Goal: Task Accomplishment & Management: Manage account settings

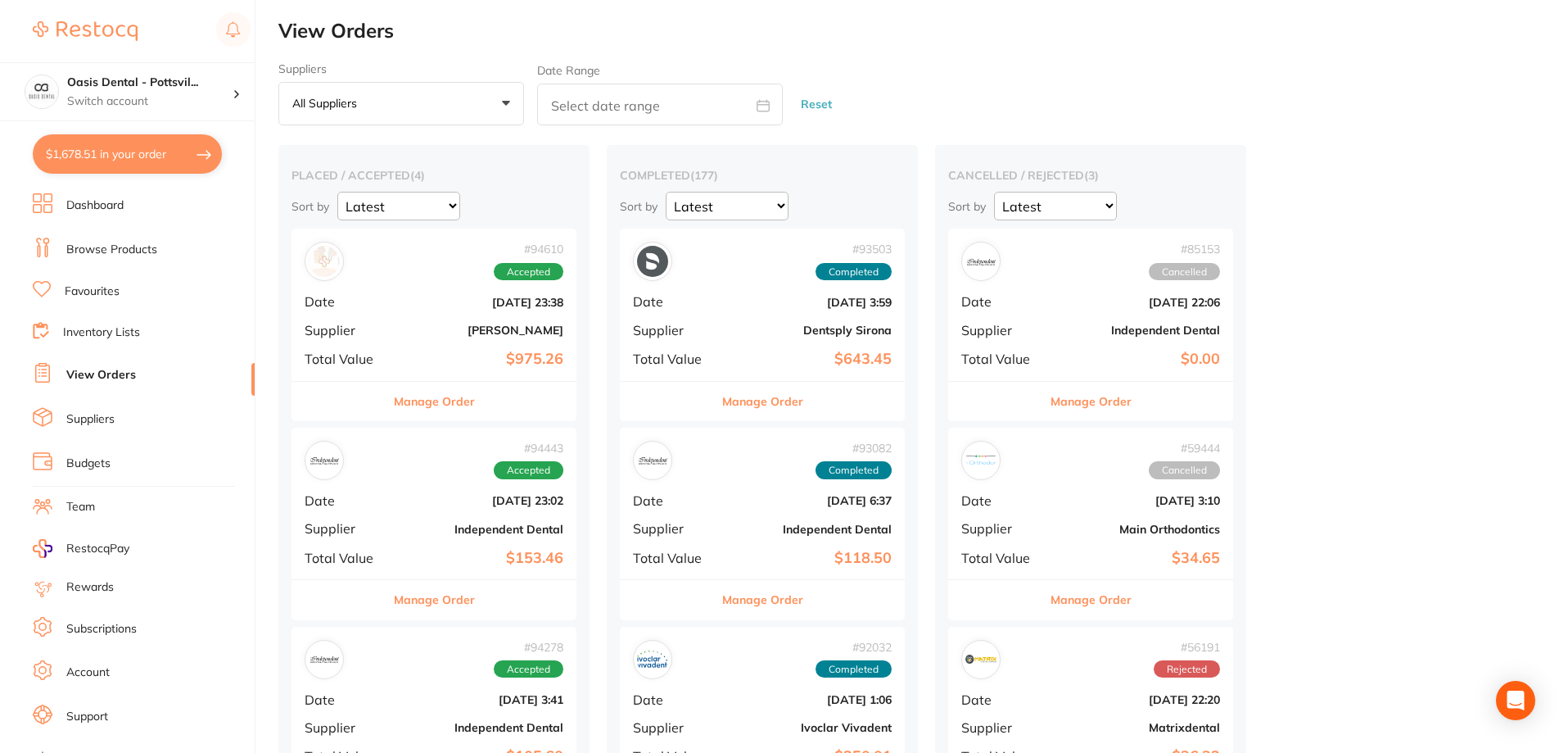
click at [143, 161] on button "$1,678.51 in your order" at bounding box center [127, 154] width 189 height 40
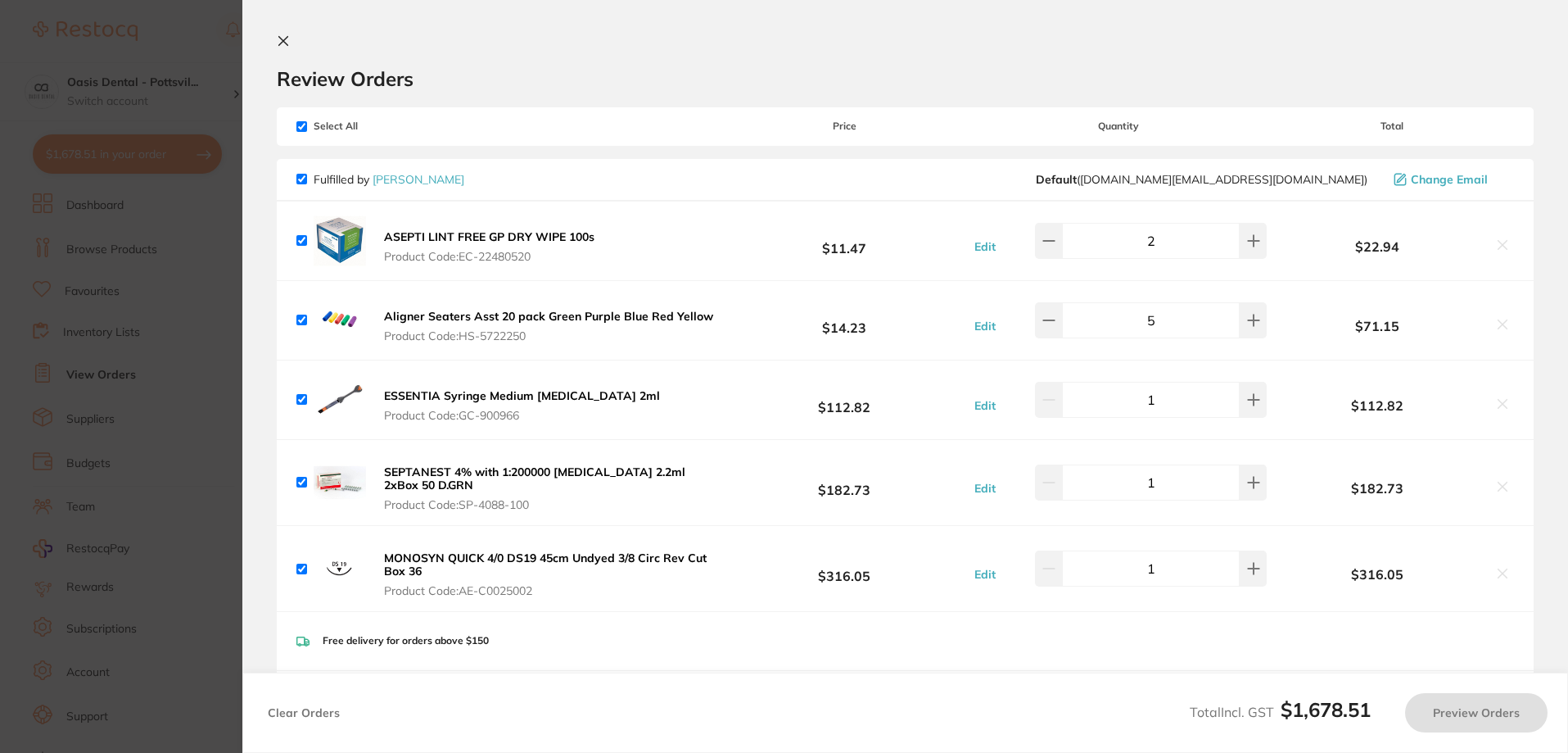
checkbox input "true"
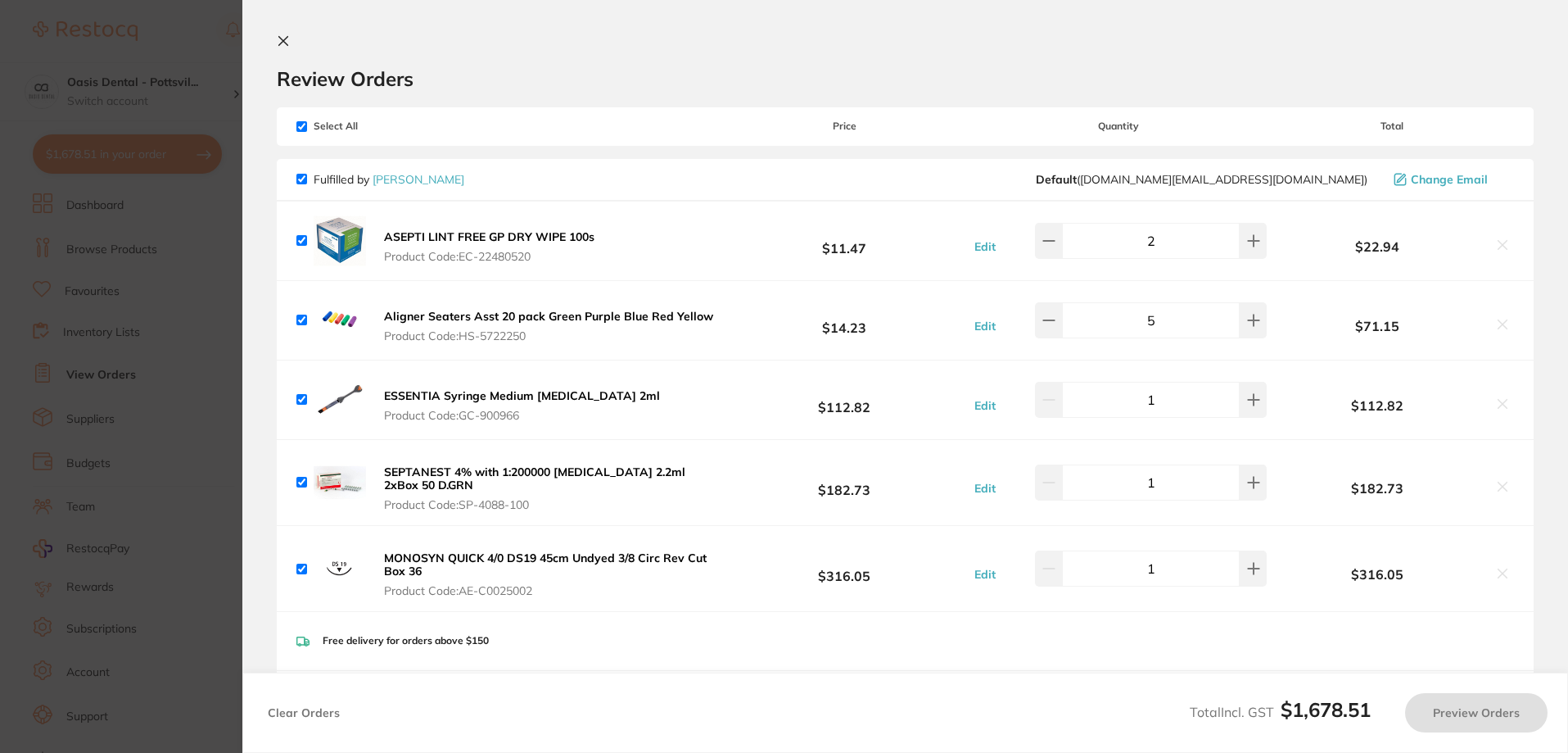
checkbox input "true"
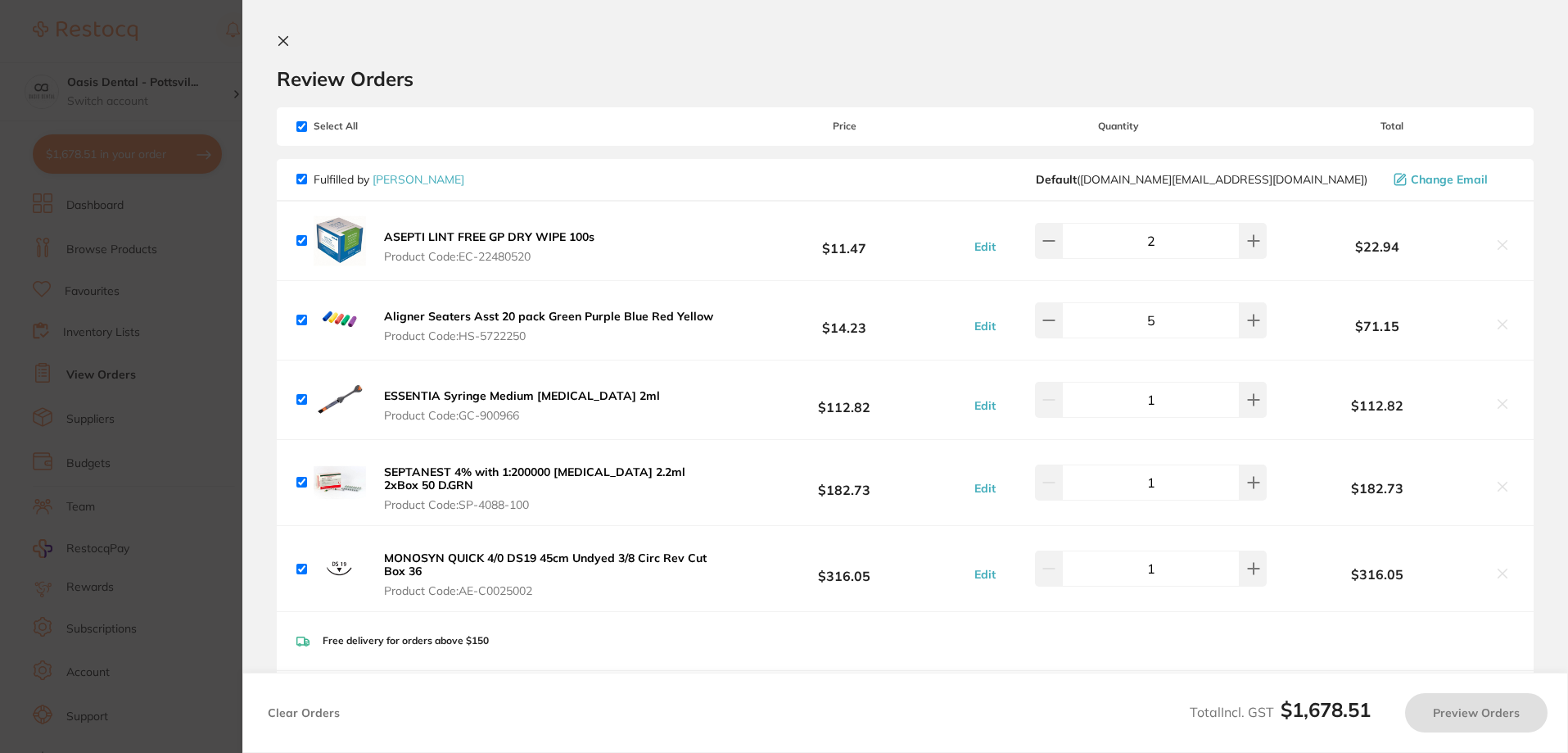
checkbox input "true"
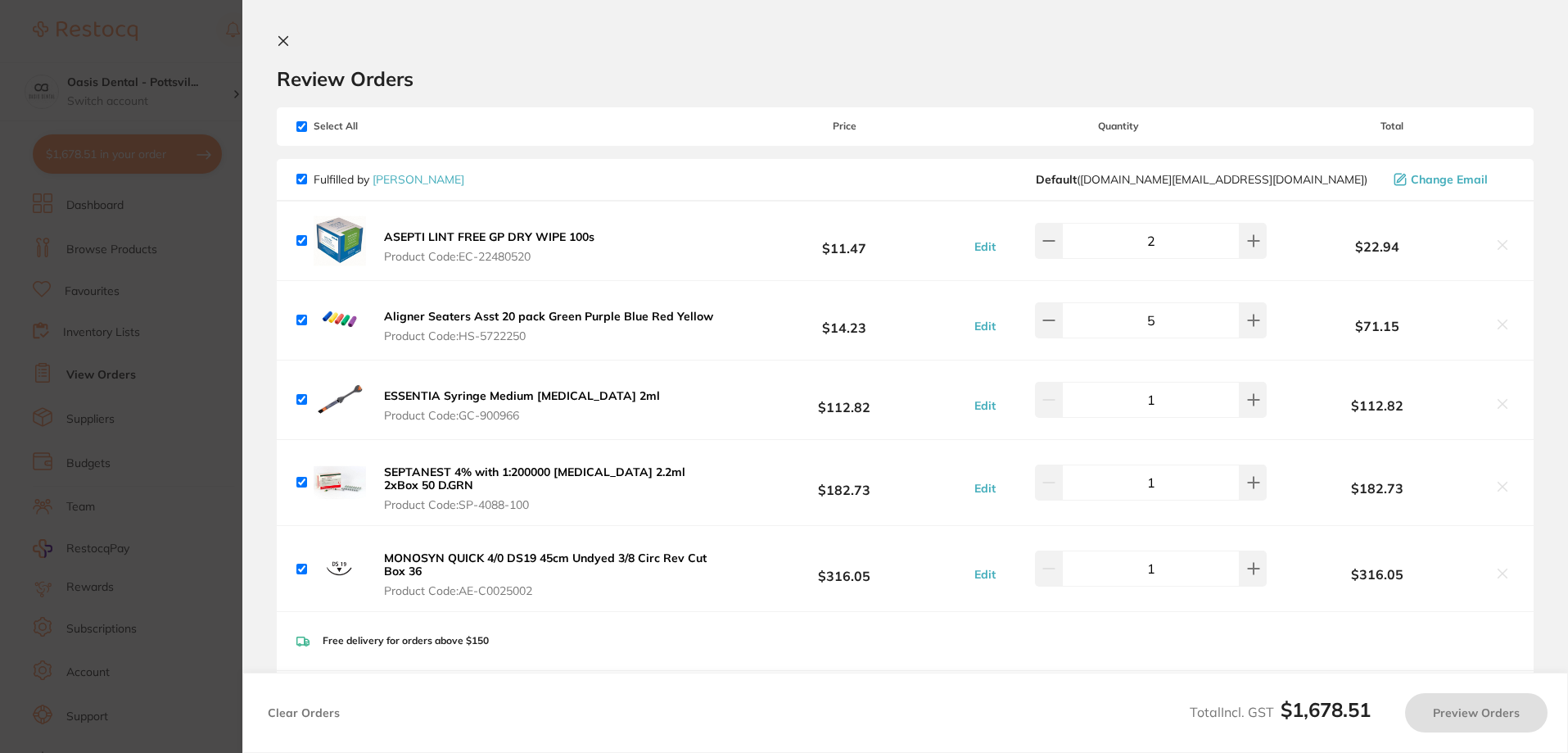
checkbox input "true"
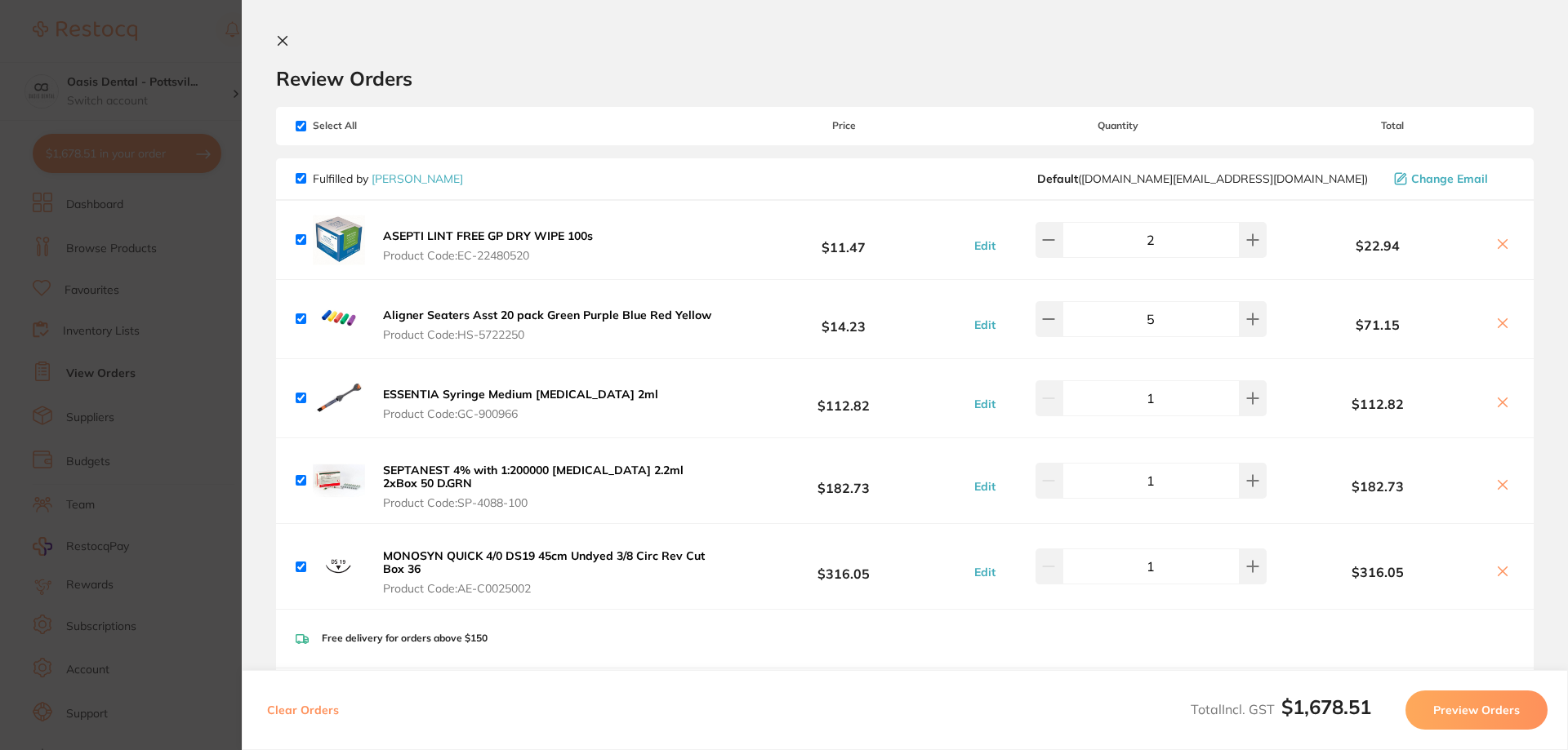
click at [285, 43] on icon at bounding box center [283, 41] width 9 height 9
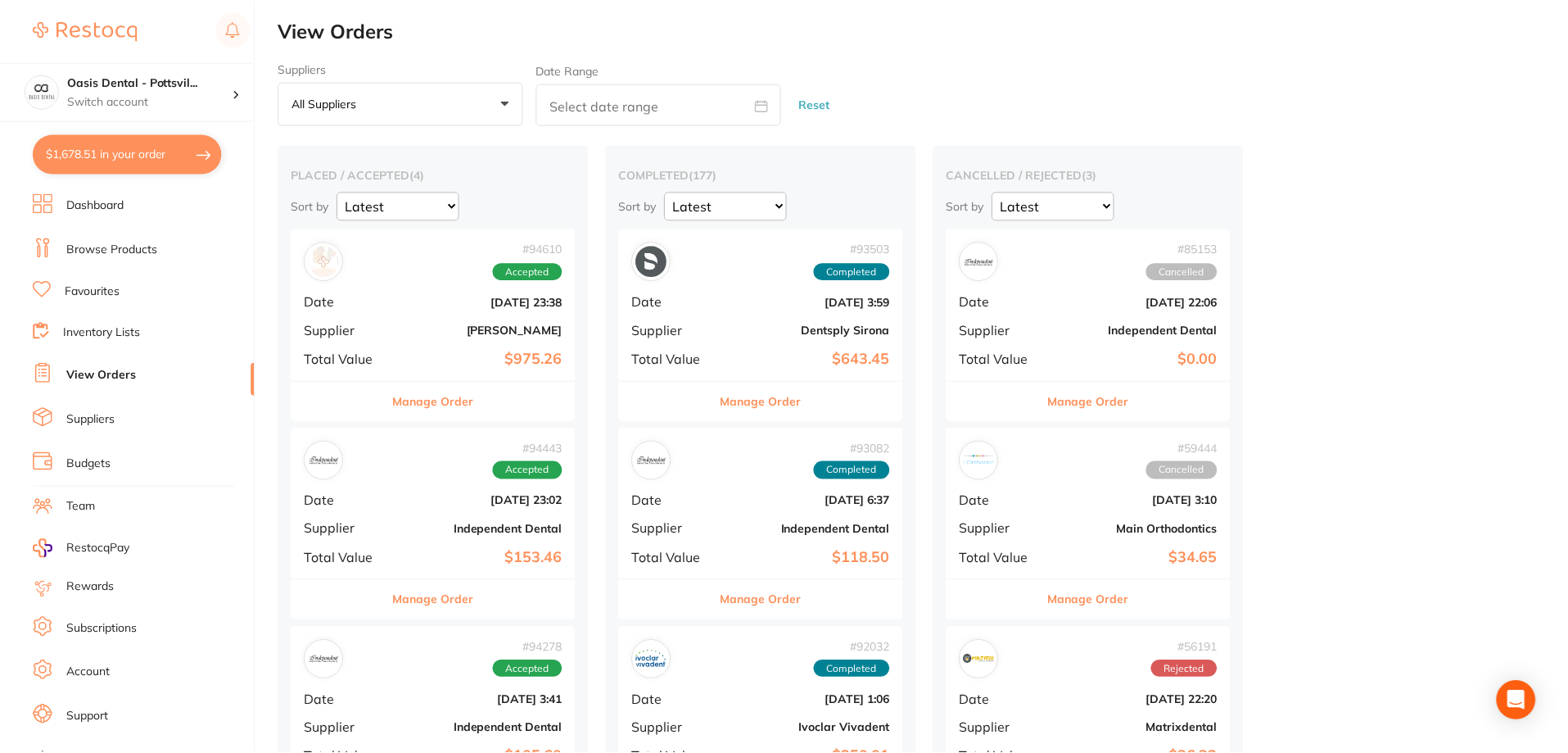
scroll to position [1, 0]
click at [121, 155] on button "$1,678.51 in your order" at bounding box center [127, 154] width 189 height 40
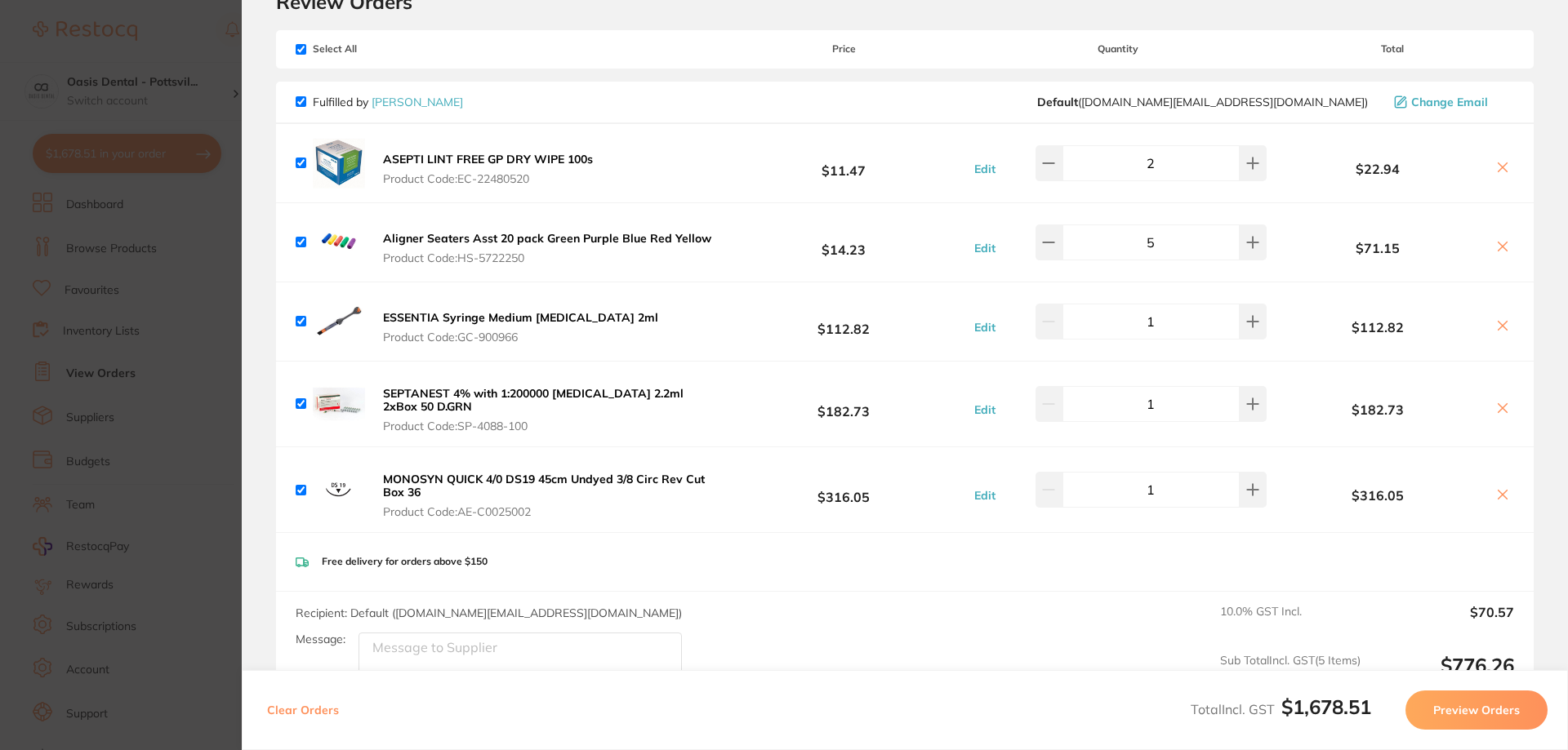
scroll to position [0, 0]
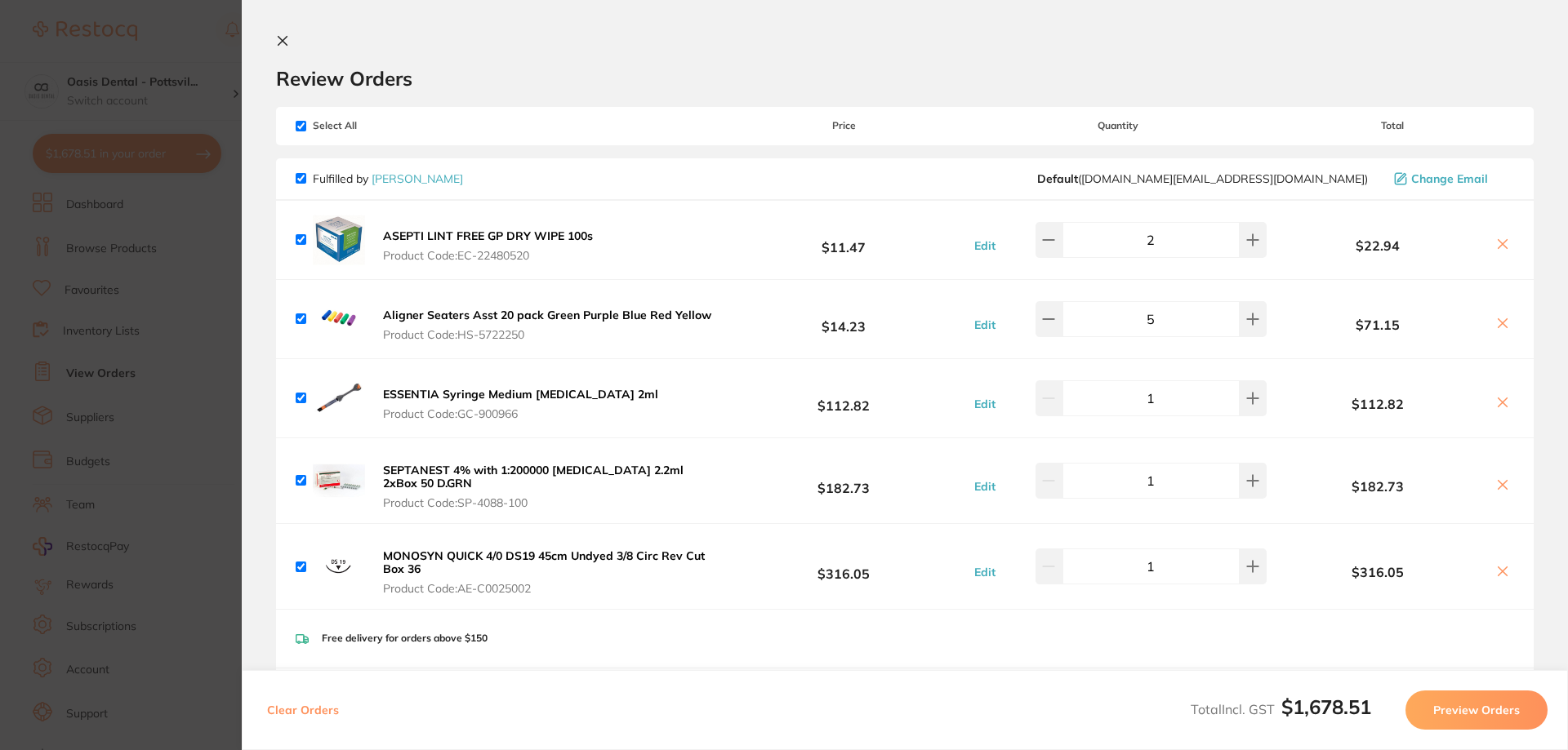
click at [283, 38] on icon at bounding box center [282, 41] width 13 height 13
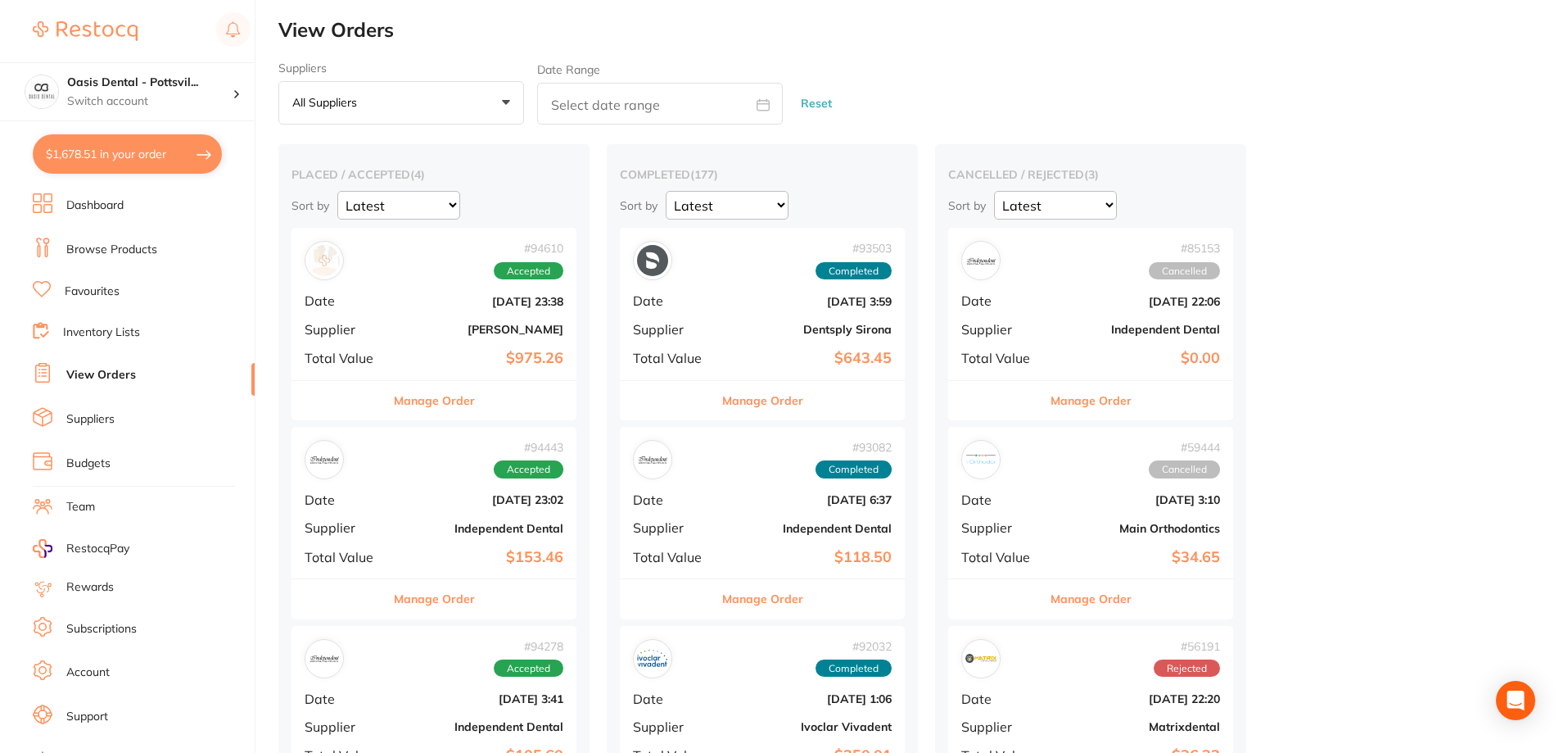
click at [127, 248] on link "Browse Products" at bounding box center [112, 250] width 91 height 17
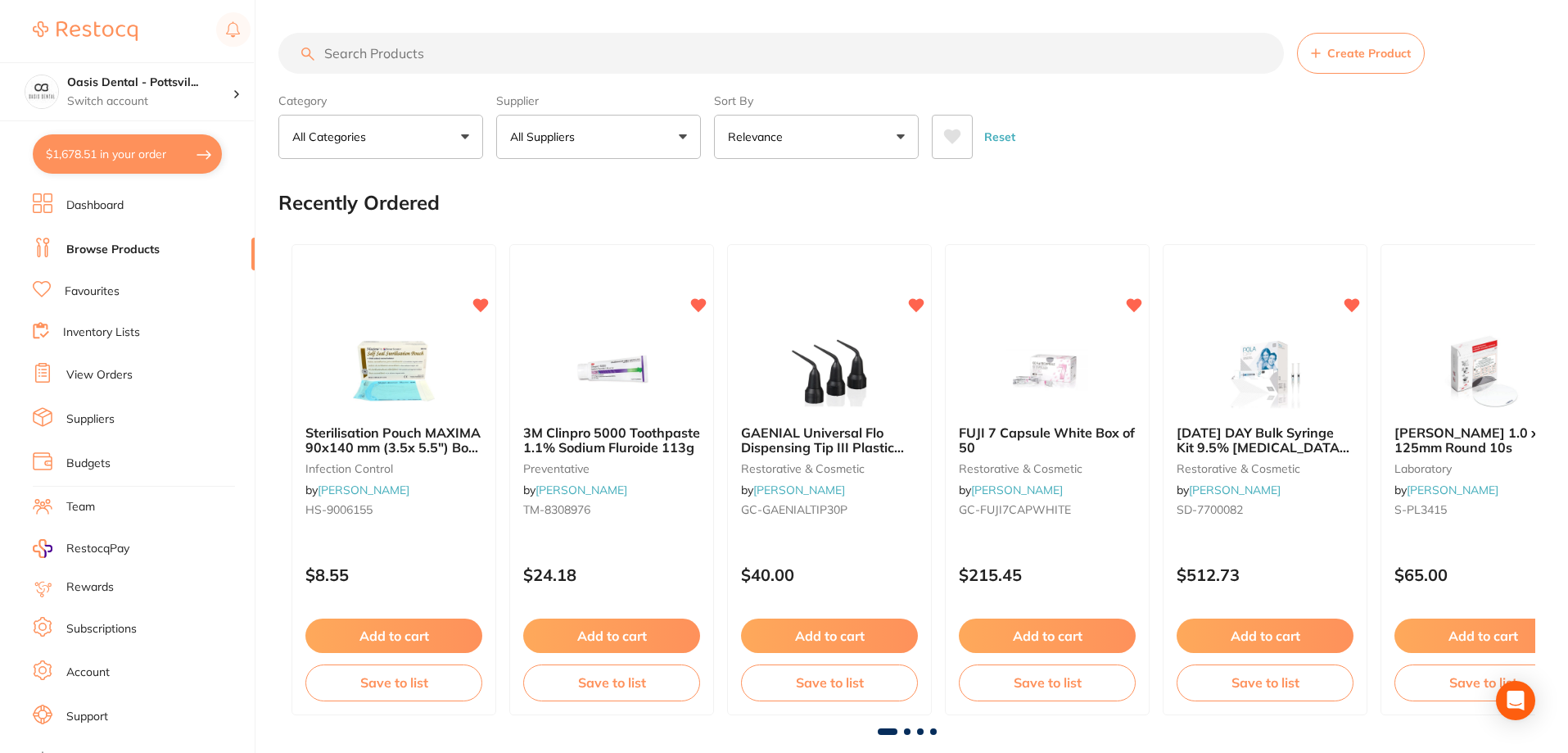
click at [358, 59] on input "search" at bounding box center [782, 53] width 1006 height 41
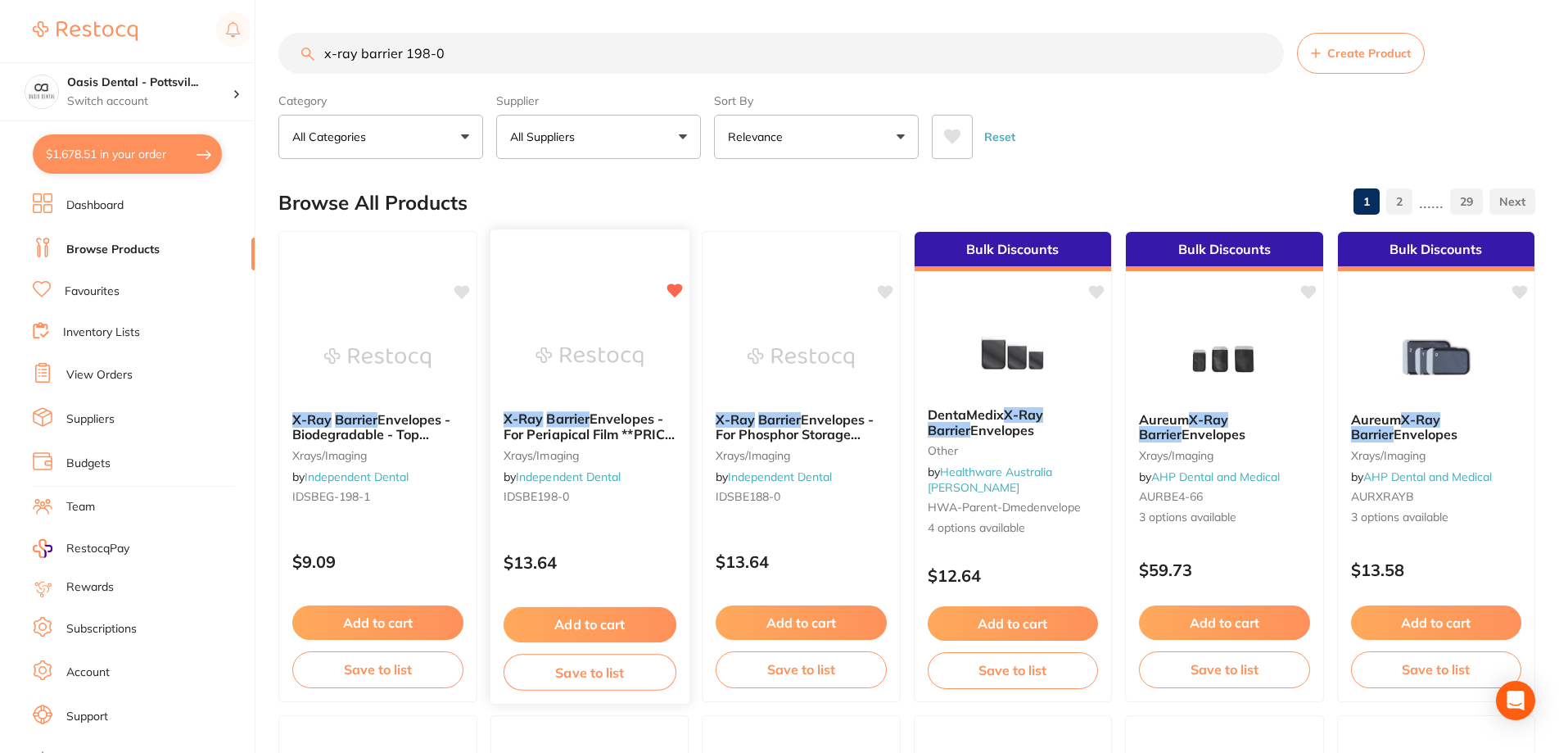
type input "x-ray barrier 198-0"
click at [611, 626] on button "Add to cart" at bounding box center [589, 625] width 173 height 36
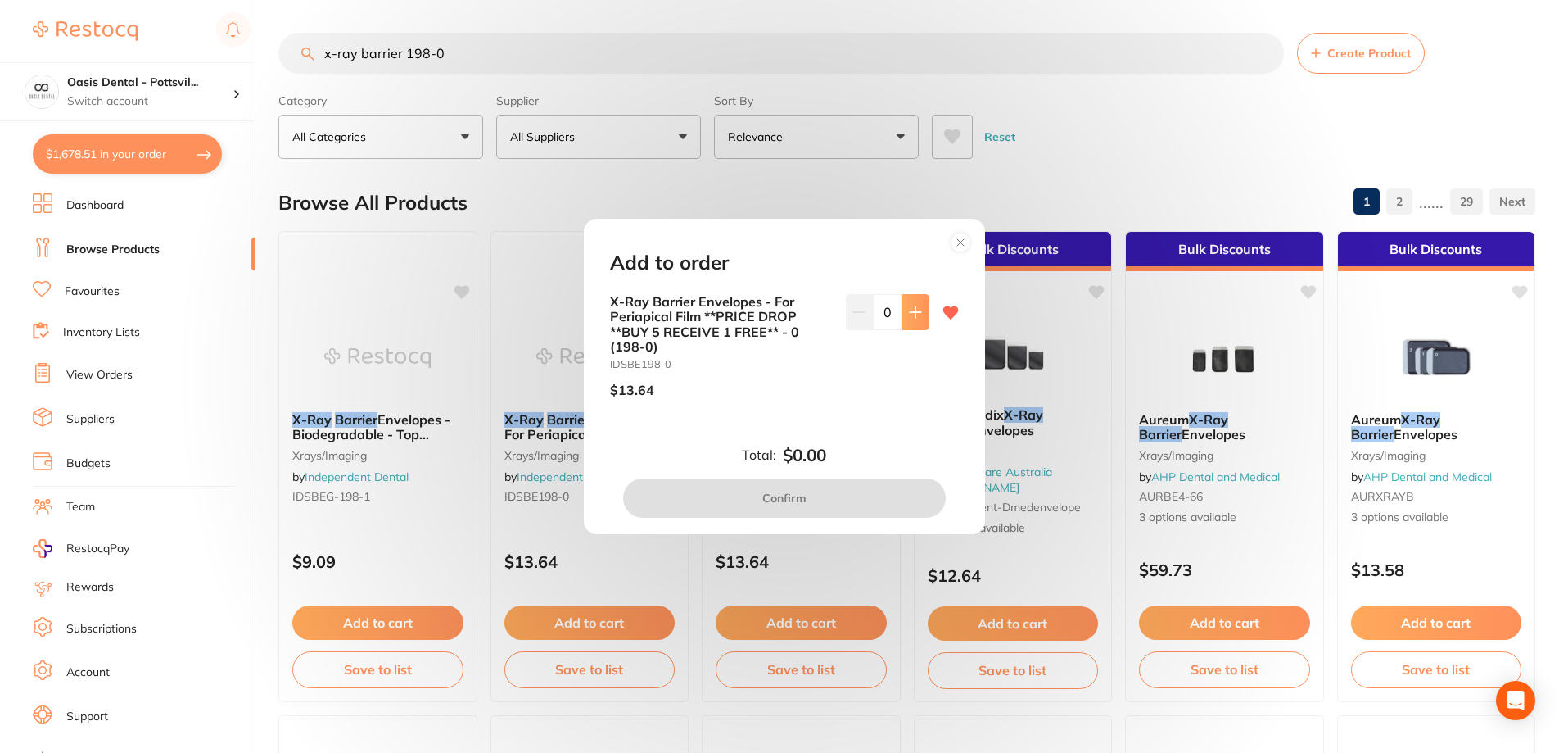
click at [910, 313] on icon at bounding box center [915, 312] width 11 height 11
type input "2"
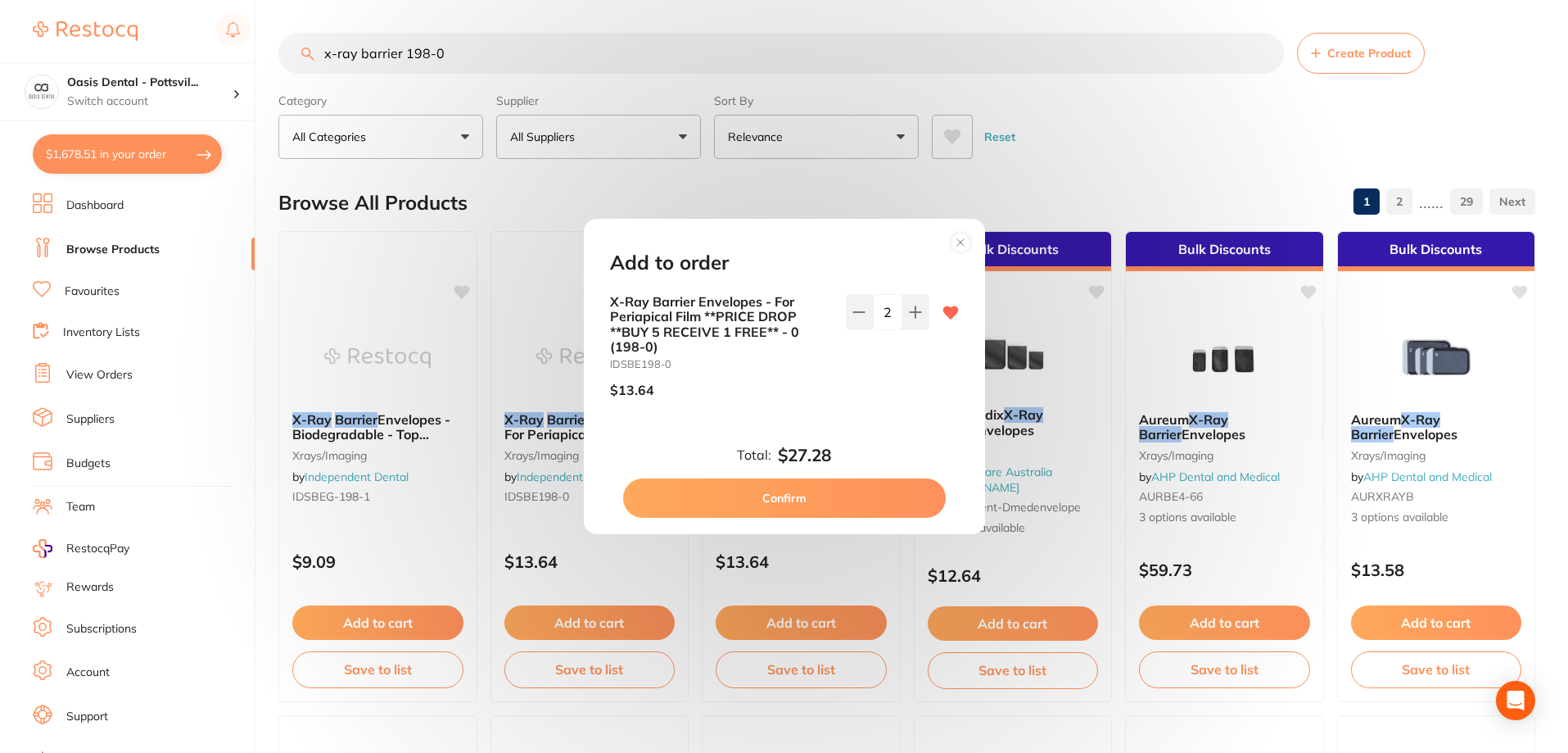
click at [784, 500] on button "Confirm" at bounding box center [784, 498] width 322 height 40
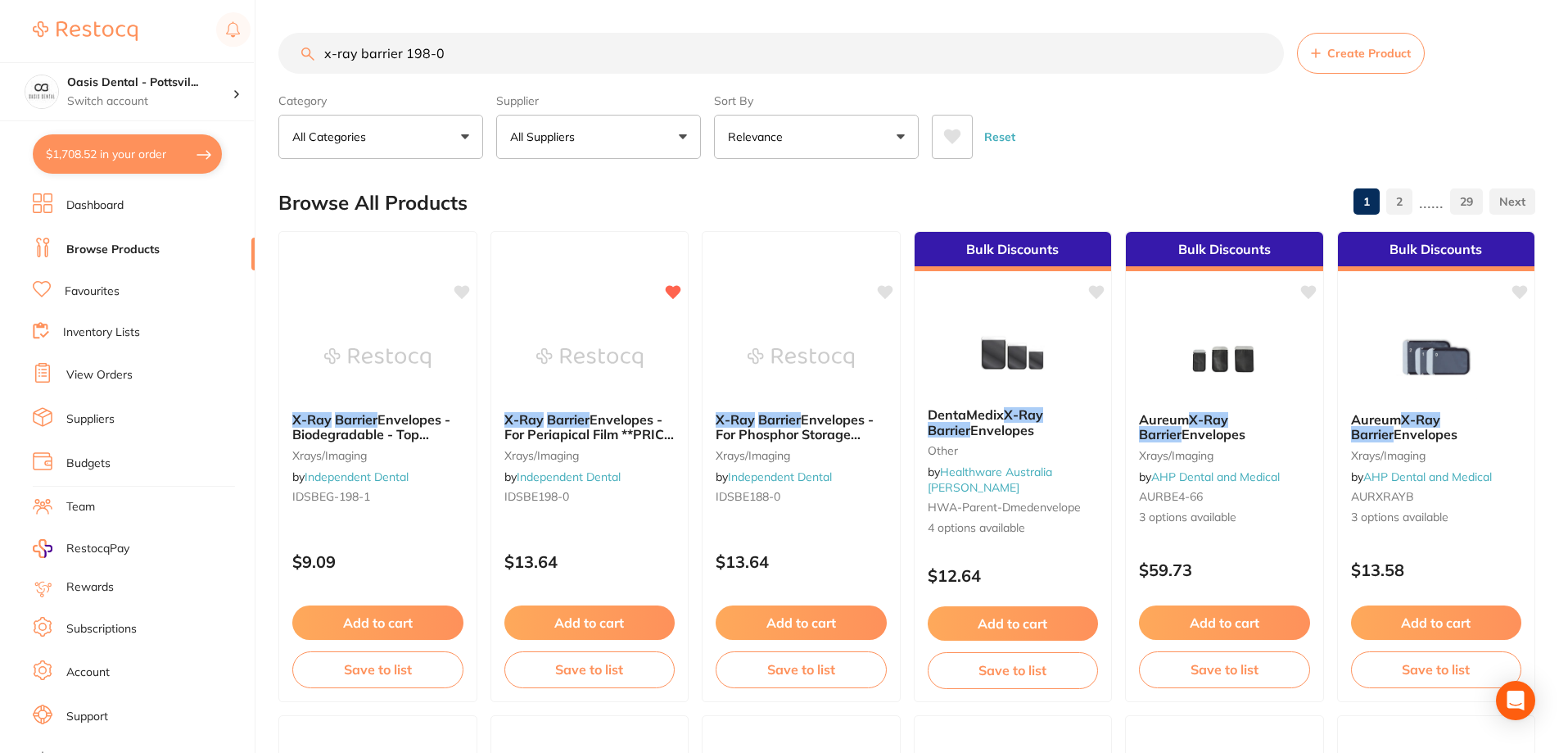
click at [151, 171] on button "$1,708.52 in your order" at bounding box center [127, 154] width 189 height 40
checkbox input "true"
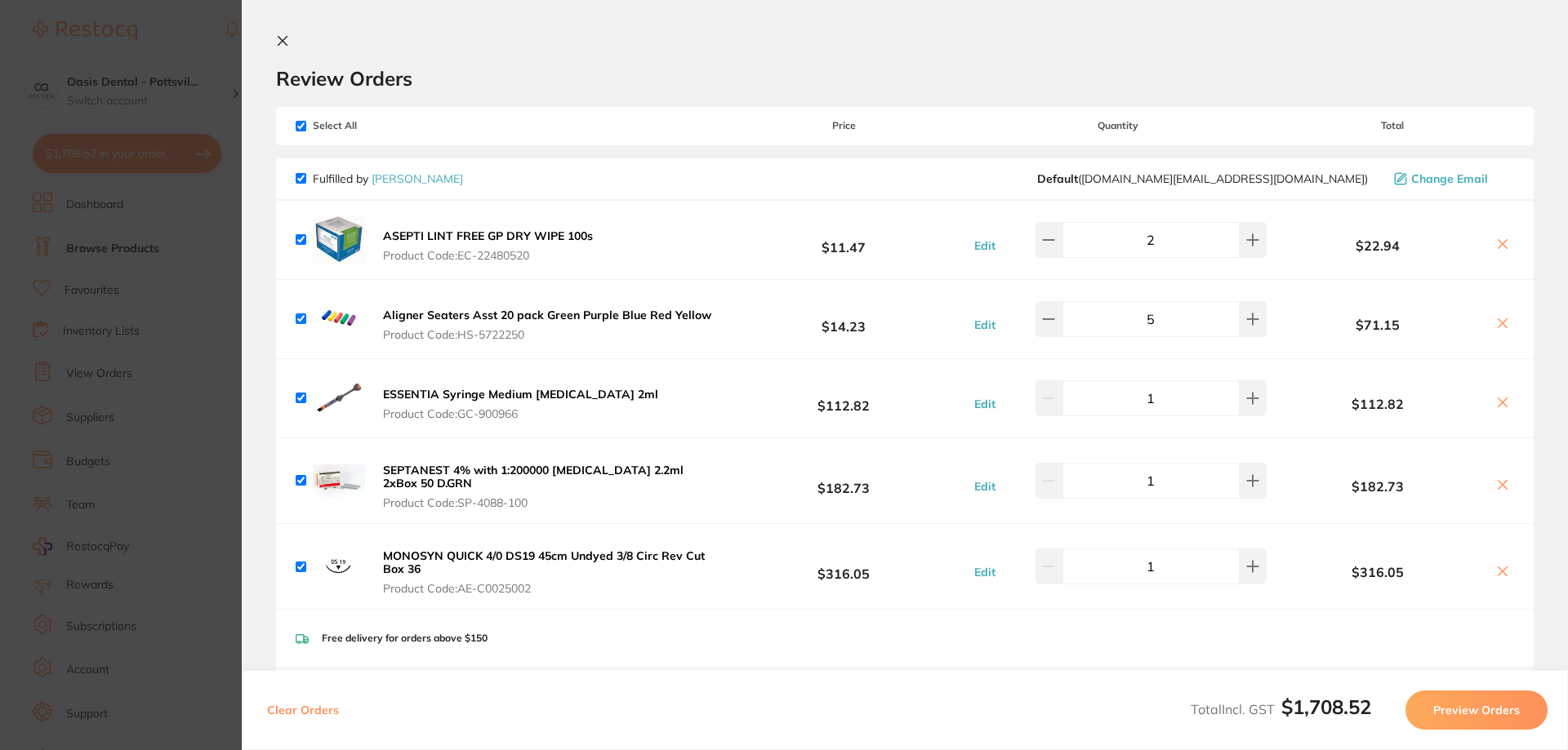
click at [284, 40] on icon at bounding box center [283, 41] width 9 height 9
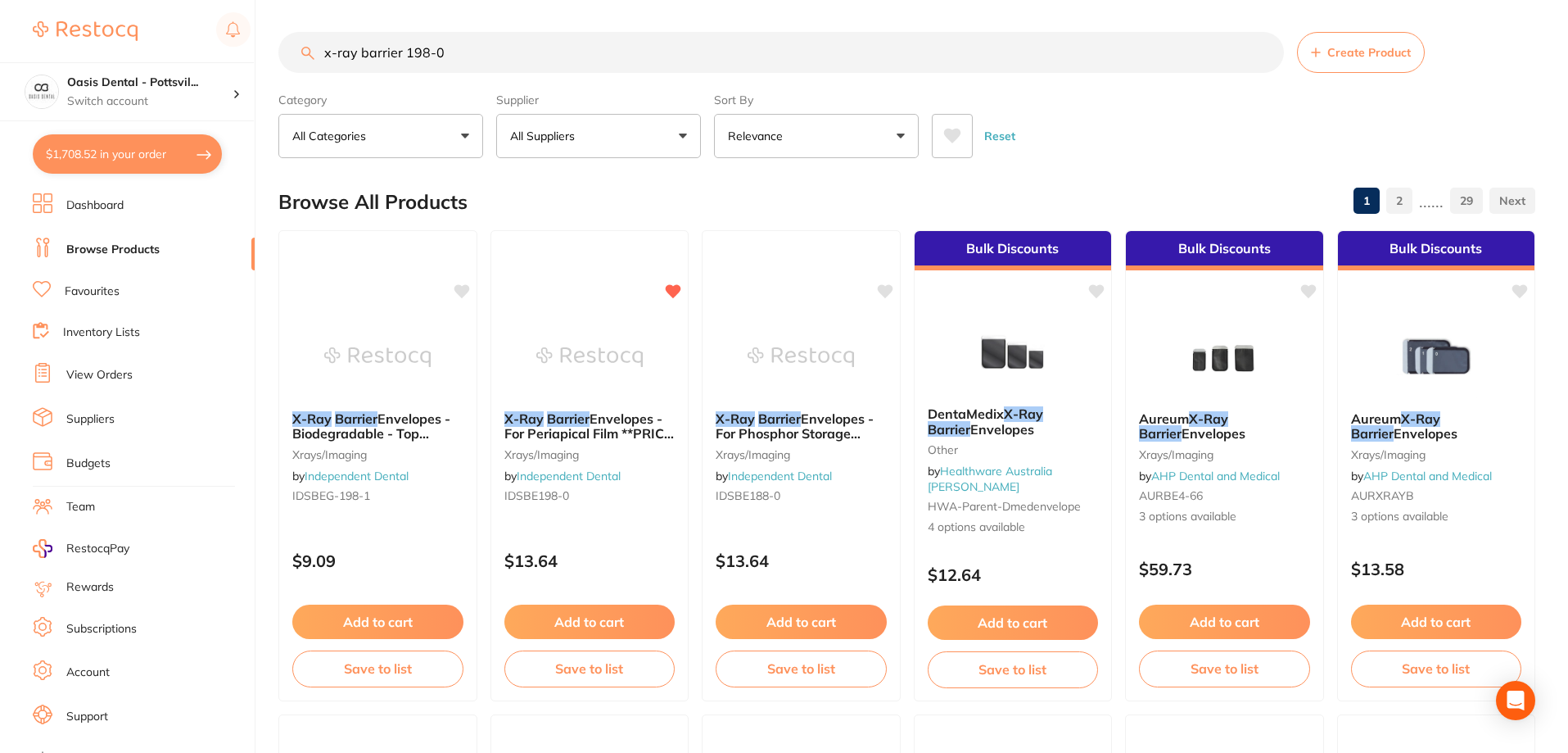
drag, startPoint x: 323, startPoint y: 55, endPoint x: 639, endPoint y: 53, distance: 316.0
click at [635, 57] on input "x-ray barrier 198-0" at bounding box center [782, 52] width 1006 height 41
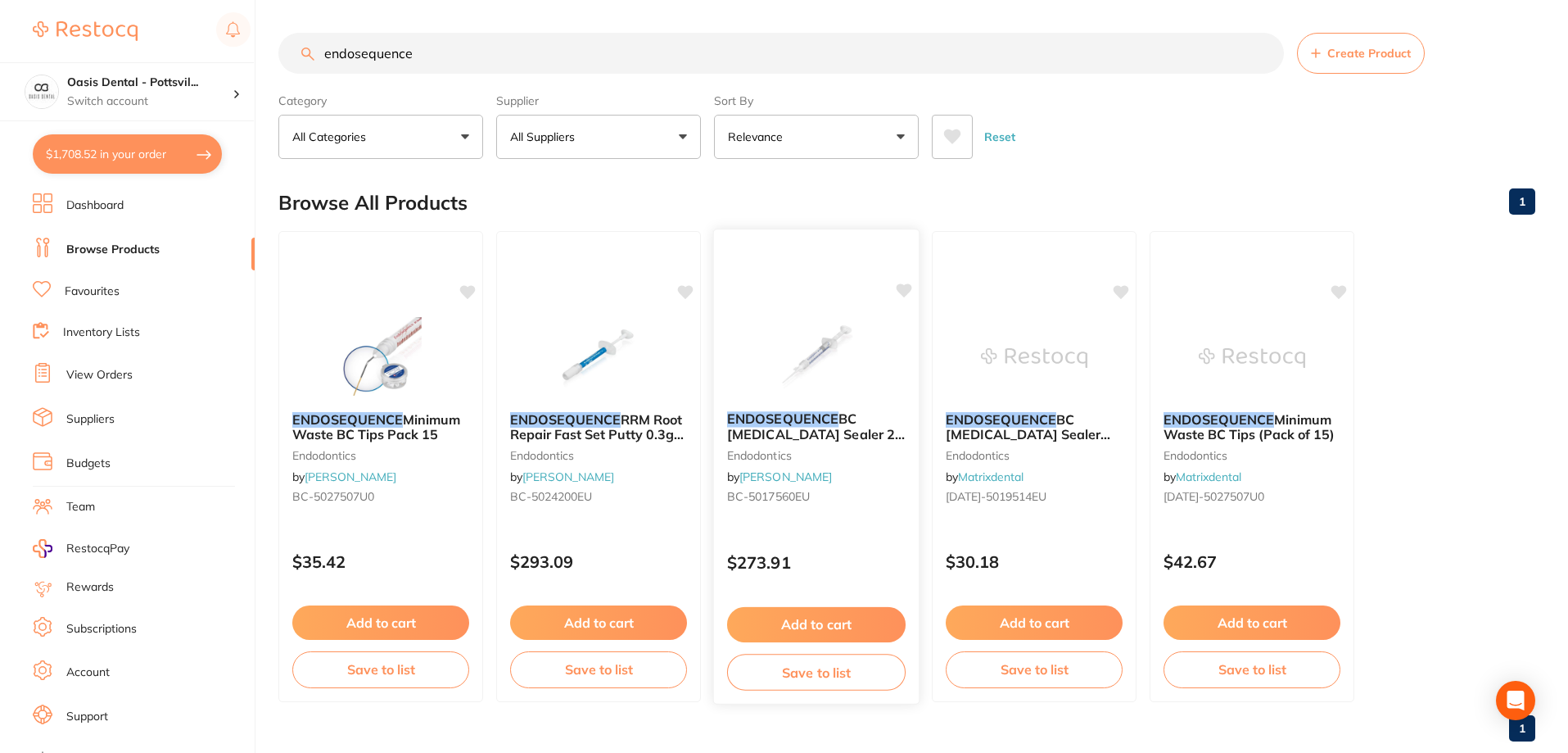
type input "endosequence"
click at [868, 520] on div "ENDOSEQUENCE BC [MEDICAL_DATA] Sealer 2g Syringe & 15 Tips endodontics by [PERS…" at bounding box center [816, 460] width 204 height 125
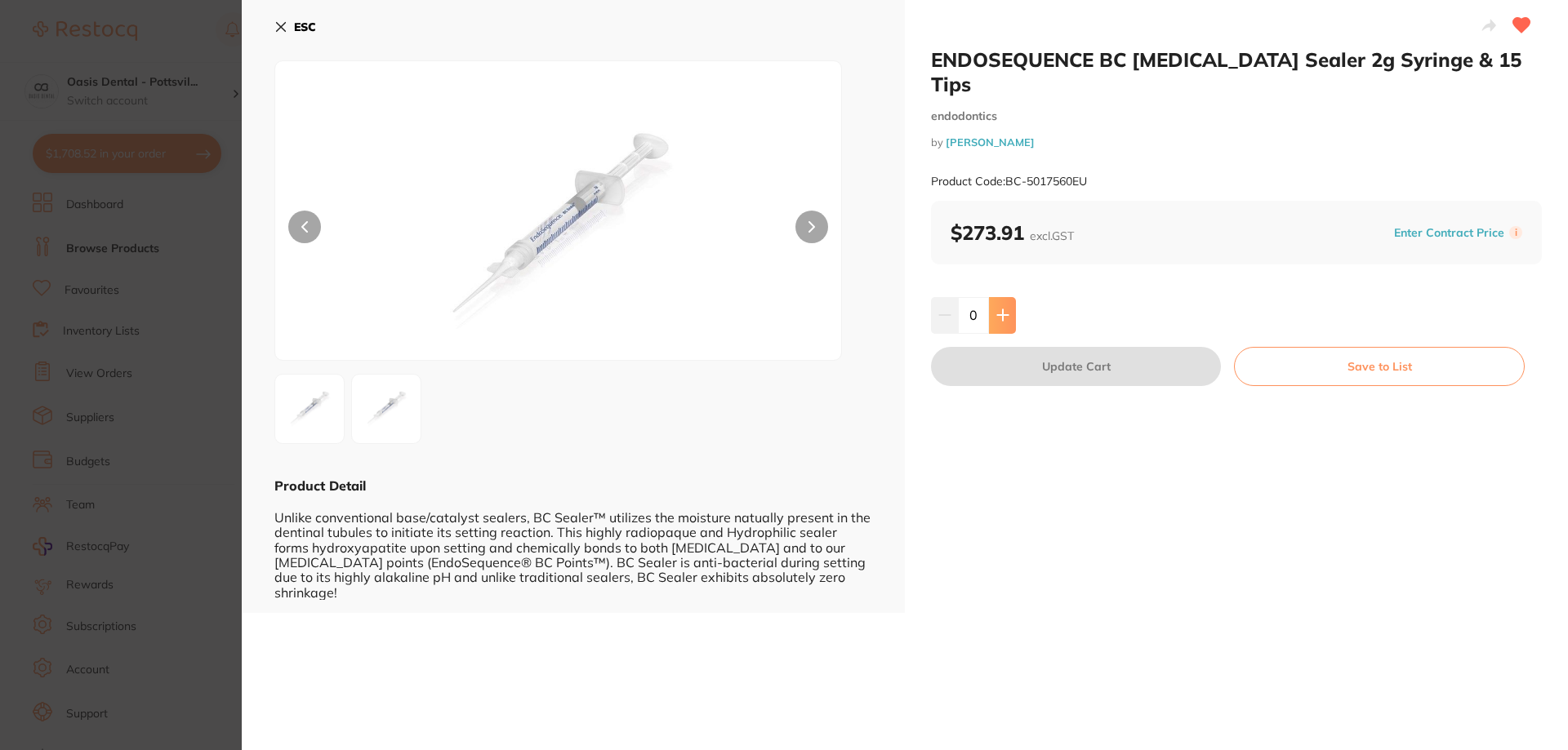
click at [1004, 310] on icon at bounding box center [1002, 315] width 11 height 11
type input "1"
click at [1065, 348] on button "Update Cart" at bounding box center [1075, 367] width 290 height 40
checkbox input "false"
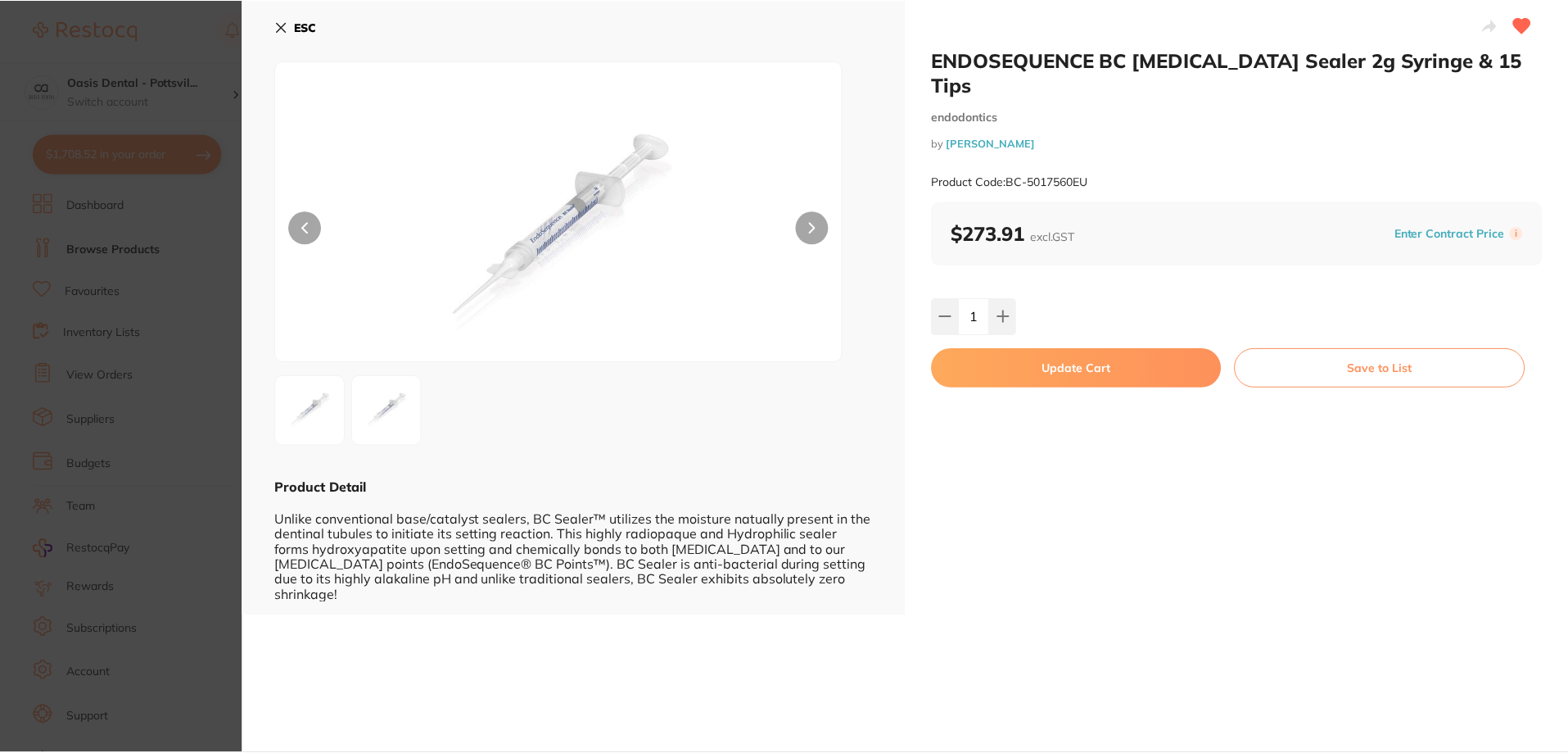
scroll to position [1, 0]
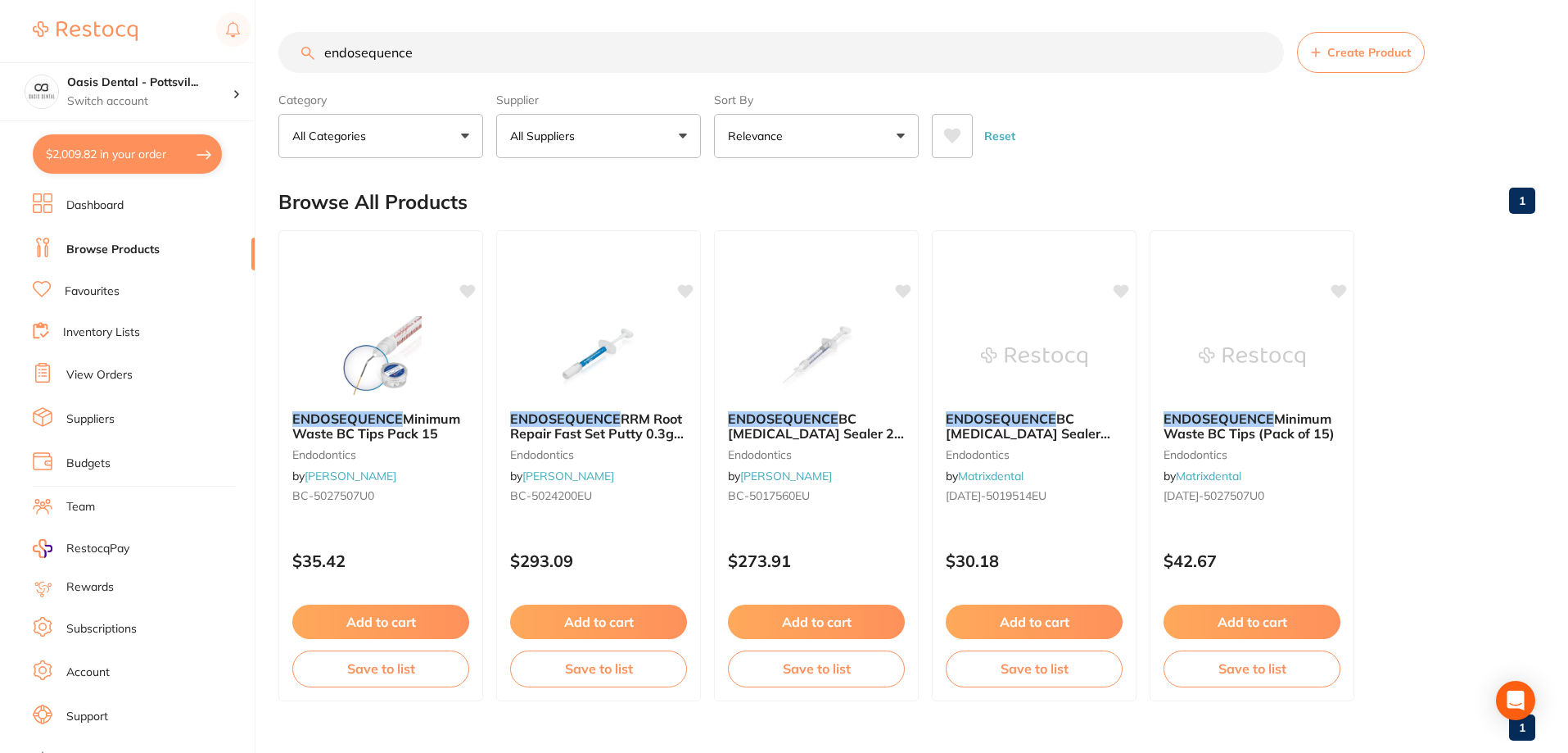
click at [120, 371] on link "View Orders" at bounding box center [99, 375] width 66 height 17
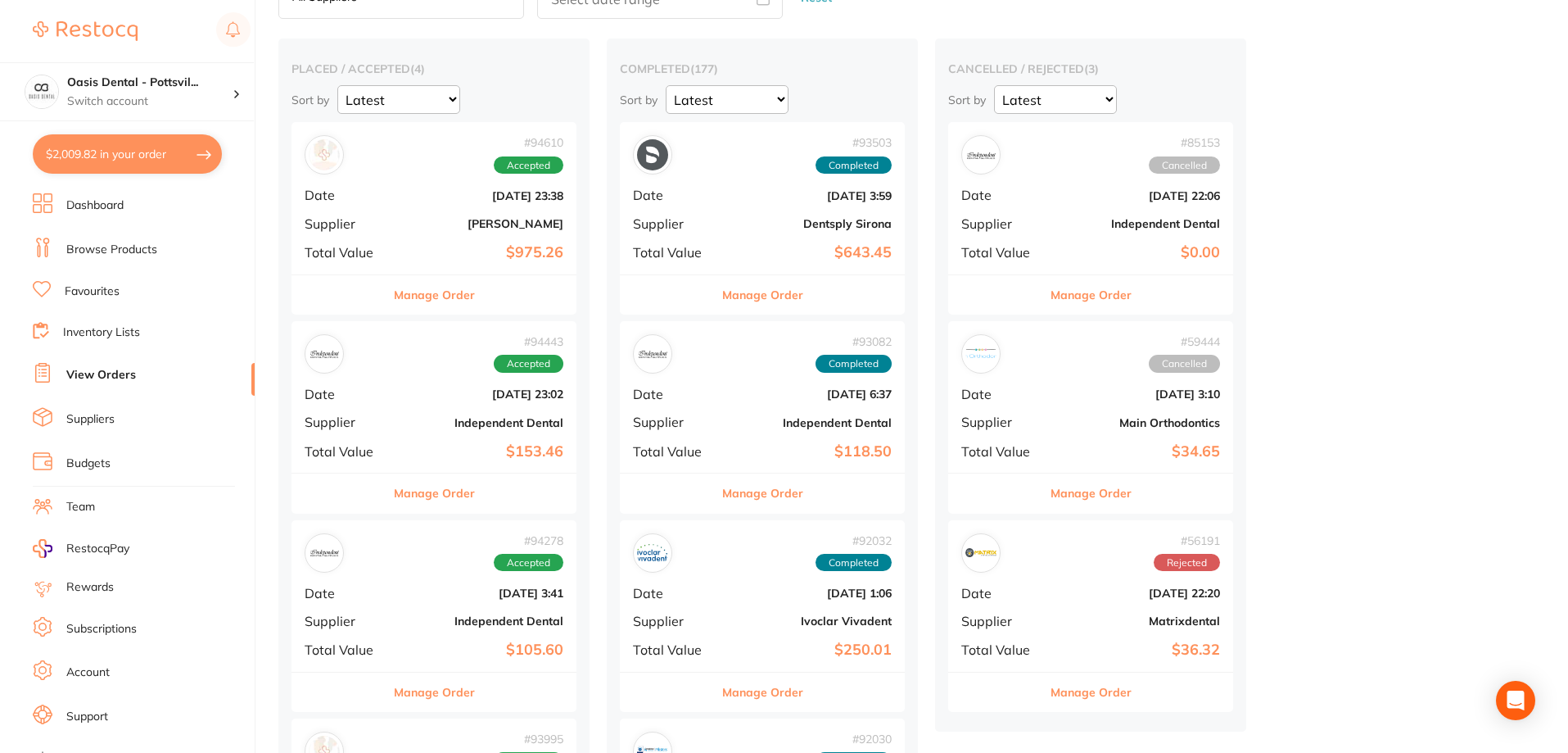
scroll to position [327, 0]
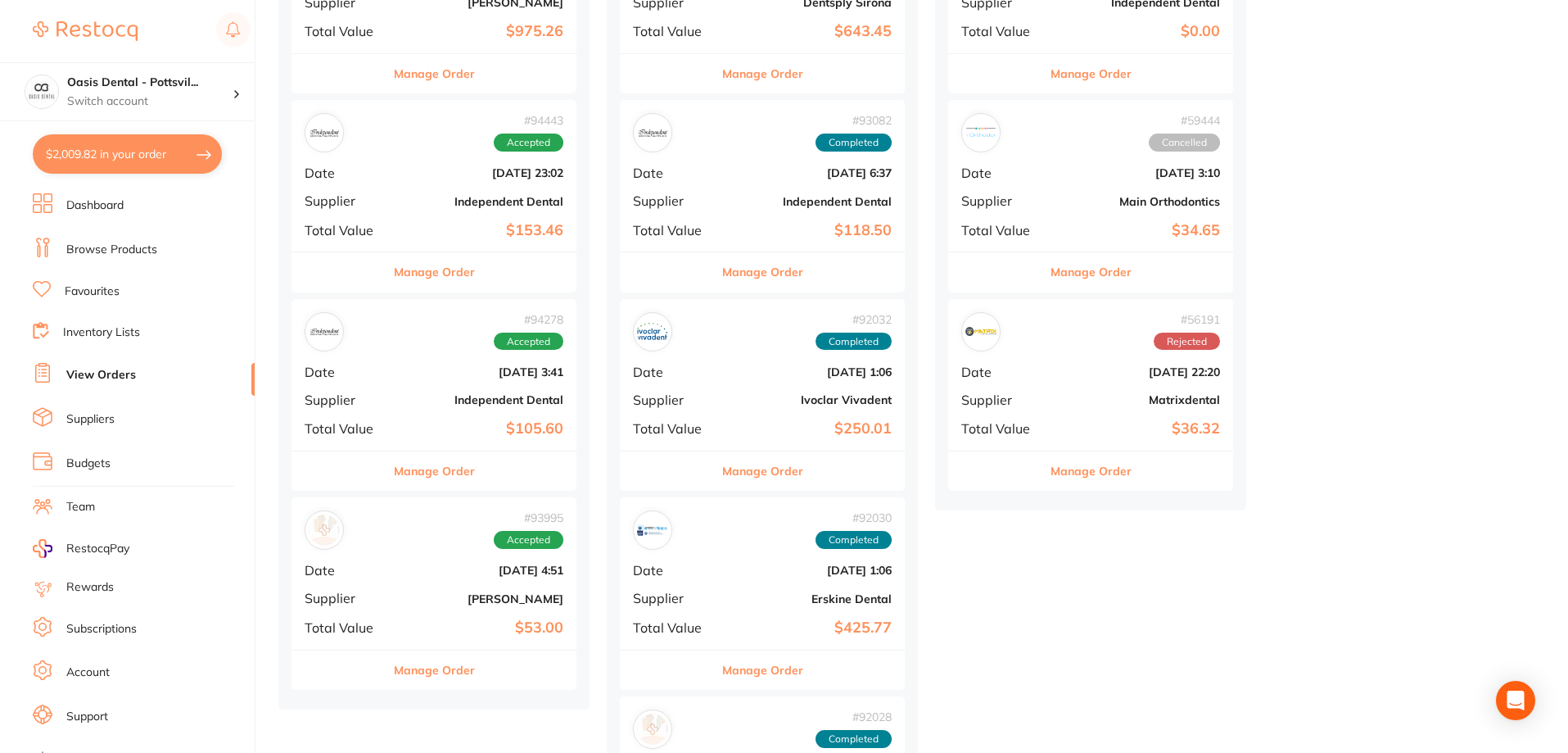
click at [425, 569] on b "[DATE] 4:51" at bounding box center [481, 569] width 164 height 13
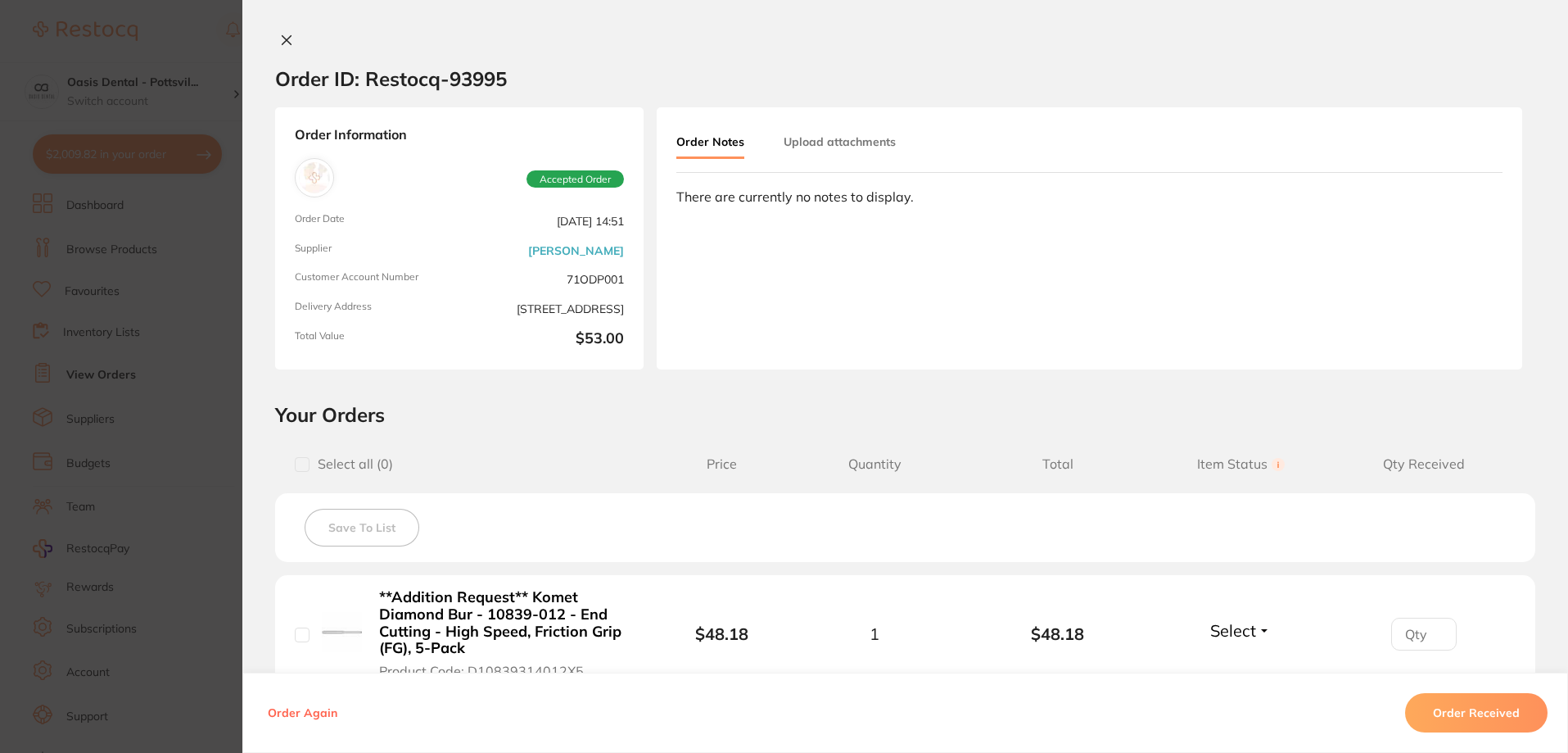
click at [280, 40] on icon at bounding box center [286, 40] width 13 height 13
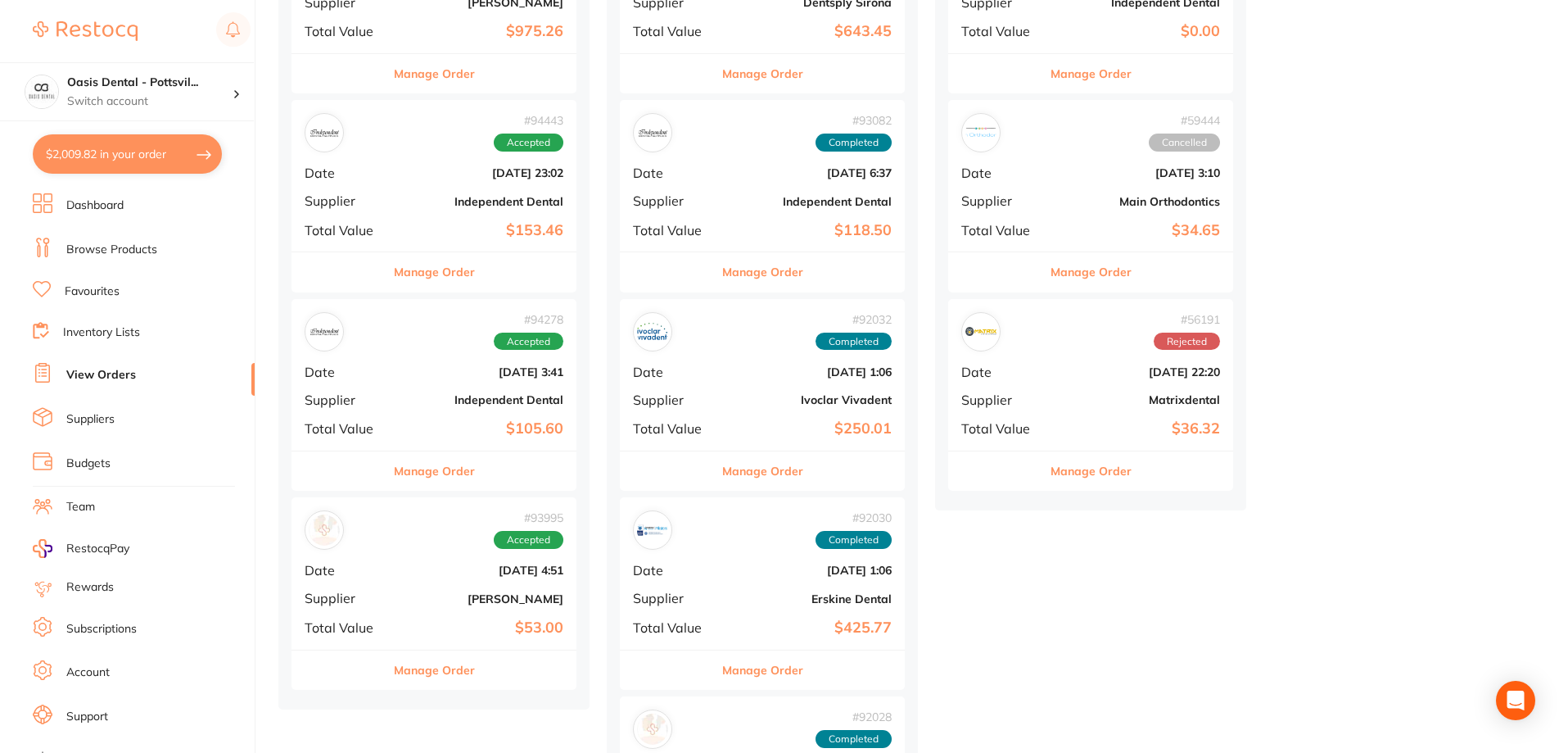
click at [421, 352] on div "# 94278 Accepted Date [DATE] 3:41 Supplier Independent Dental Total Value $105.…" at bounding box center [433, 374] width 285 height 152
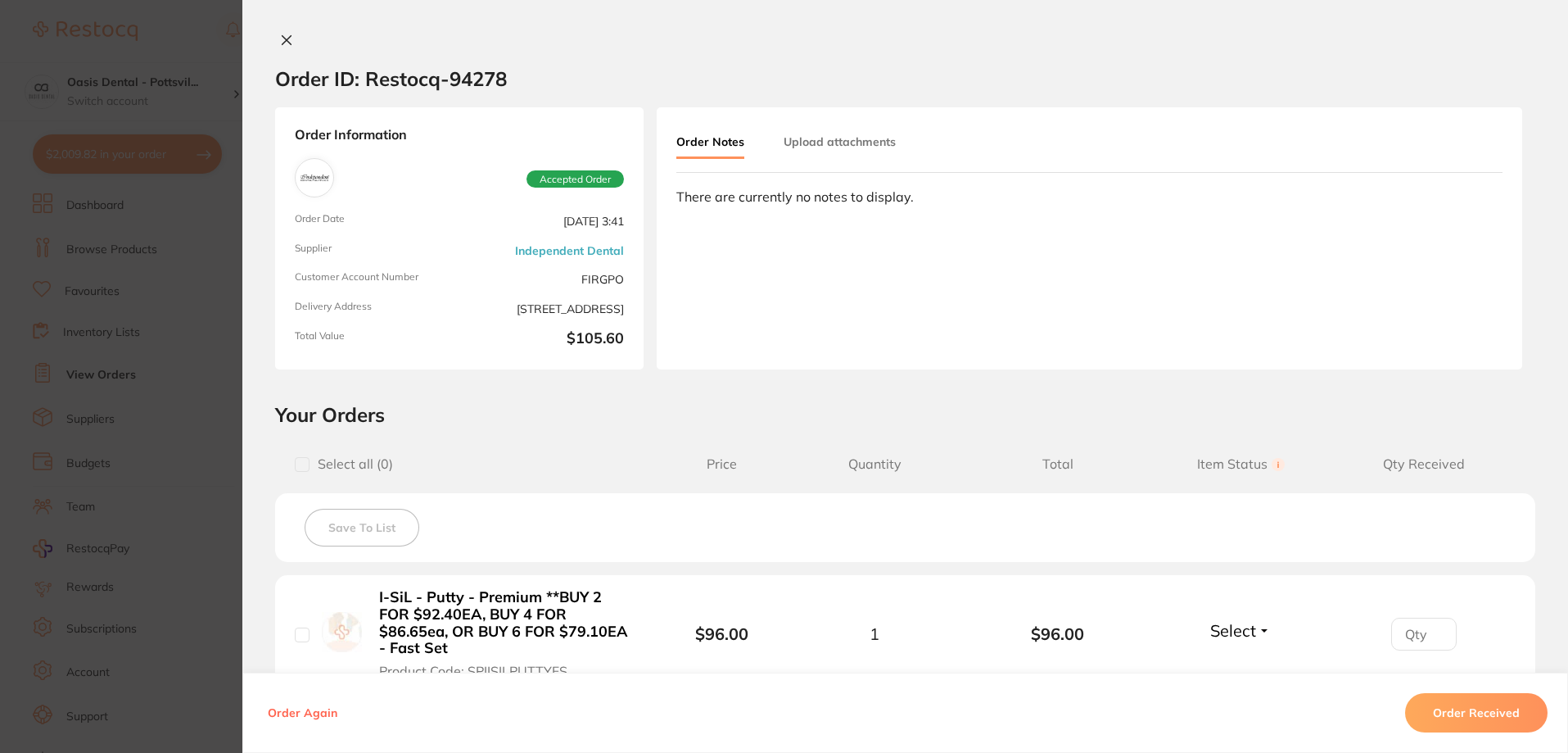
click at [275, 41] on button at bounding box center [286, 41] width 23 height 17
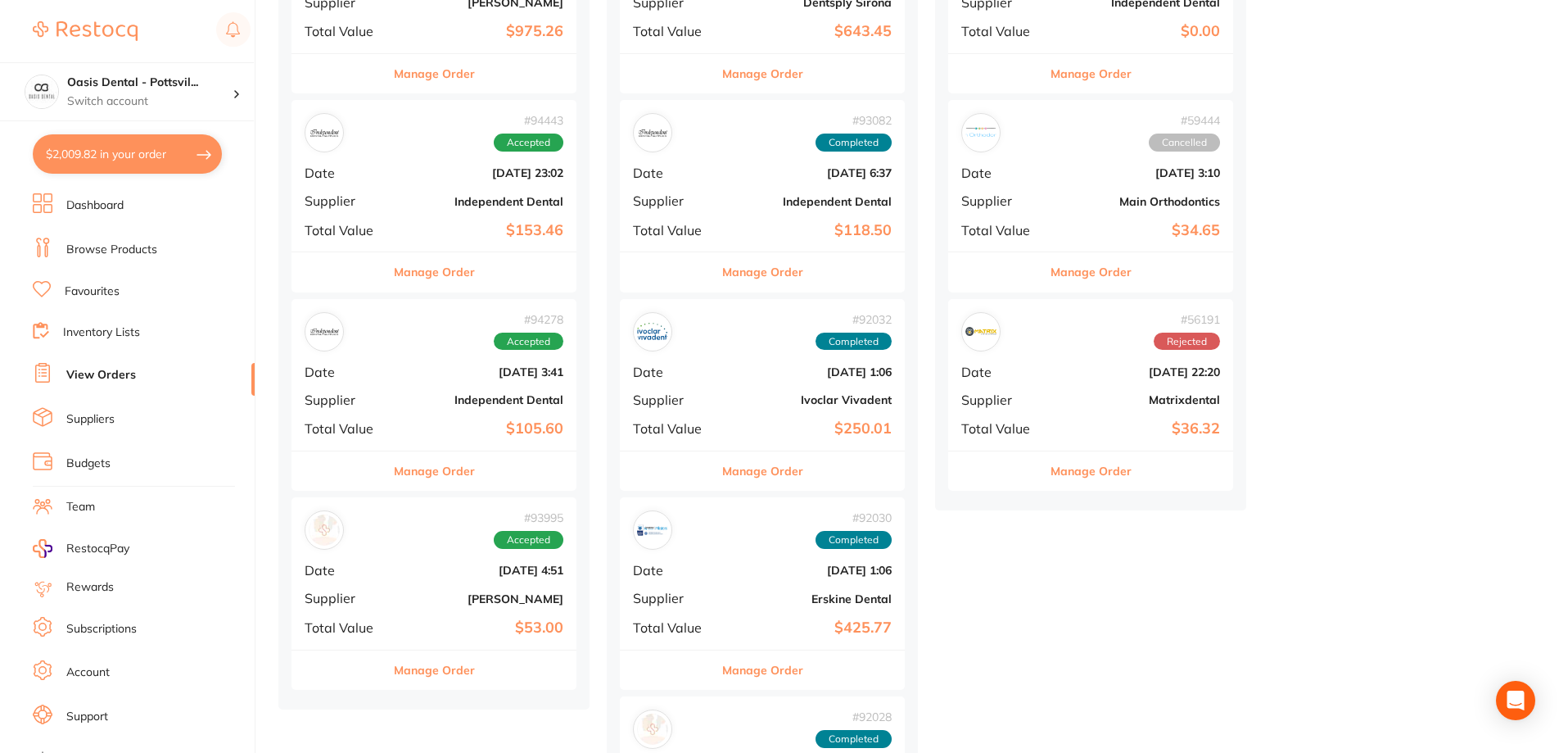
click at [409, 171] on b "[DATE] 23:02" at bounding box center [481, 173] width 164 height 13
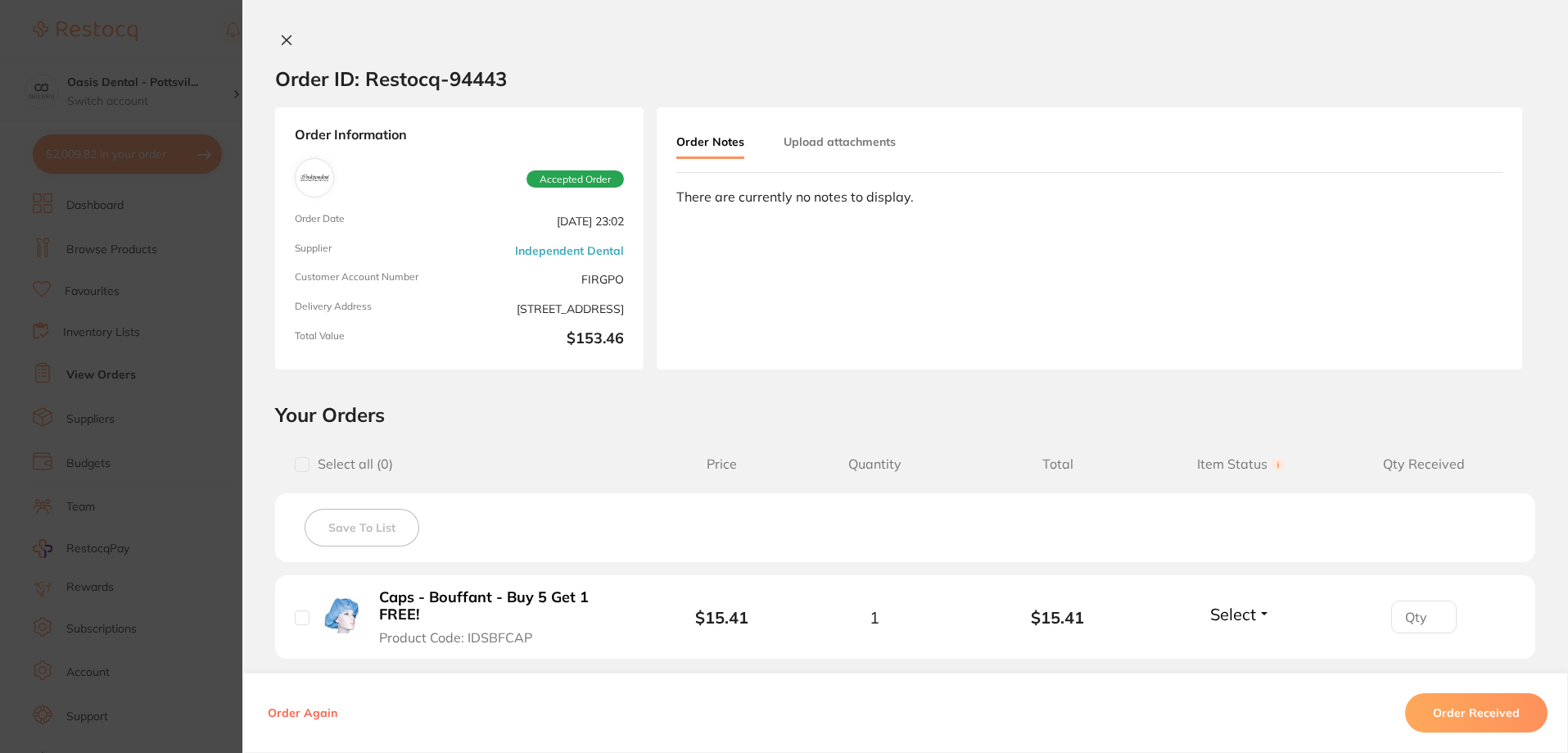
click at [280, 41] on icon at bounding box center [286, 40] width 13 height 13
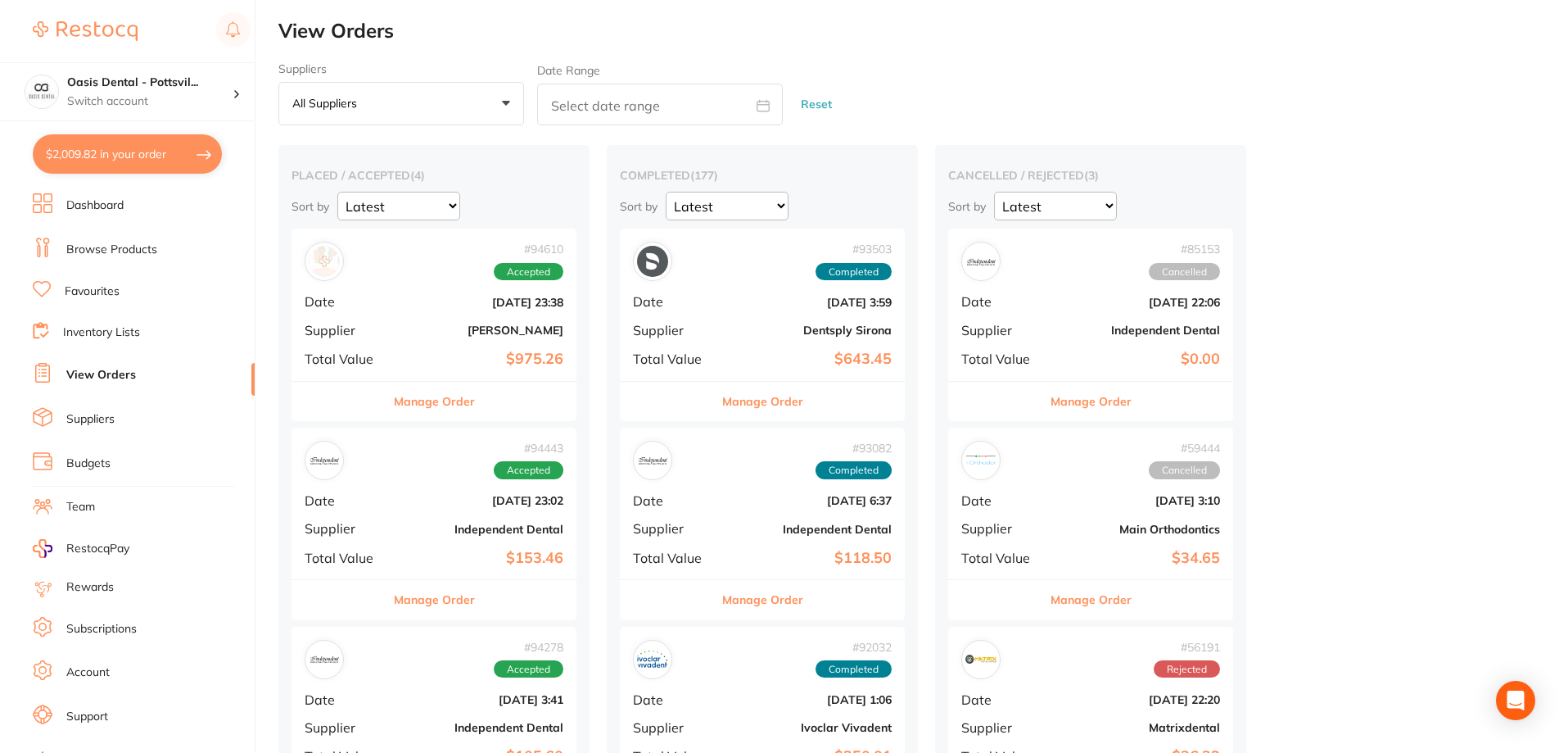
click at [421, 303] on b "[DATE] 23:38" at bounding box center [481, 302] width 164 height 13
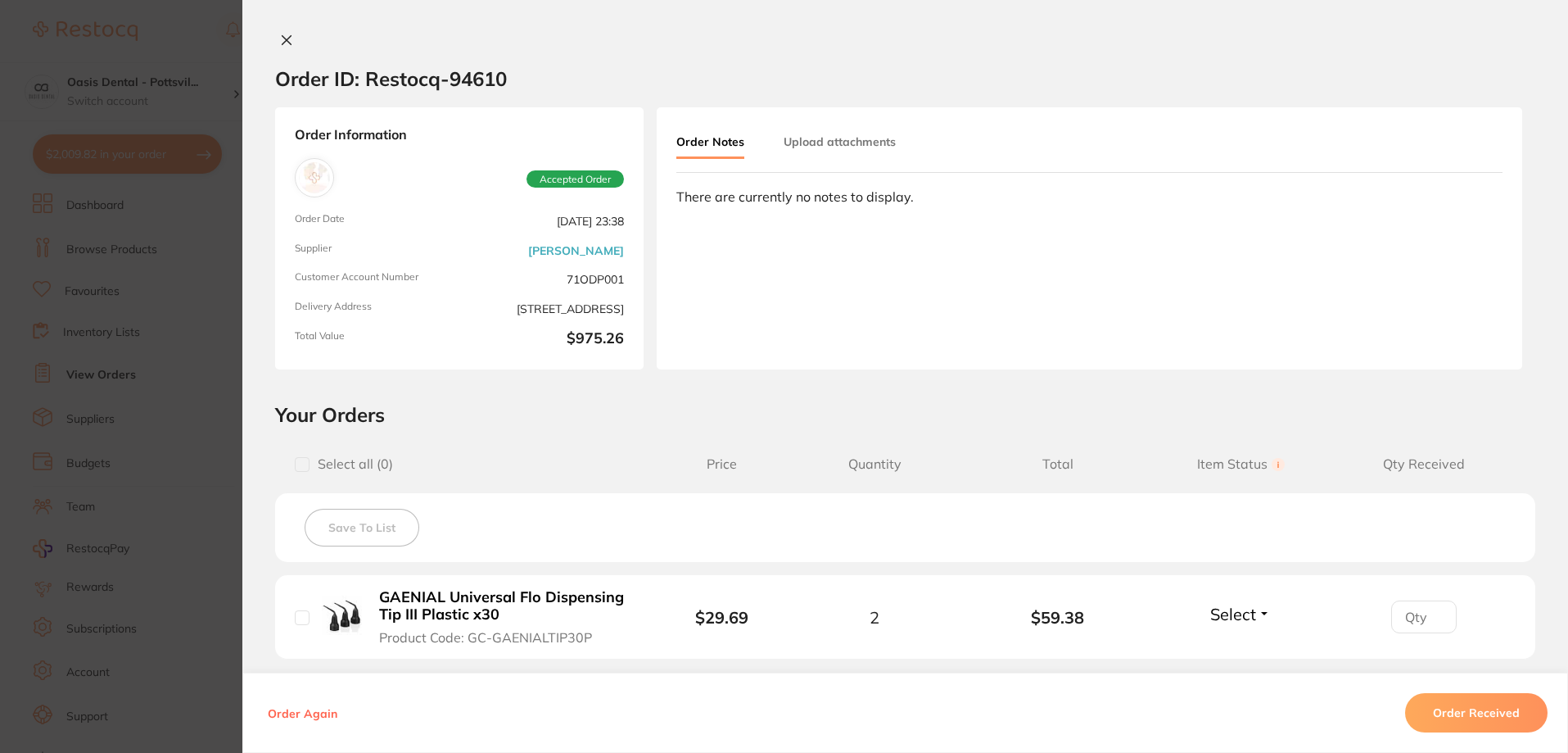
click at [280, 43] on icon at bounding box center [286, 40] width 13 height 13
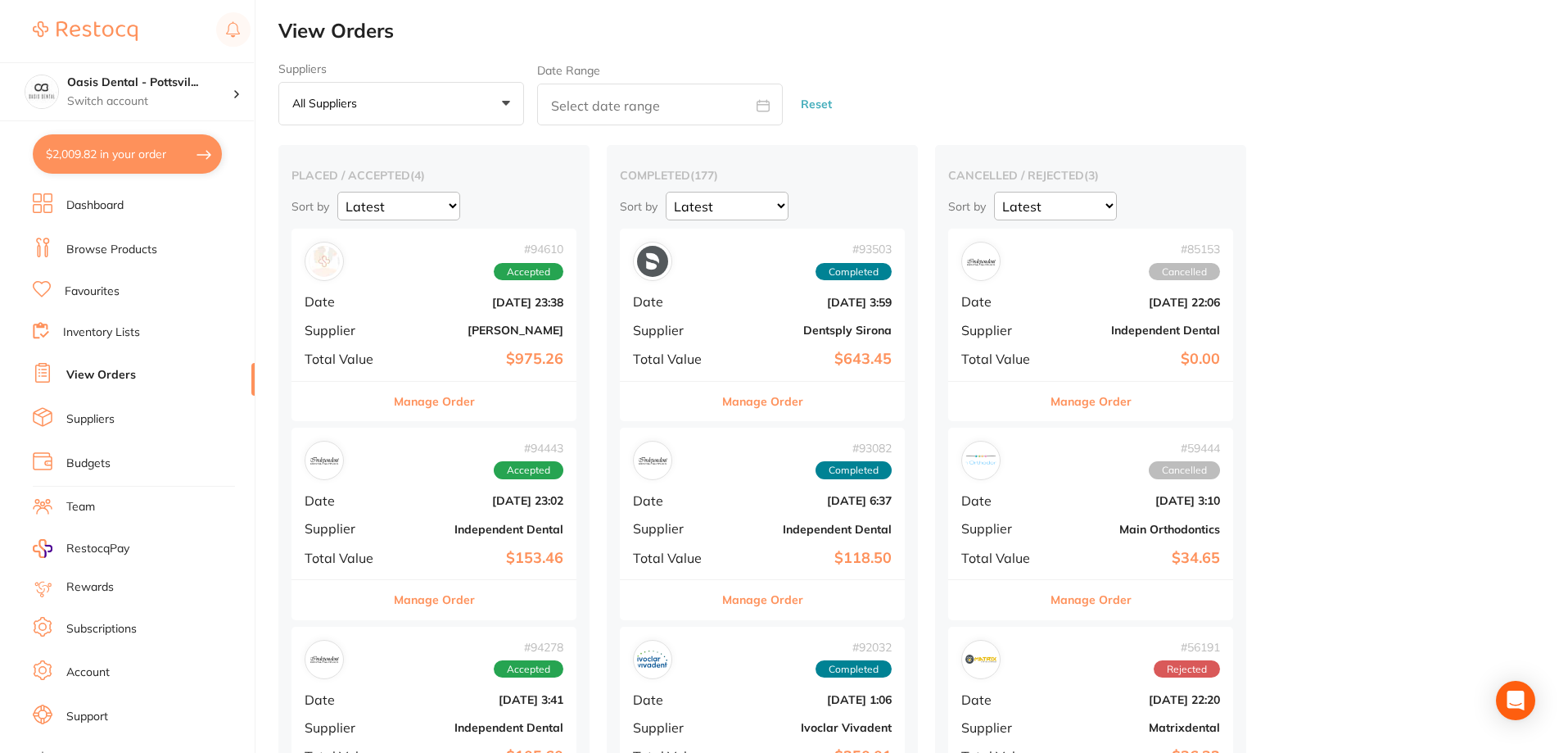
click at [99, 153] on button "$2,009.82 in your order" at bounding box center [127, 154] width 189 height 40
checkbox input "true"
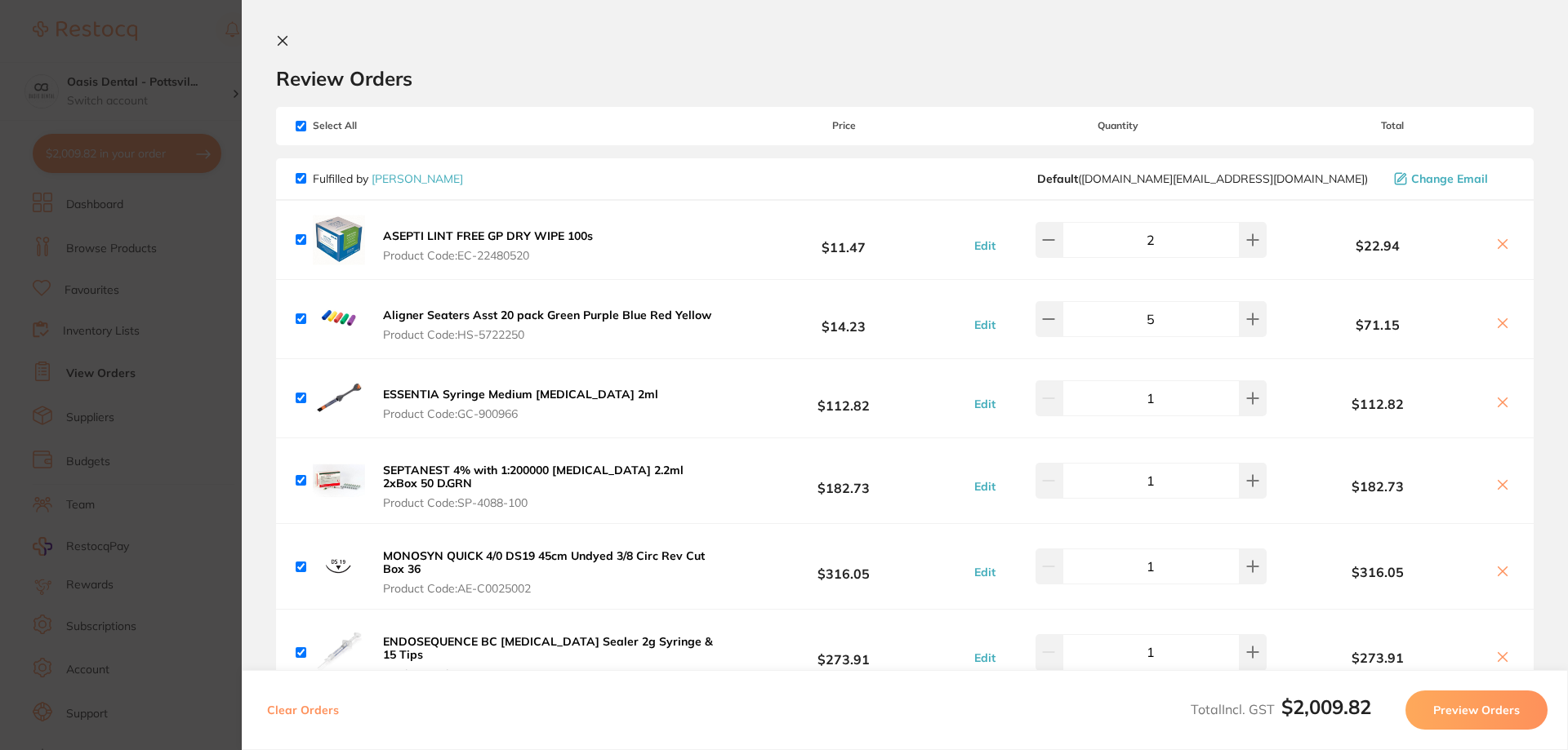
click at [448, 468] on b "SEPTANEST 4% with 1:200000 [MEDICAL_DATA] 2.2ml 2xBox 50 D.GRN" at bounding box center [533, 476] width 301 height 28
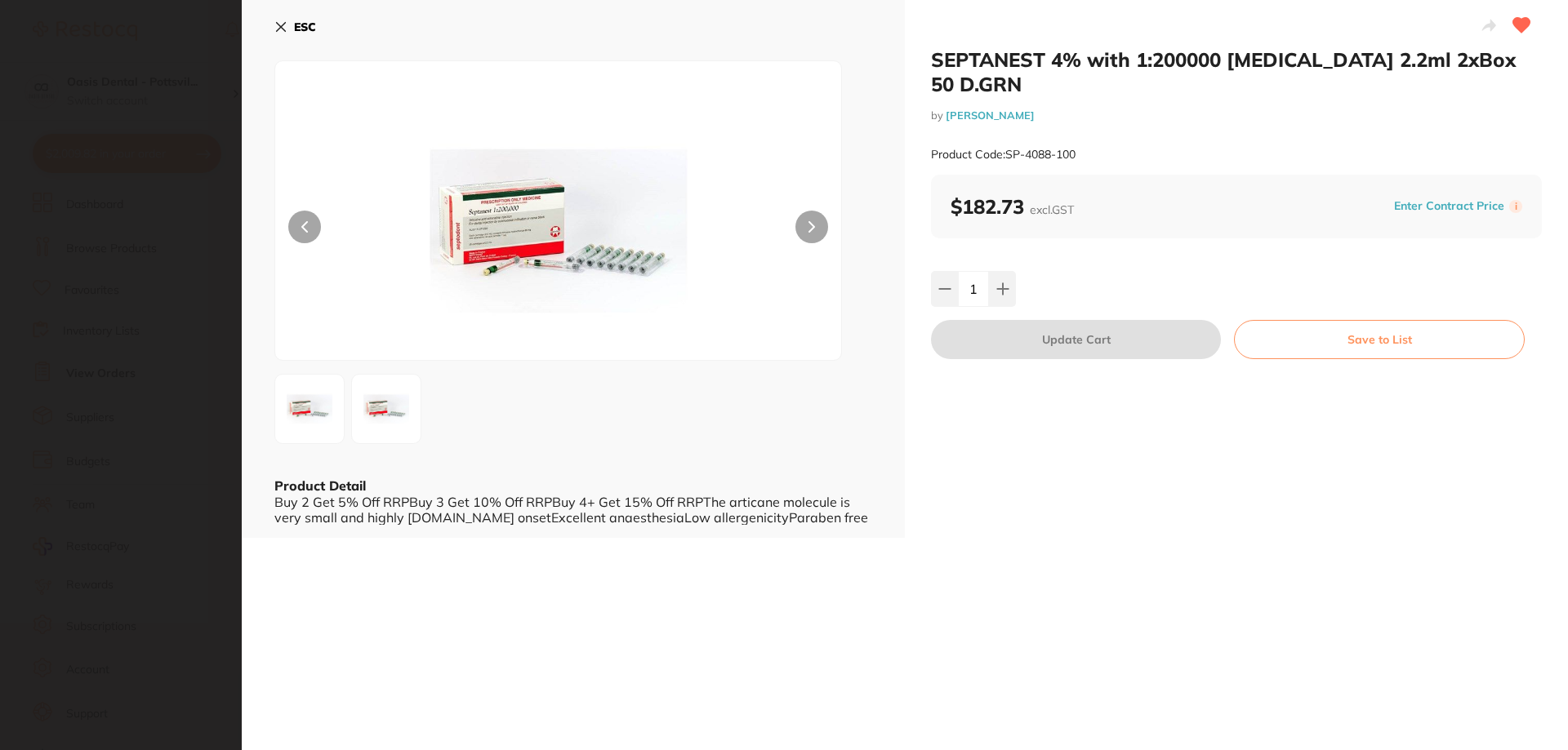
click at [282, 28] on icon at bounding box center [281, 27] width 9 height 9
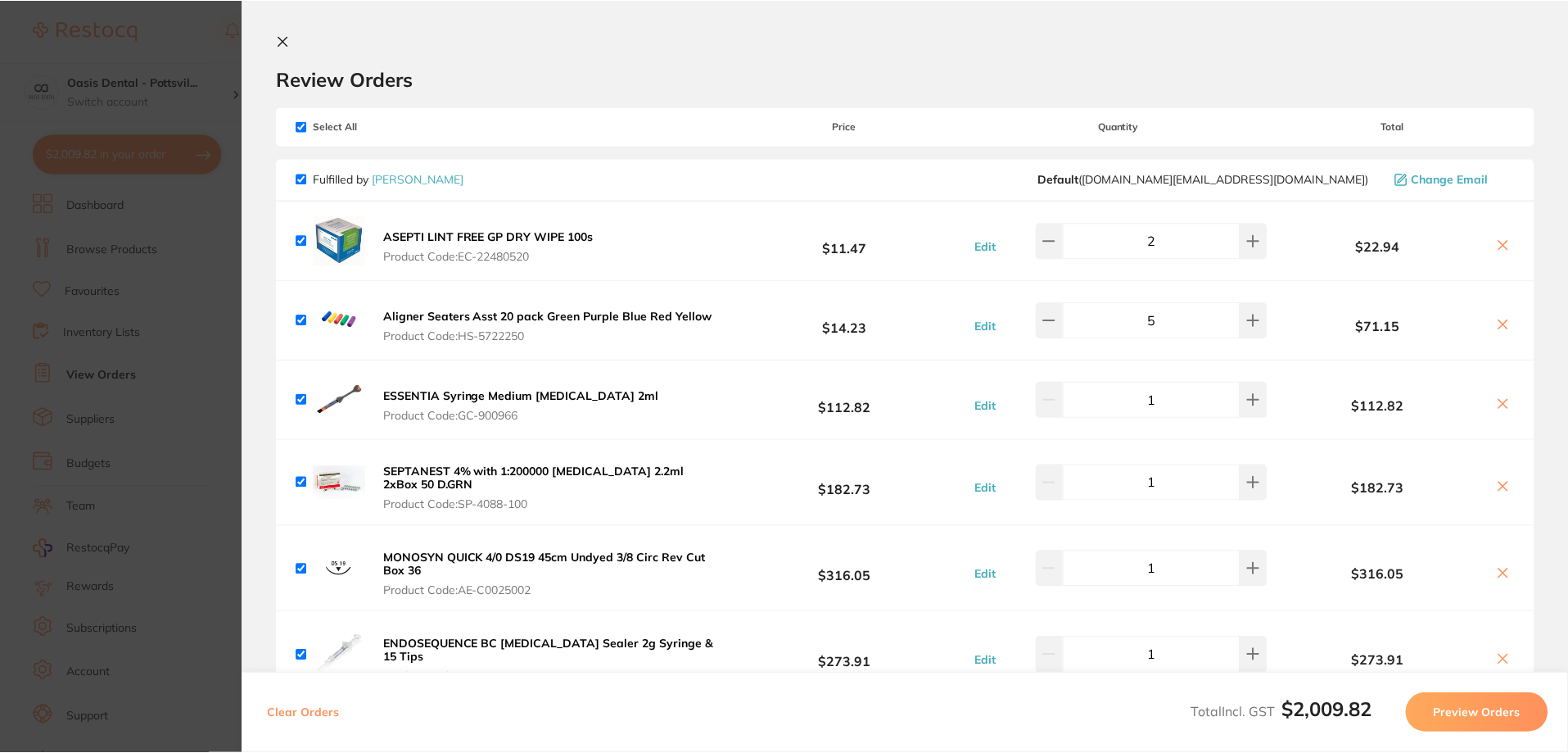
scroll to position [7, 0]
click at [284, 41] on icon at bounding box center [283, 41] width 13 height 13
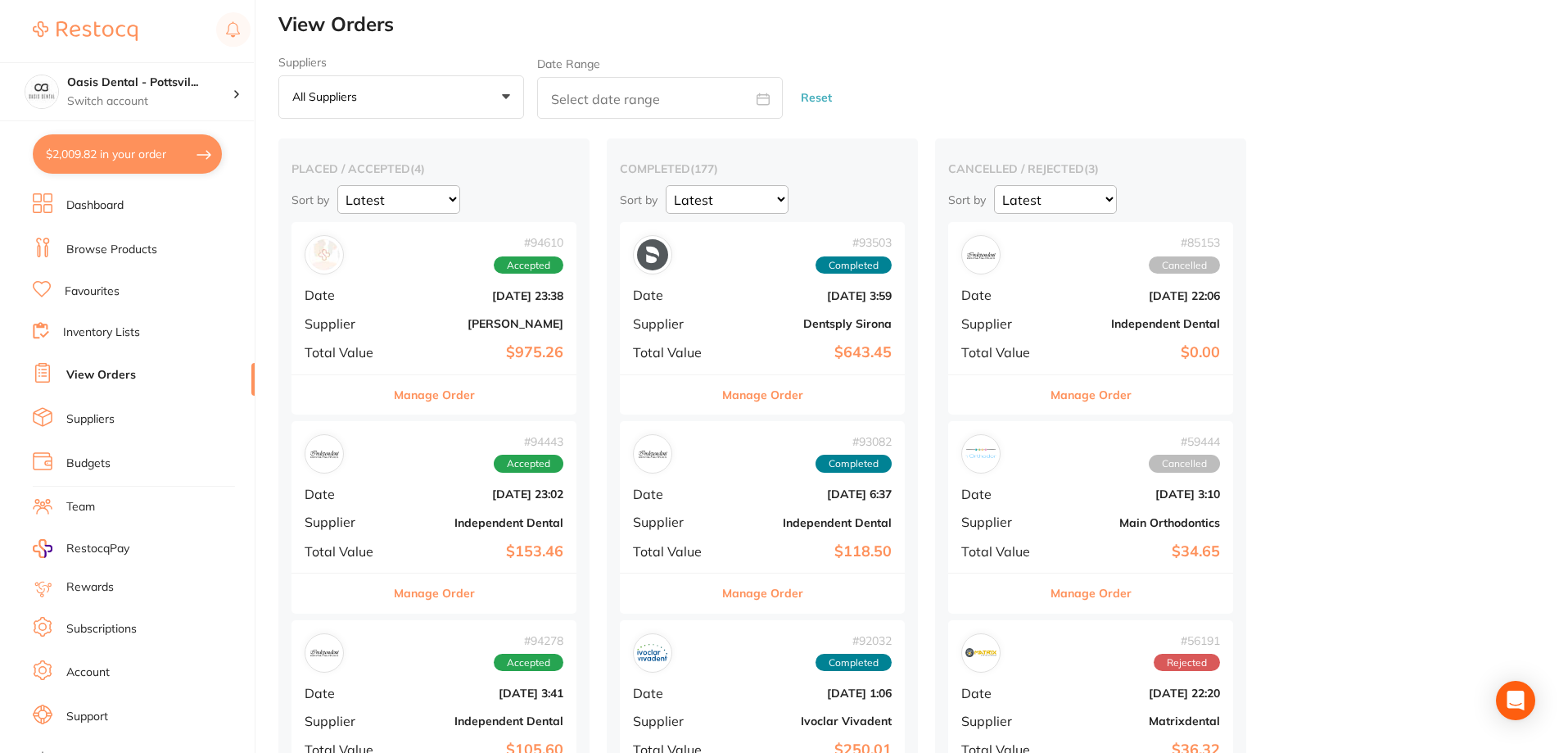
click at [137, 144] on button "$2,009.82 in your order" at bounding box center [127, 154] width 189 height 40
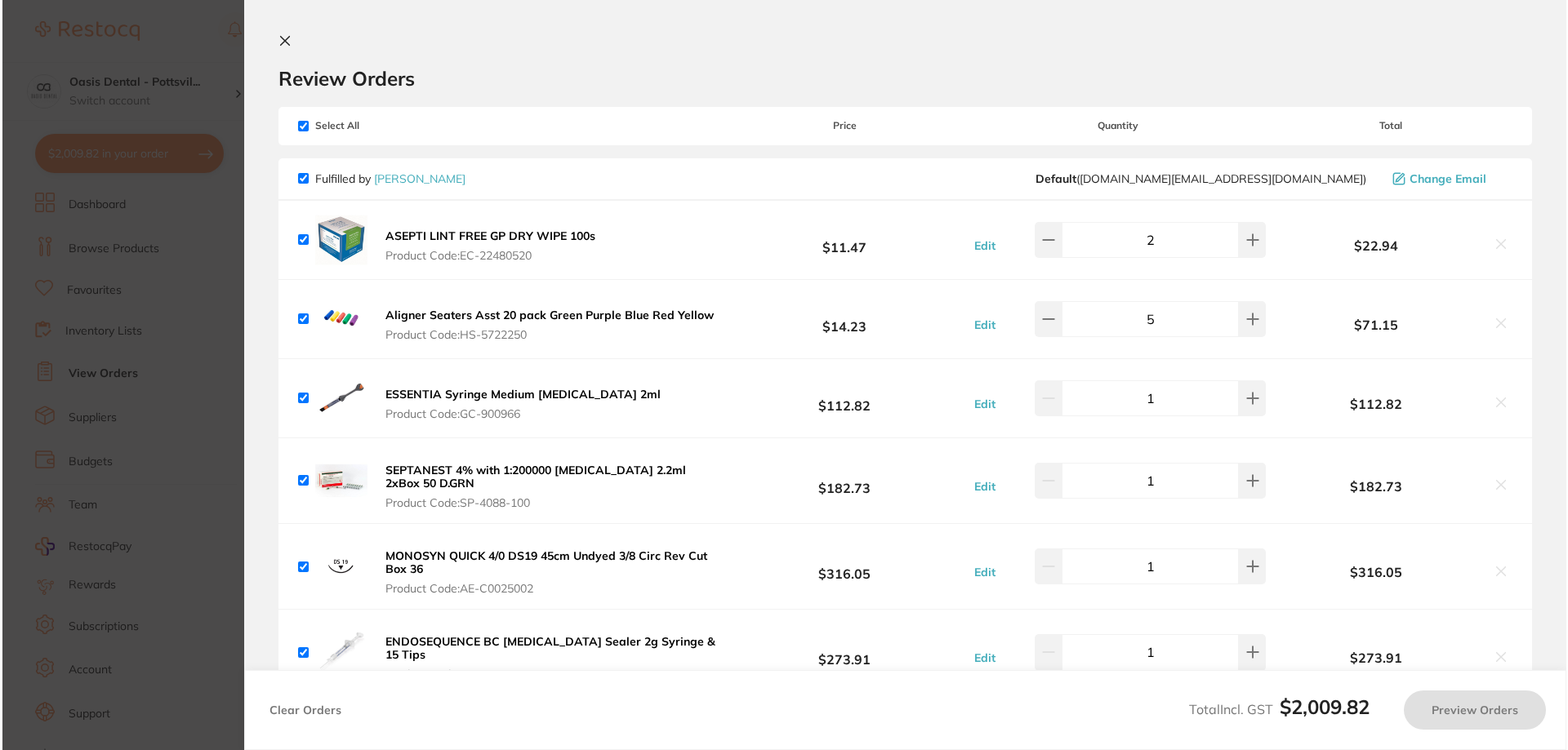
scroll to position [0, 0]
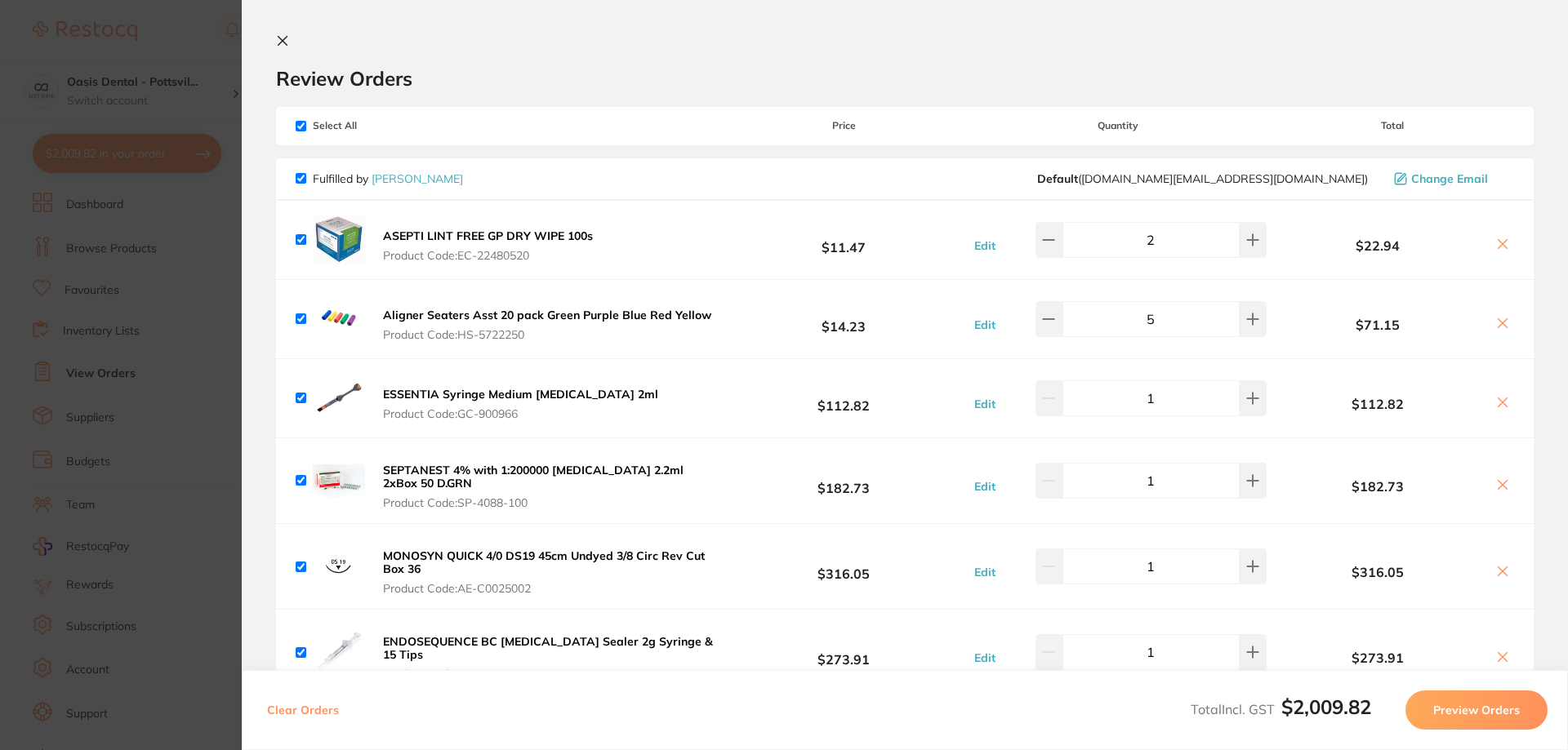
click at [284, 40] on icon at bounding box center [283, 41] width 9 height 9
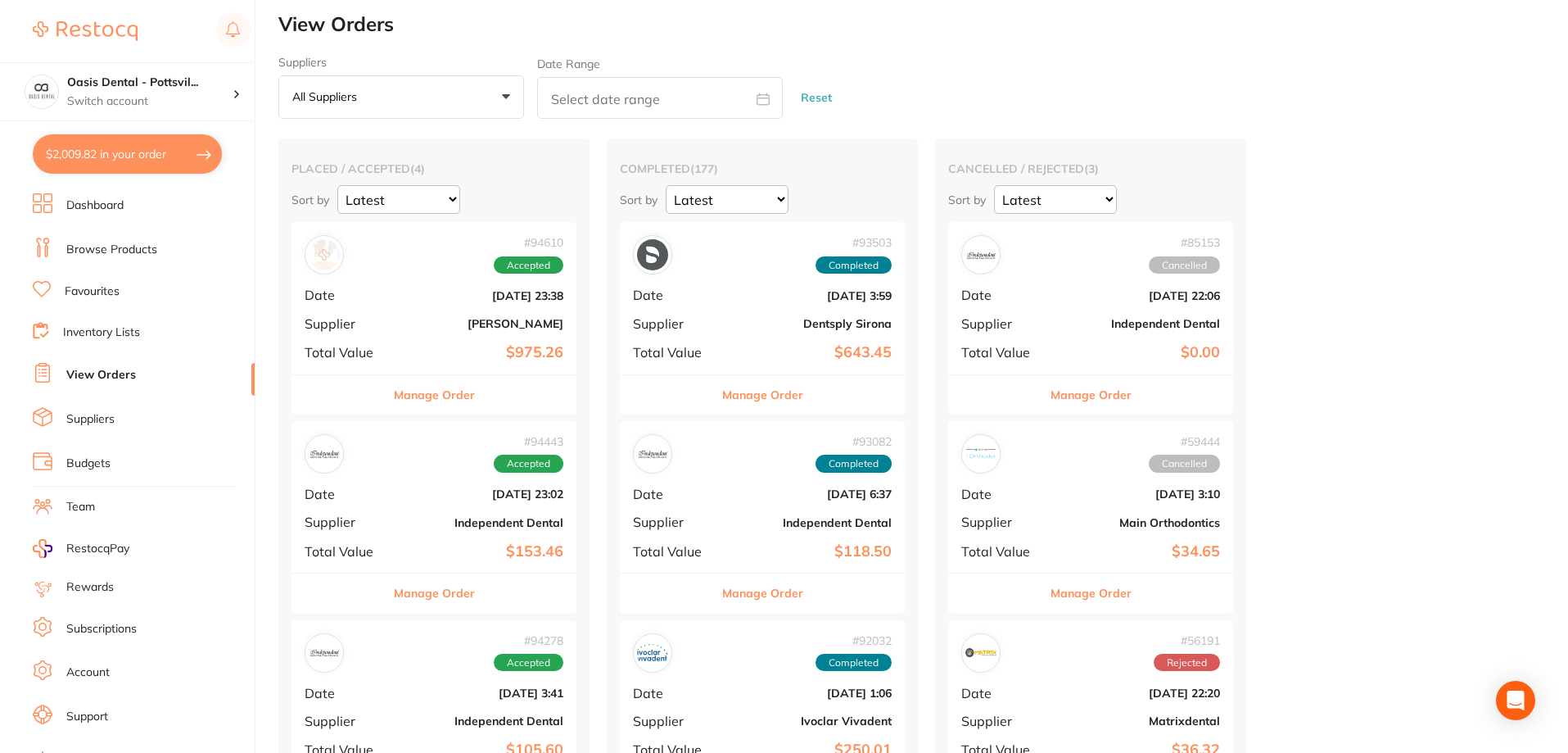
click at [101, 293] on link "Favourites" at bounding box center [91, 292] width 55 height 17
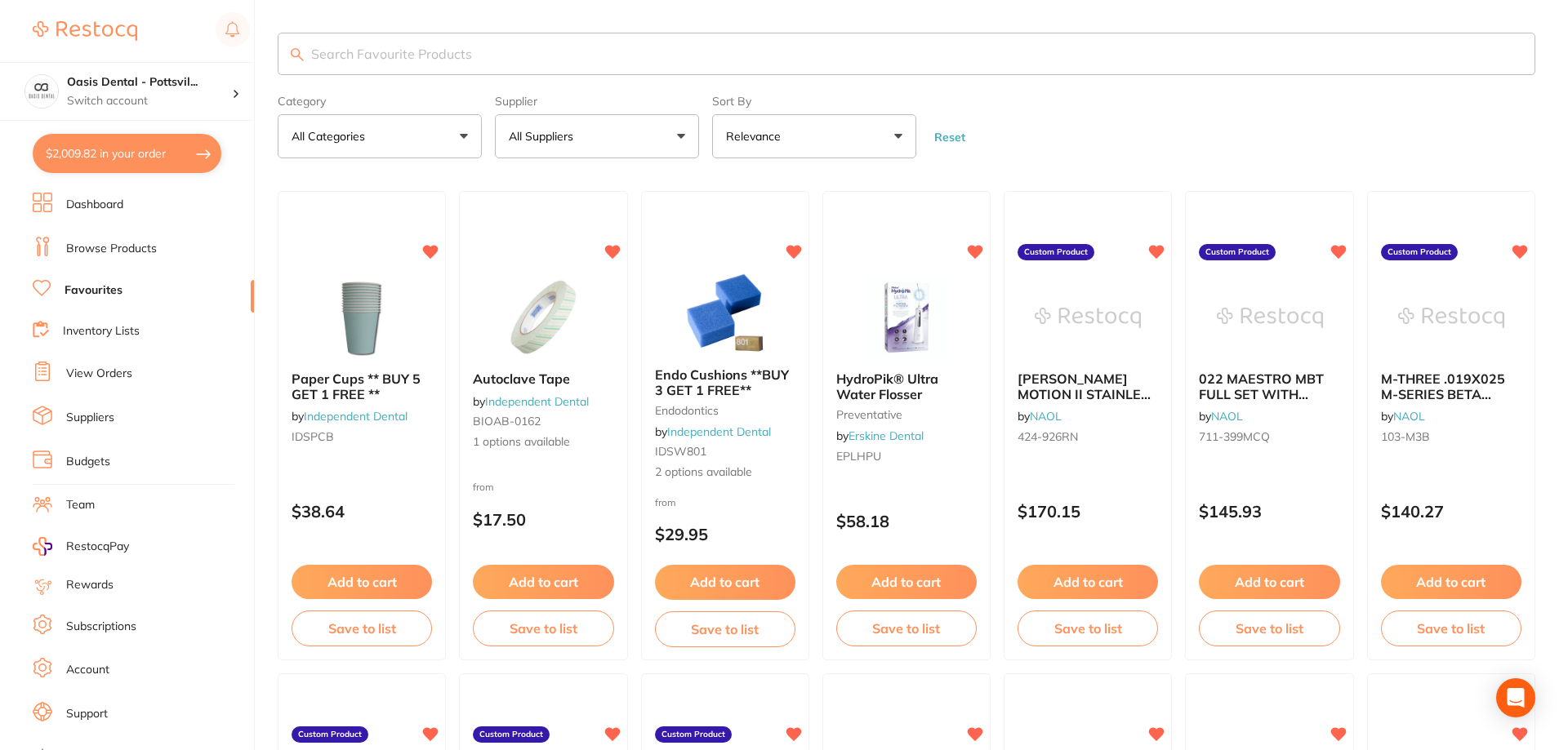
click at [339, 63] on input "search" at bounding box center [907, 53] width 1258 height 42
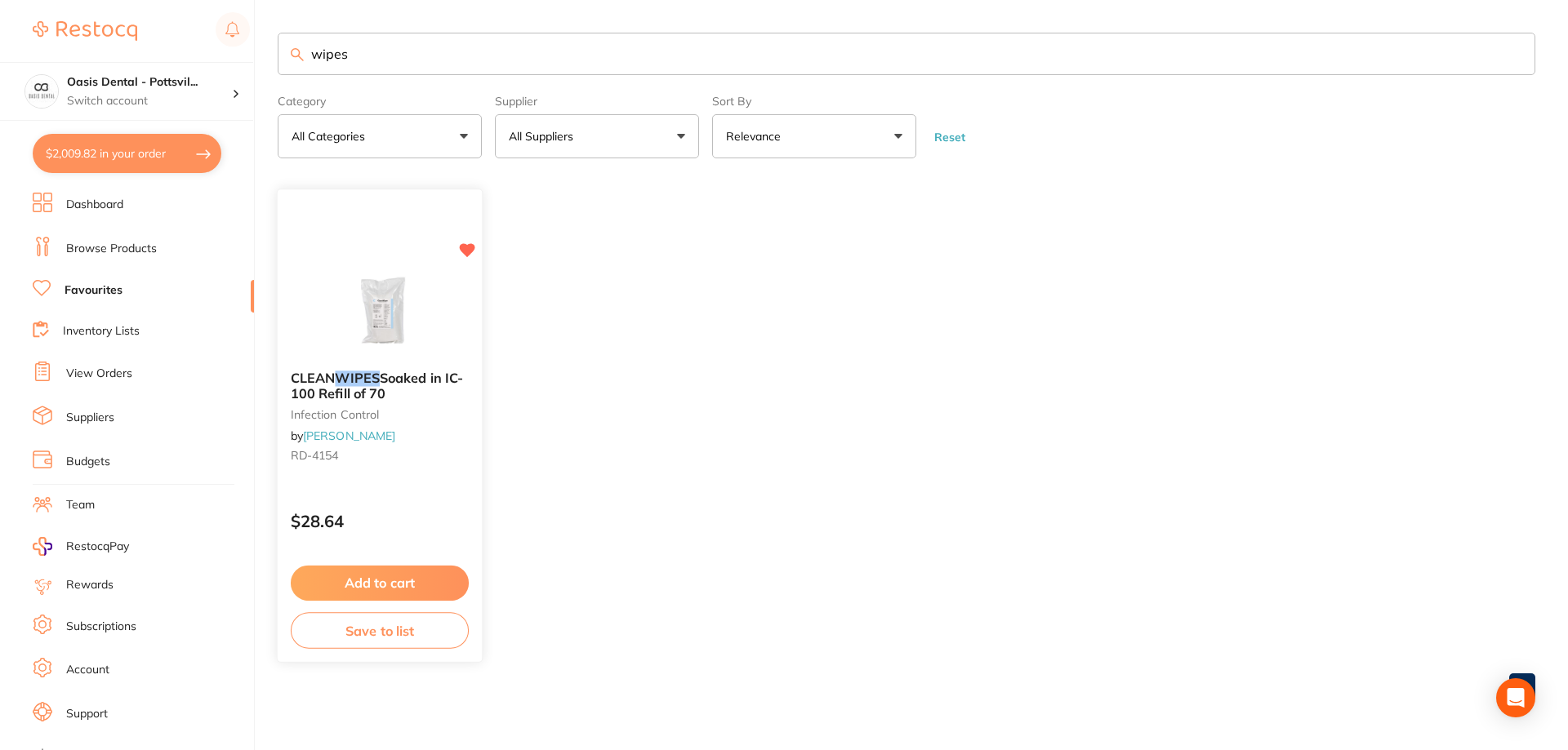
type input "wipes"
click at [414, 441] on div "CLEAN WIPES Soaked in IC-100 Refill of 70 infection control by [PERSON_NAME] [P…" at bounding box center [380, 421] width 204 height 125
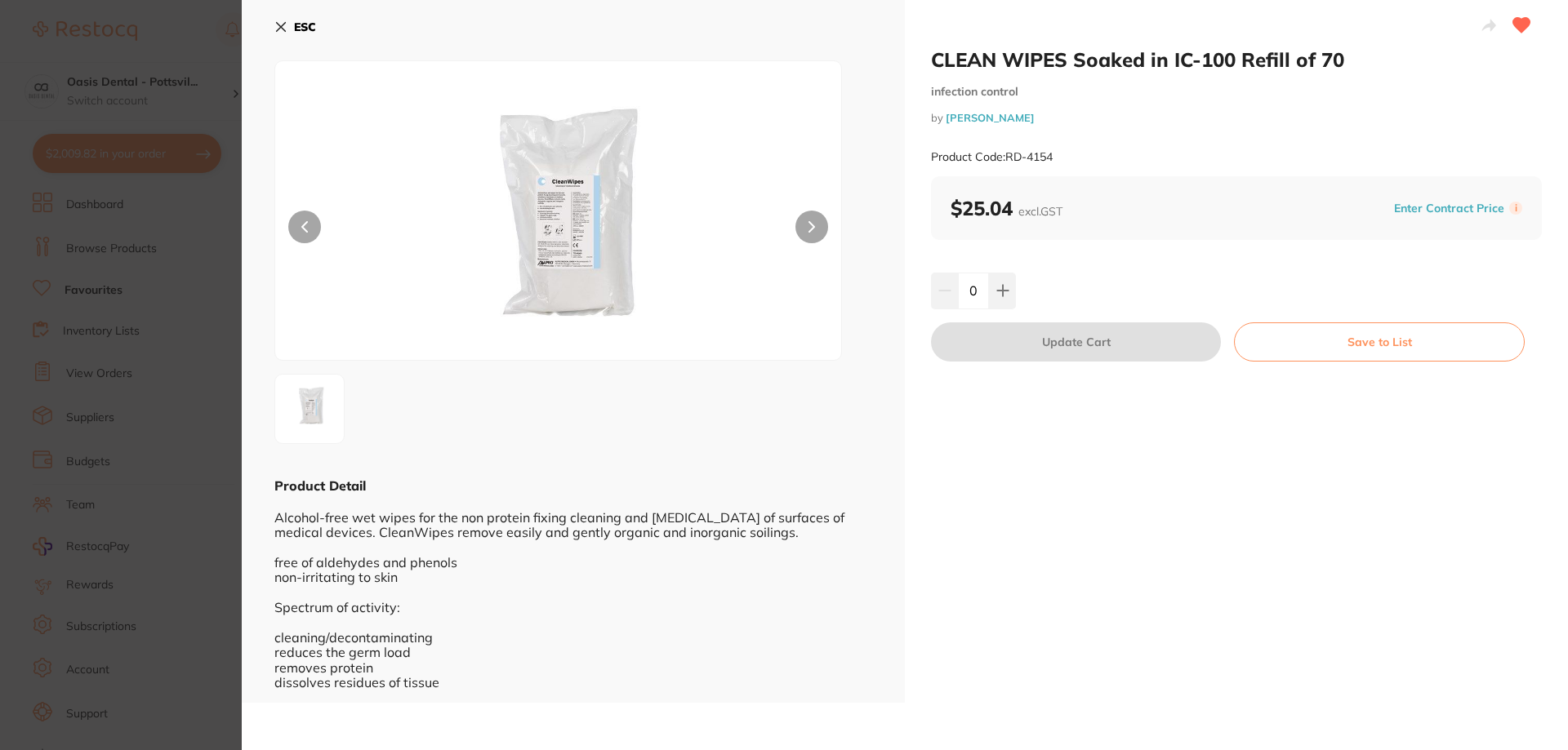
click at [972, 289] on input "0" at bounding box center [973, 291] width 31 height 36
type input "40"
click at [1076, 349] on button "Update Cart" at bounding box center [1075, 342] width 290 height 40
checkbox input "false"
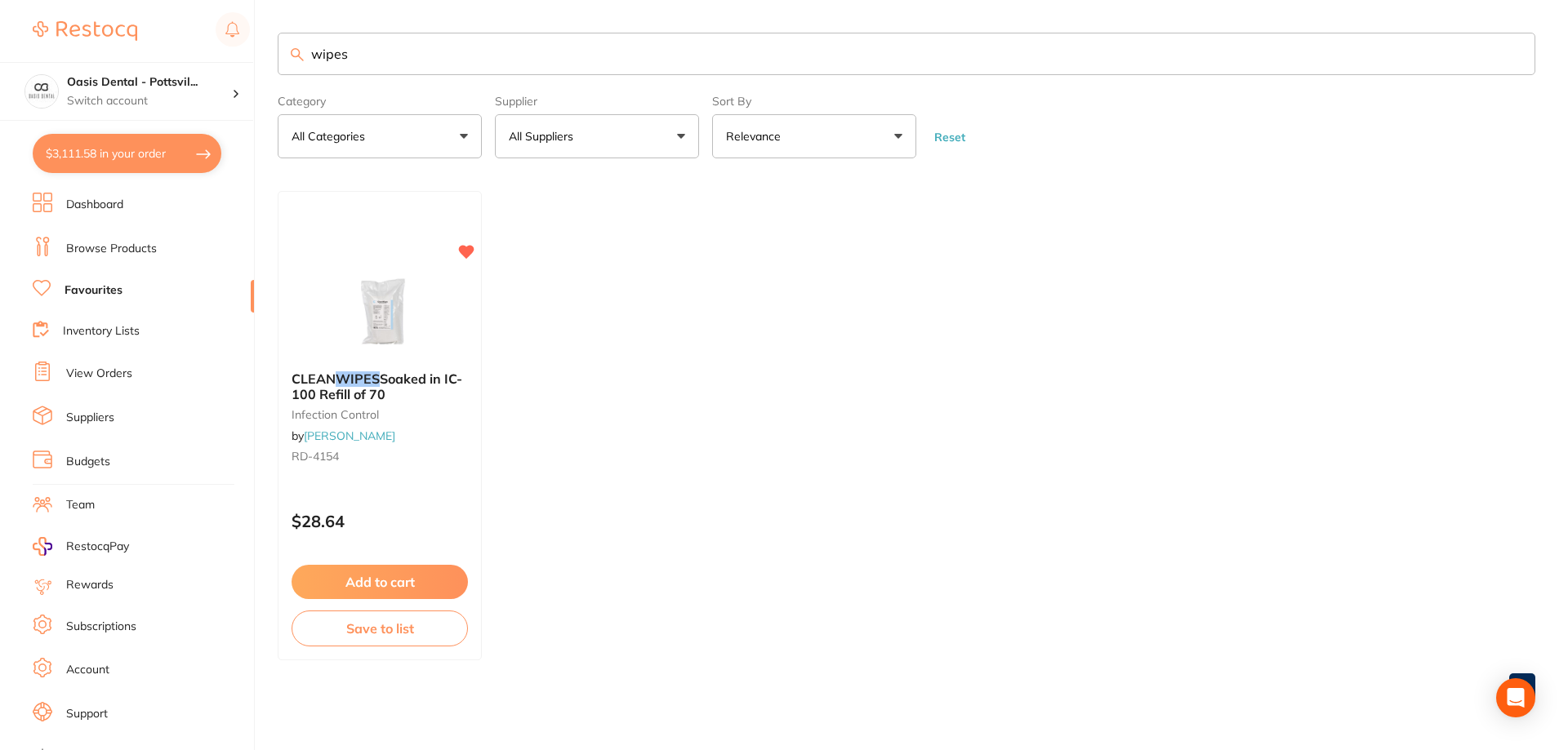
click at [110, 156] on button "$3,111.58 in your order" at bounding box center [127, 153] width 189 height 40
checkbox input "true"
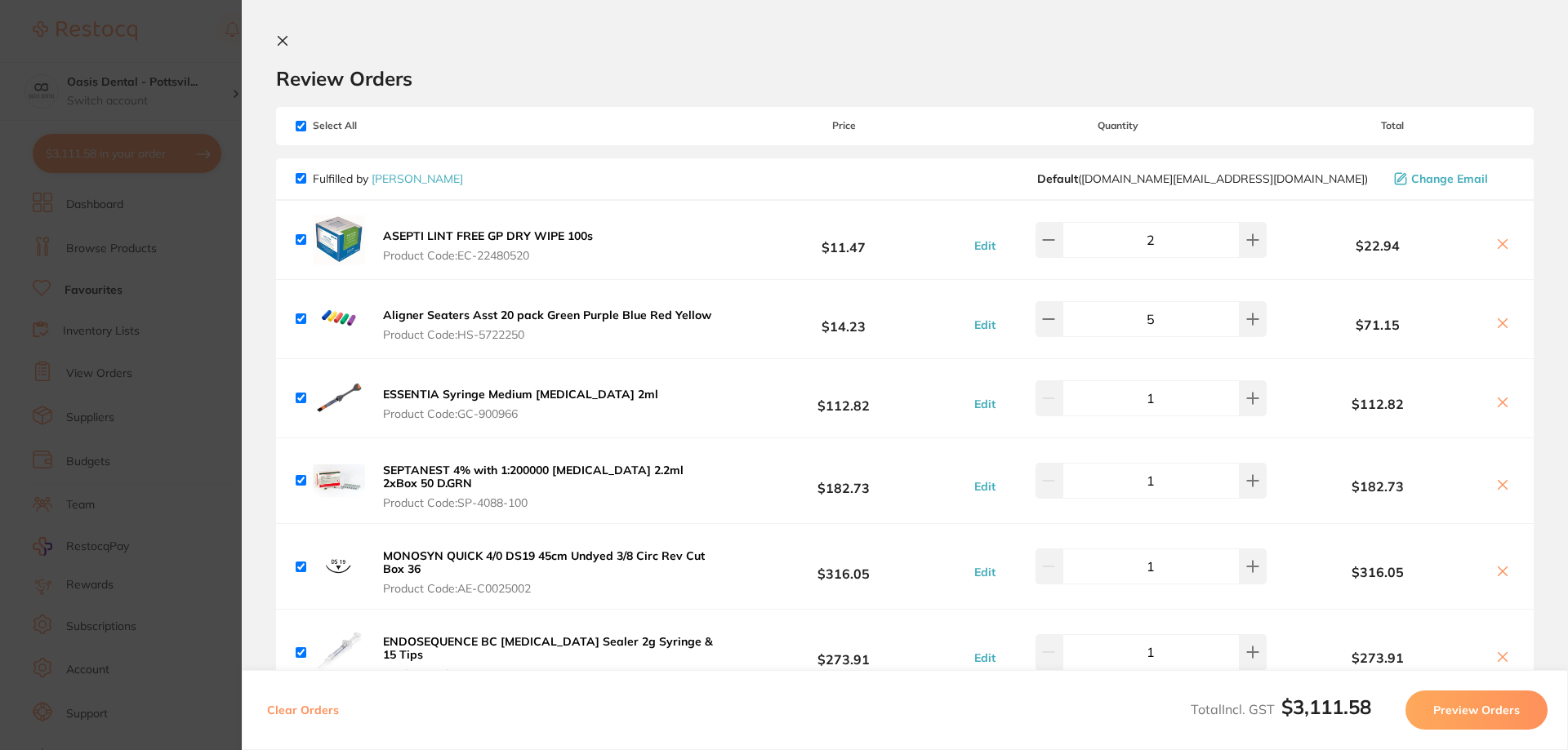
click at [303, 125] on input "checkbox" at bounding box center [301, 125] width 11 height 11
checkbox input "false"
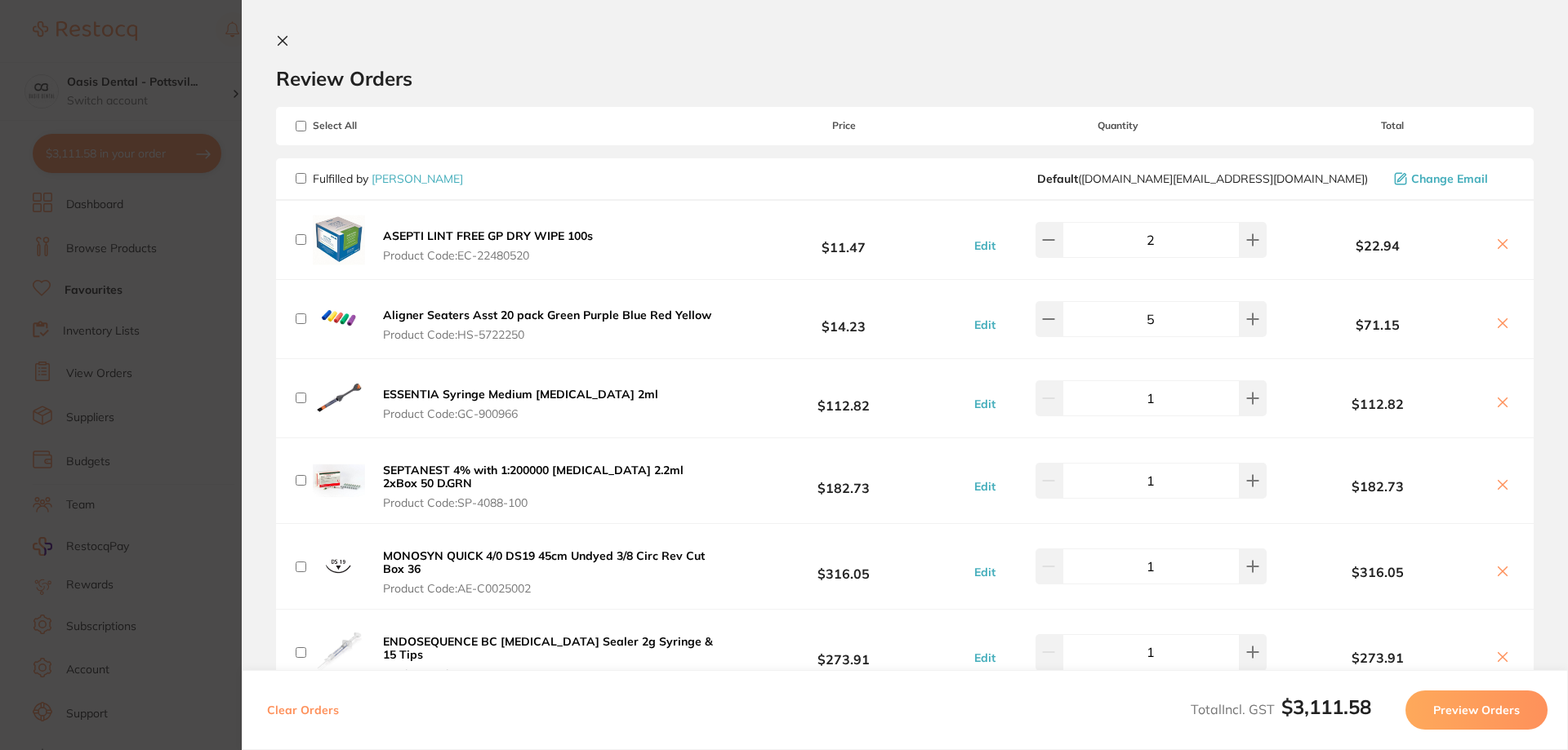
checkbox input "false"
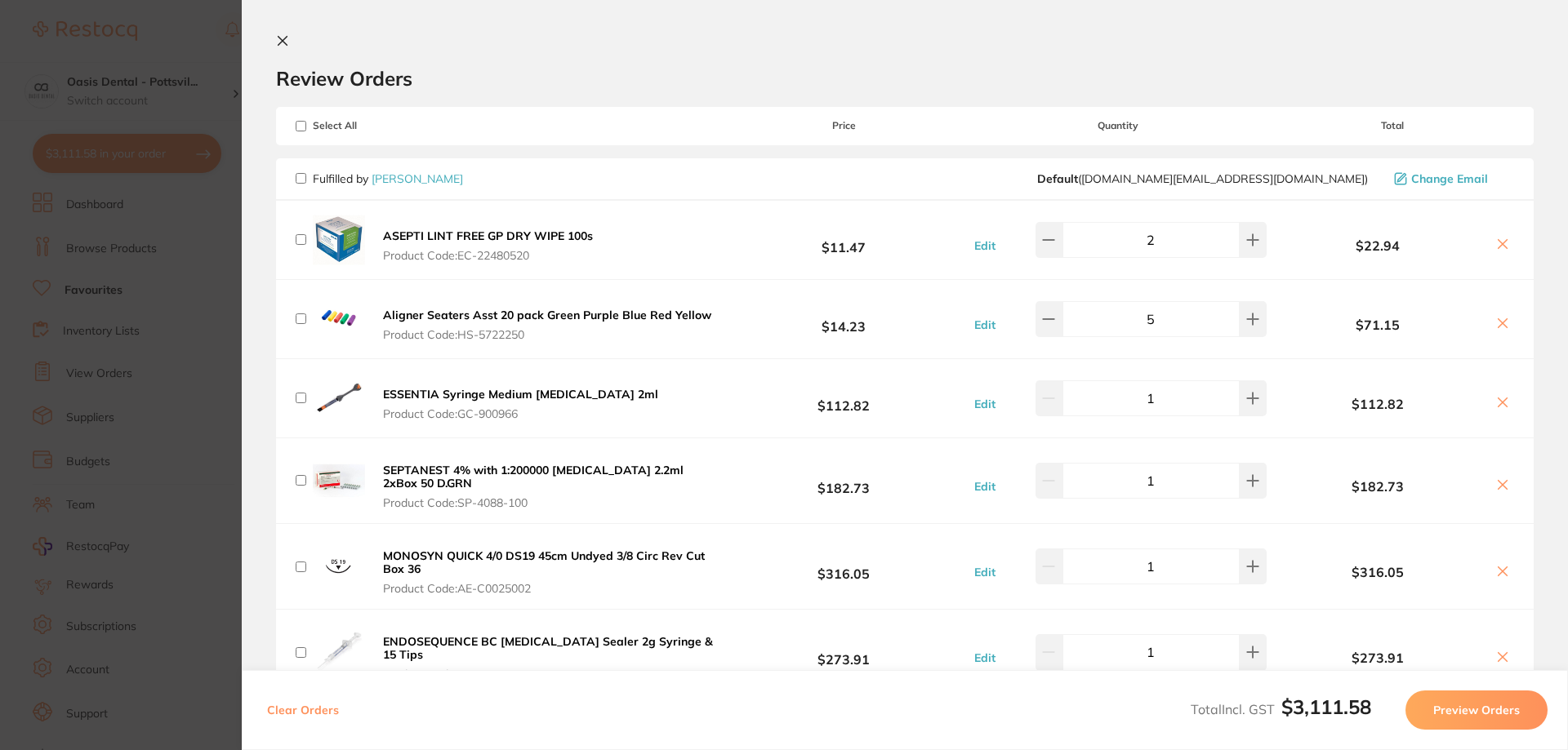
checkbox input "false"
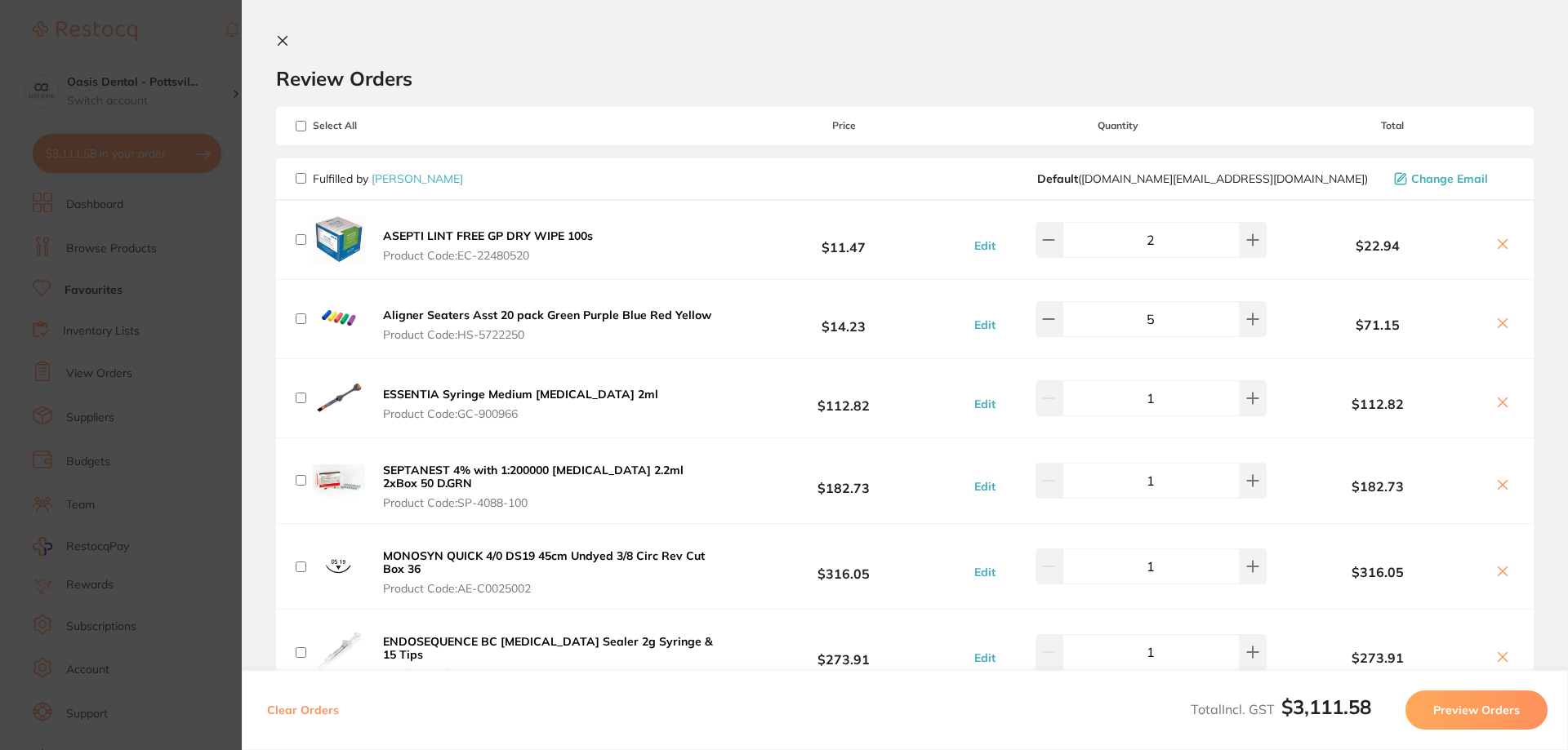
checkbox input "false"
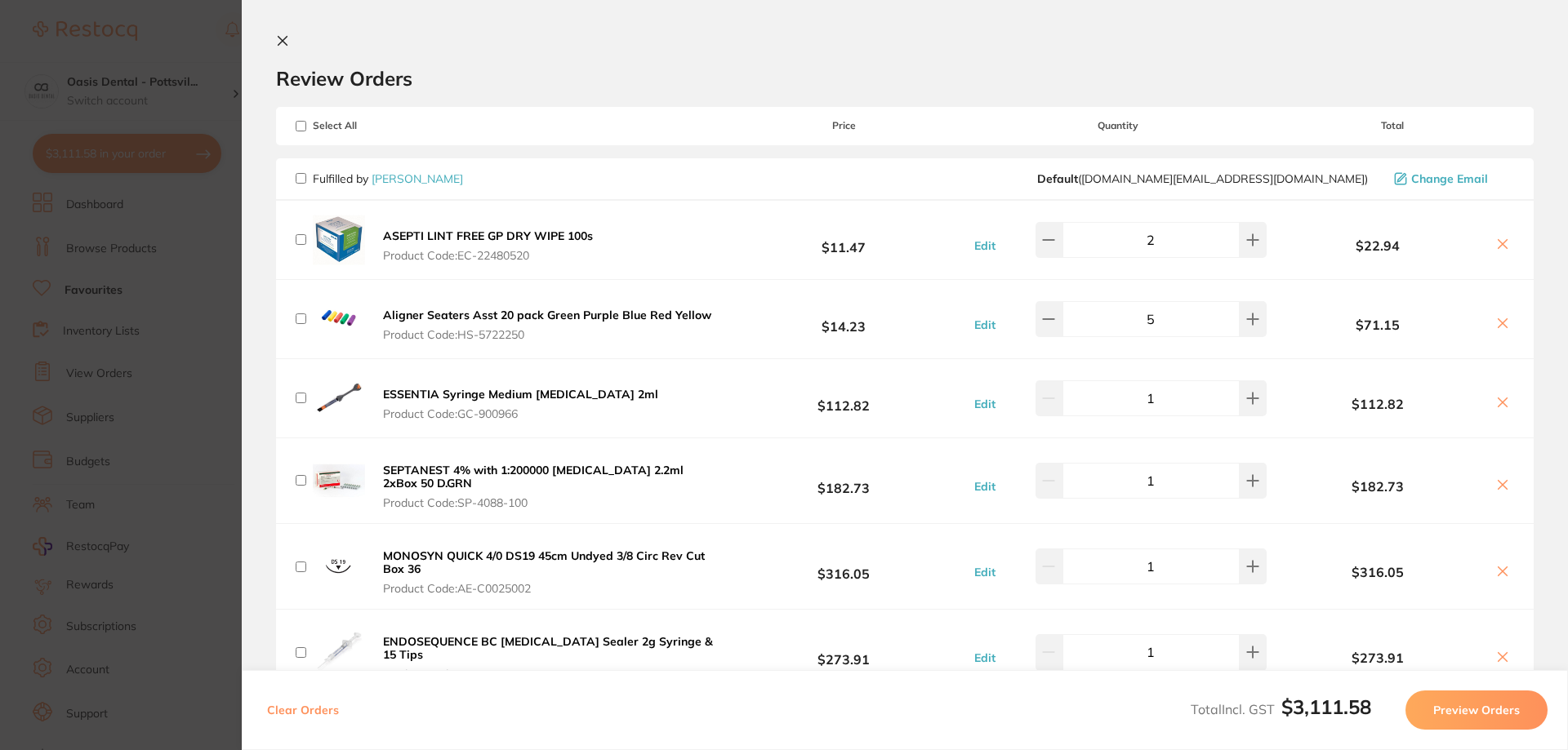
checkbox input "false"
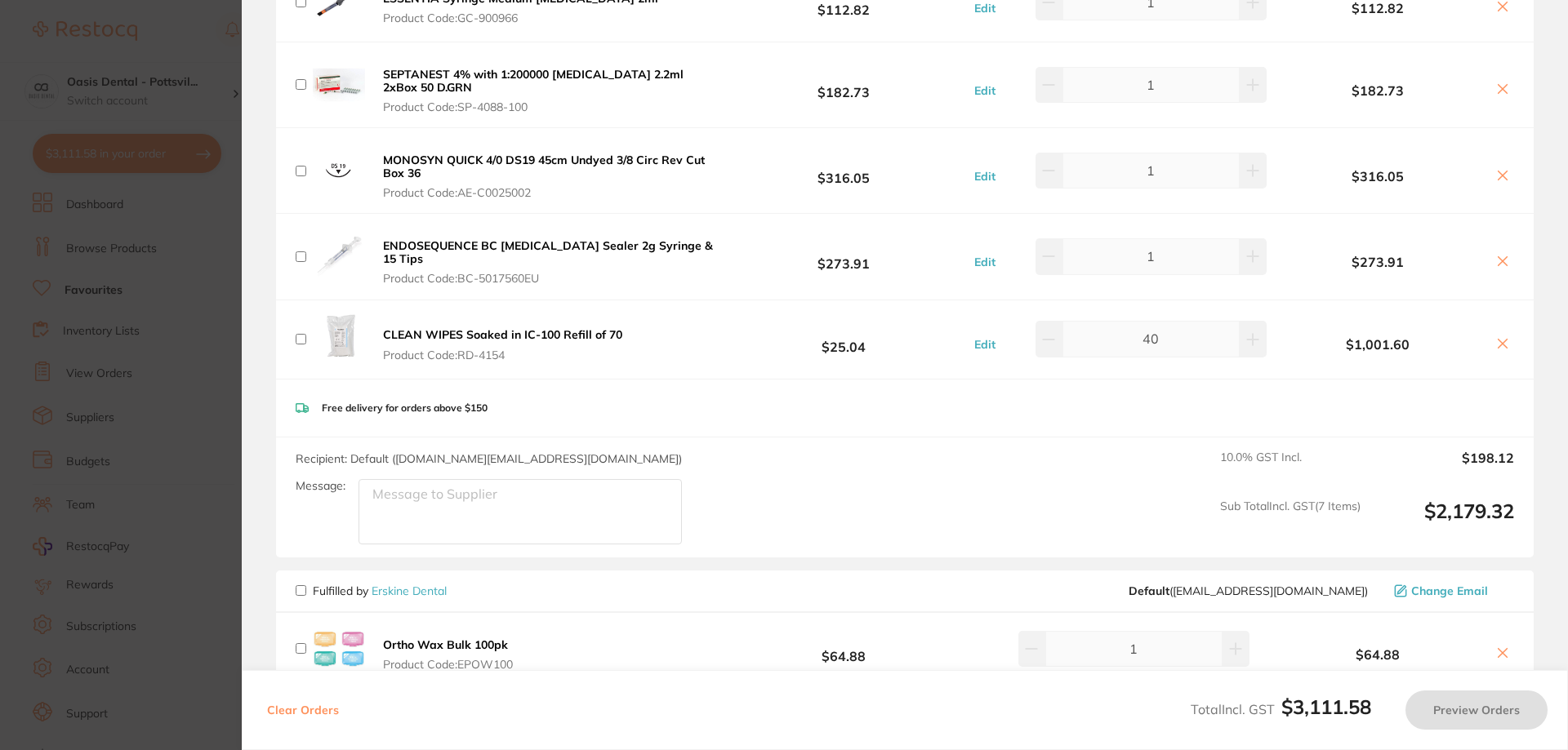
scroll to position [490, 0]
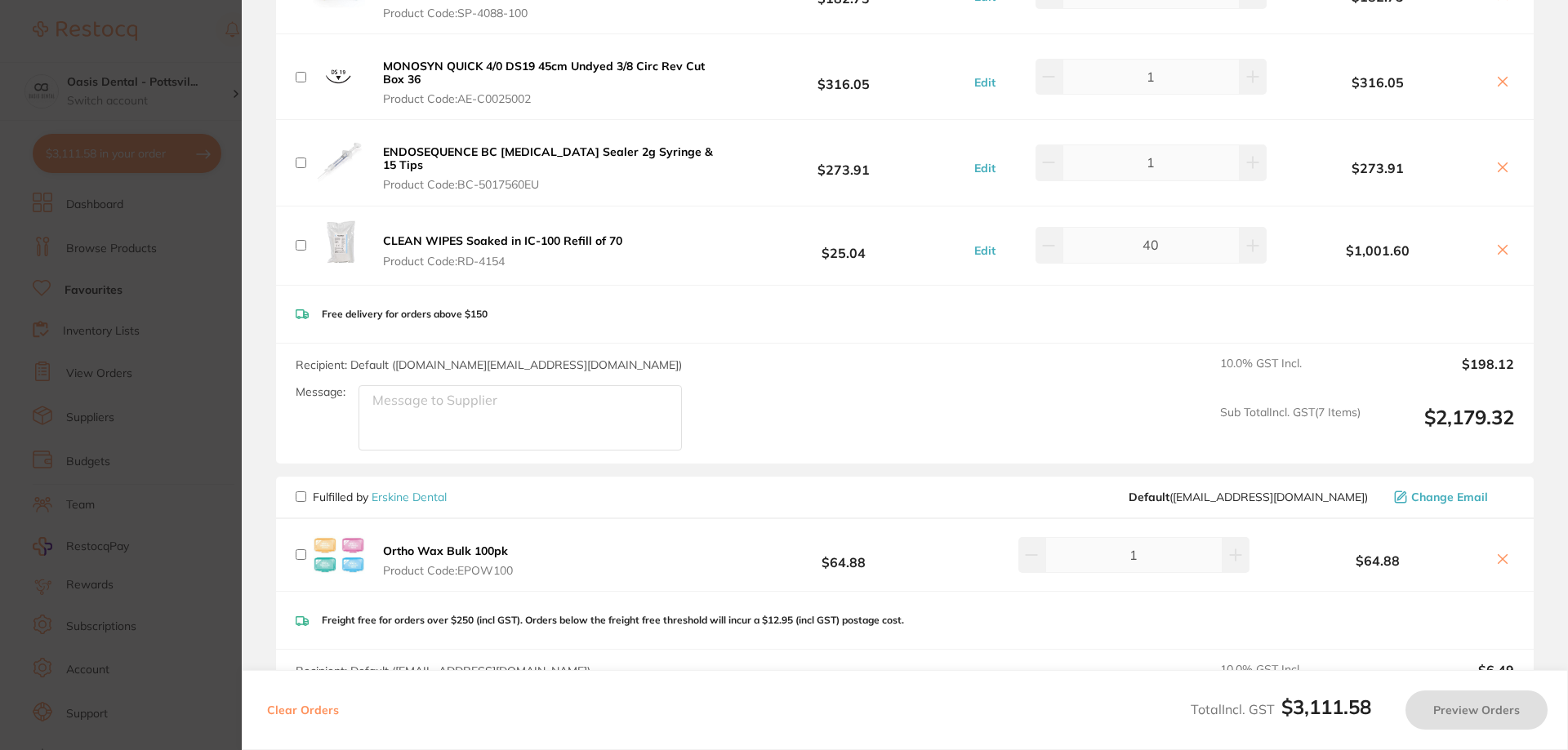
click at [301, 241] on input "checkbox" at bounding box center [301, 245] width 11 height 11
checkbox input "true"
click at [1150, 239] on input "40" at bounding box center [1150, 245] width 177 height 36
click at [1255, 246] on button at bounding box center [1253, 245] width 27 height 36
click at [1053, 239] on icon at bounding box center [1048, 245] width 13 height 13
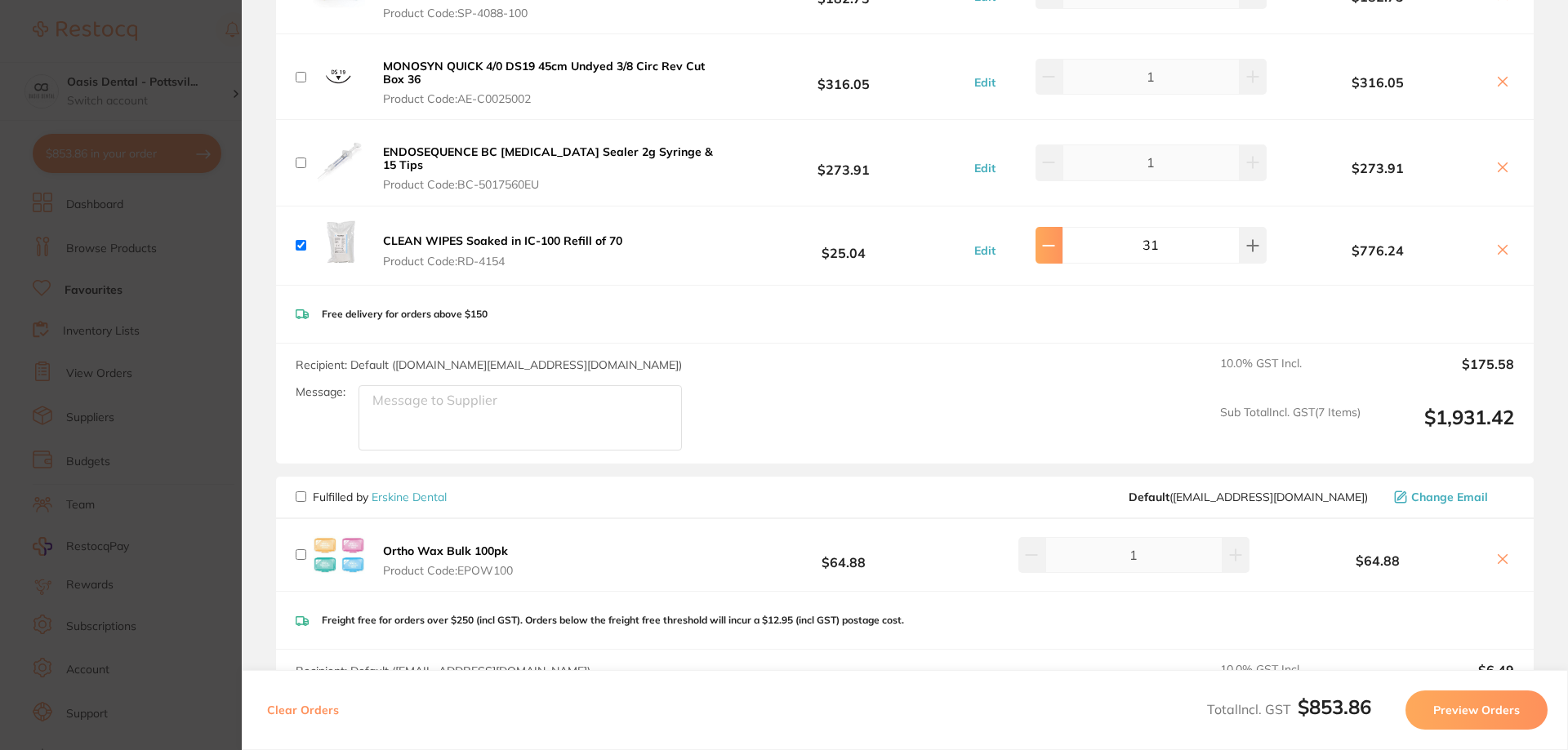
type input "30"
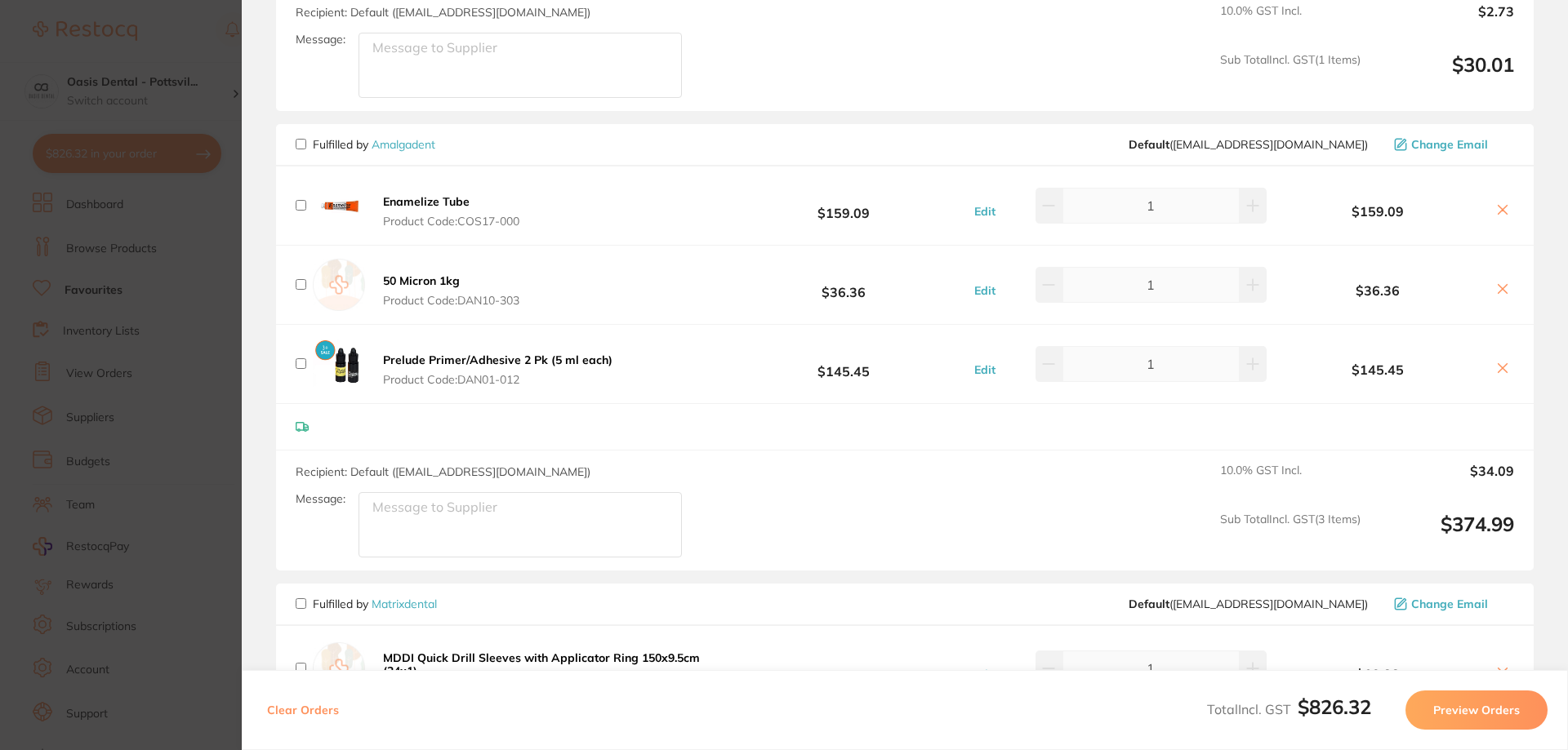
scroll to position [1469, 0]
click at [1508, 709] on button "Preview Orders" at bounding box center [1476, 710] width 142 height 40
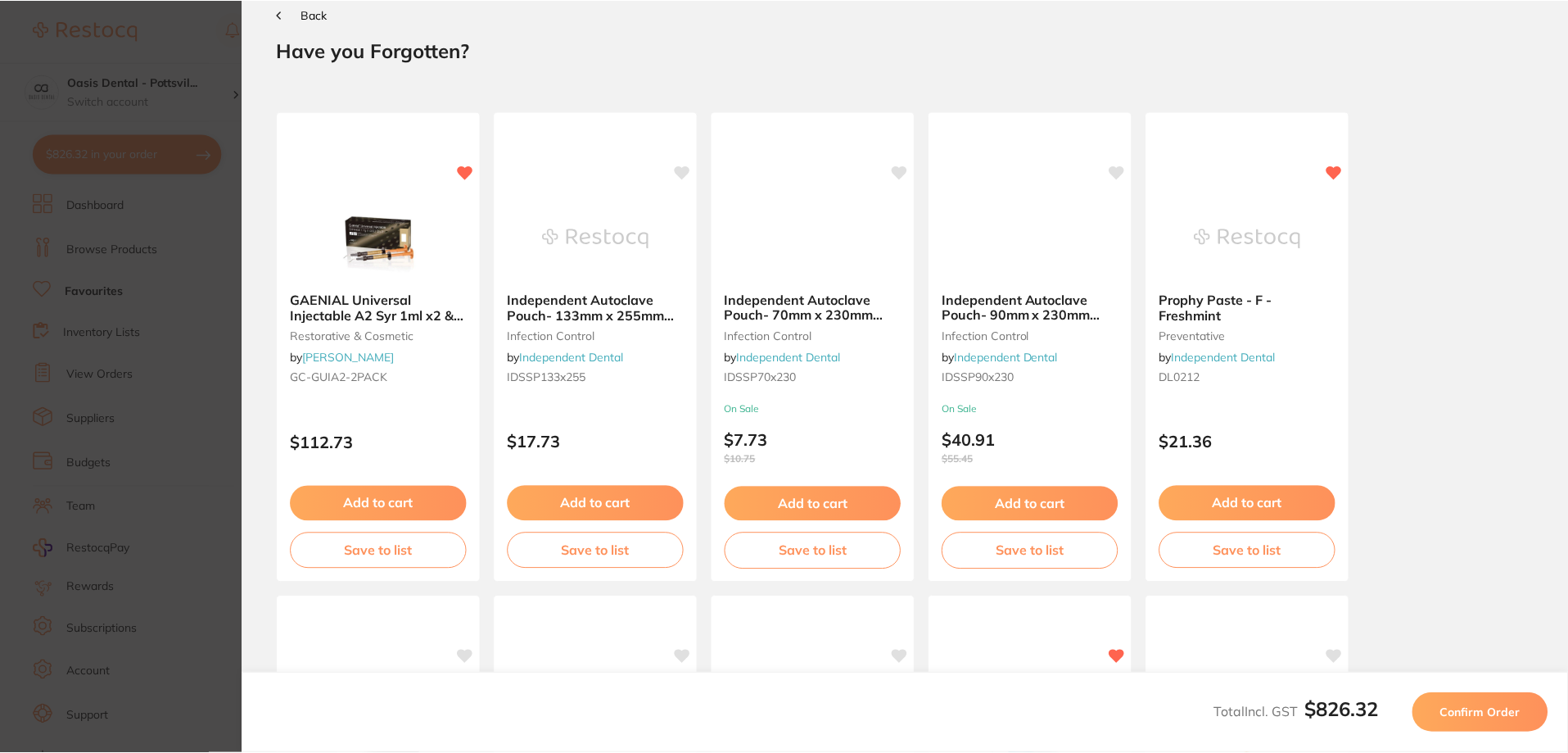
scroll to position [0, 0]
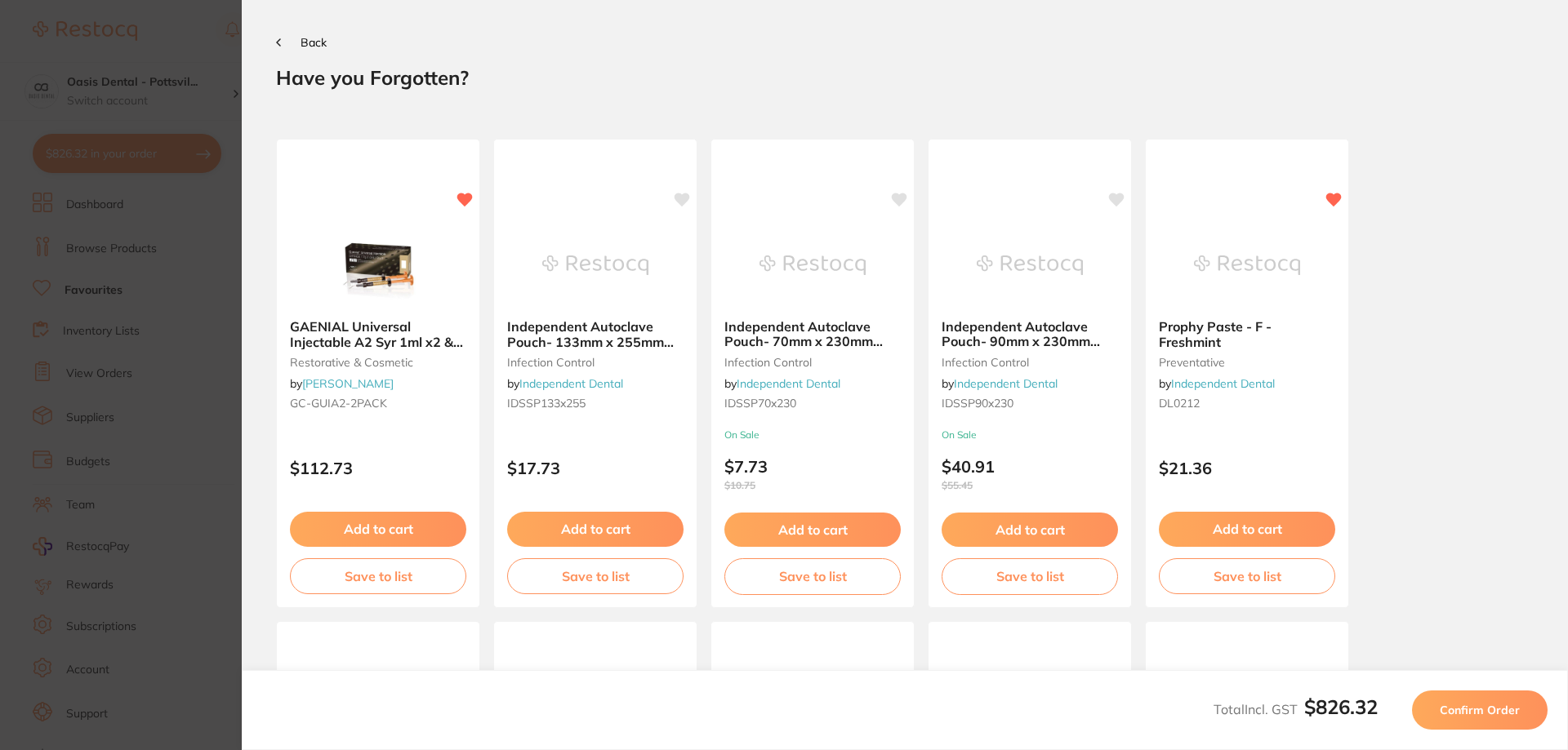
click at [1482, 717] on button "Confirm Order" at bounding box center [1479, 710] width 135 height 40
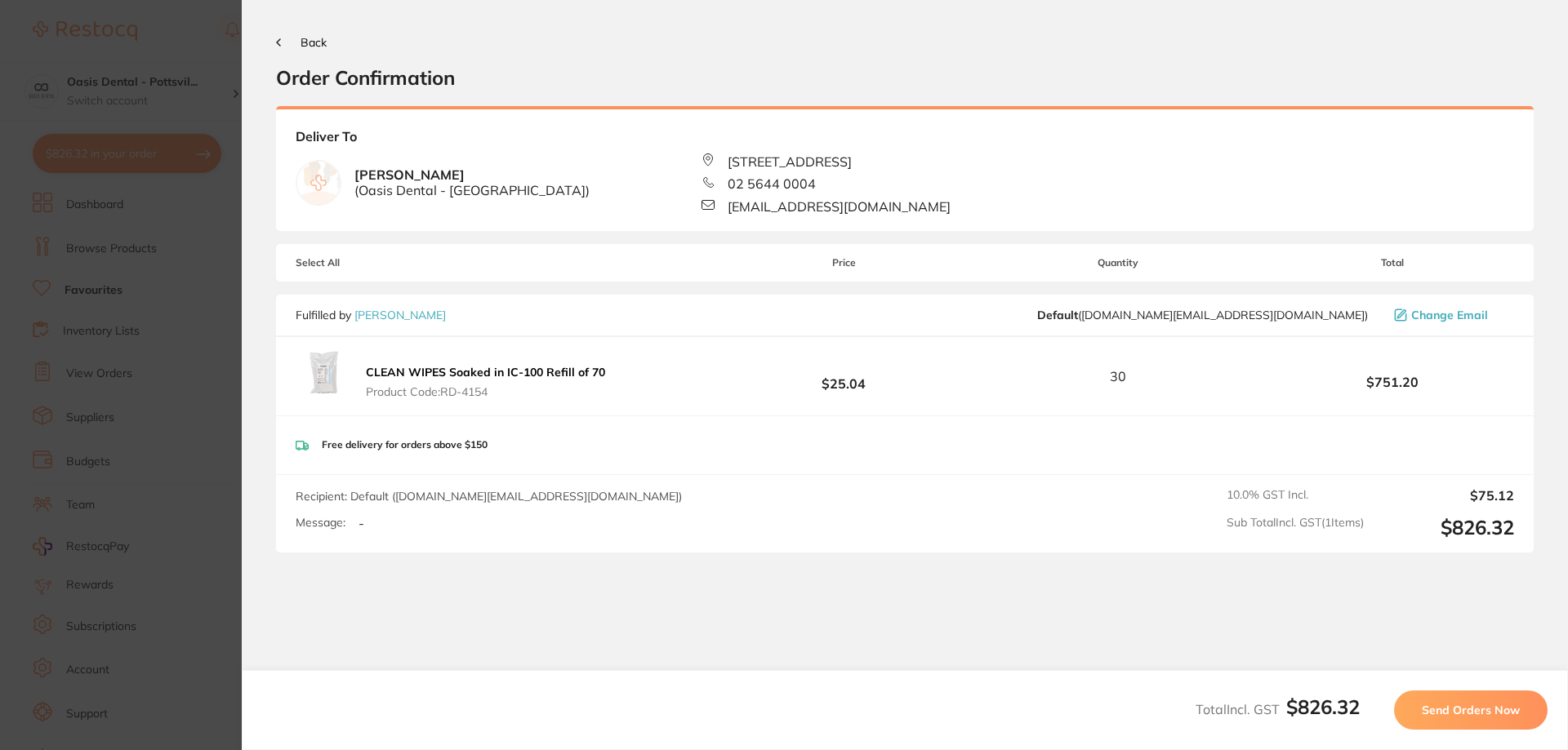
click at [1478, 716] on span "Send Orders Now" at bounding box center [1470, 709] width 98 height 15
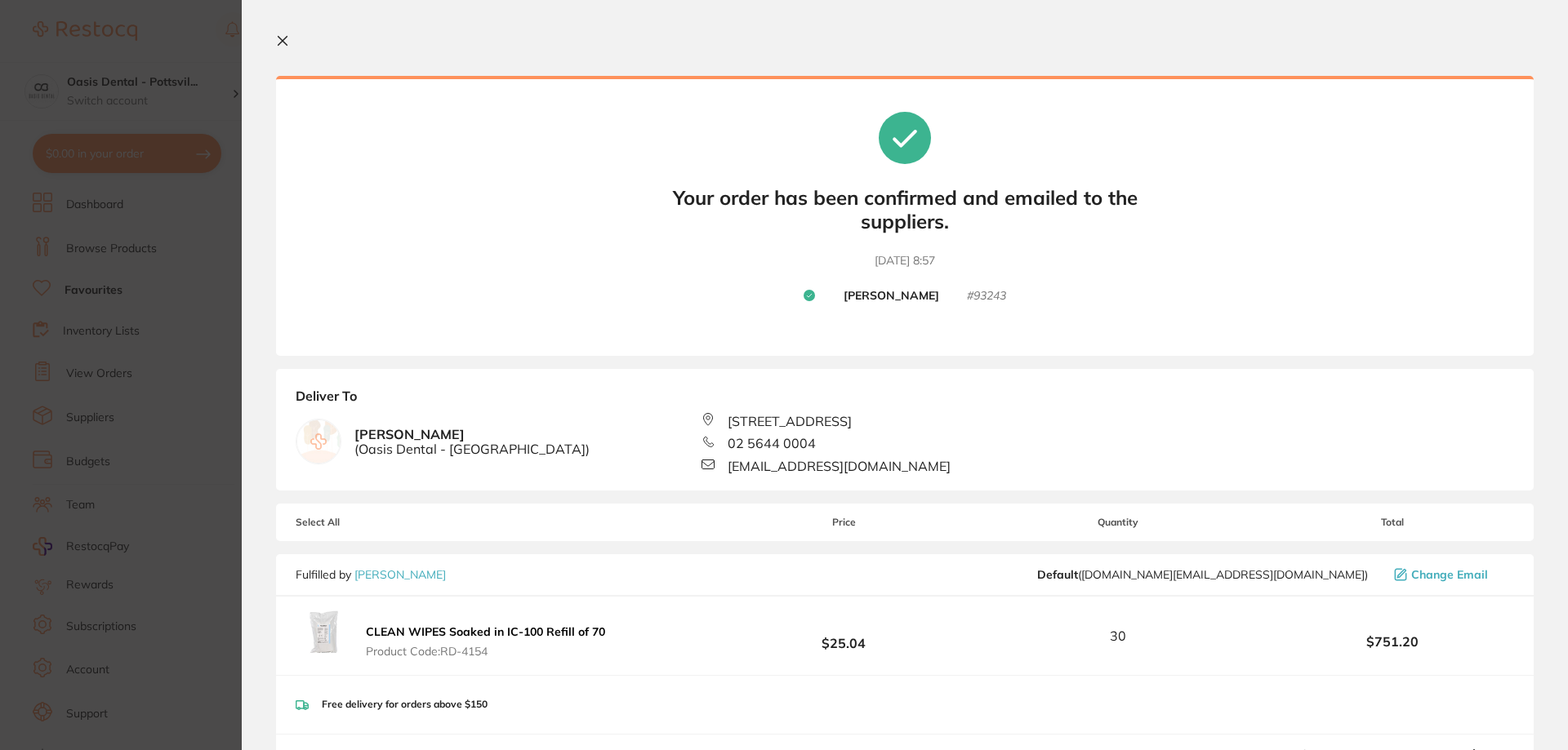
click at [280, 37] on icon at bounding box center [282, 41] width 13 height 13
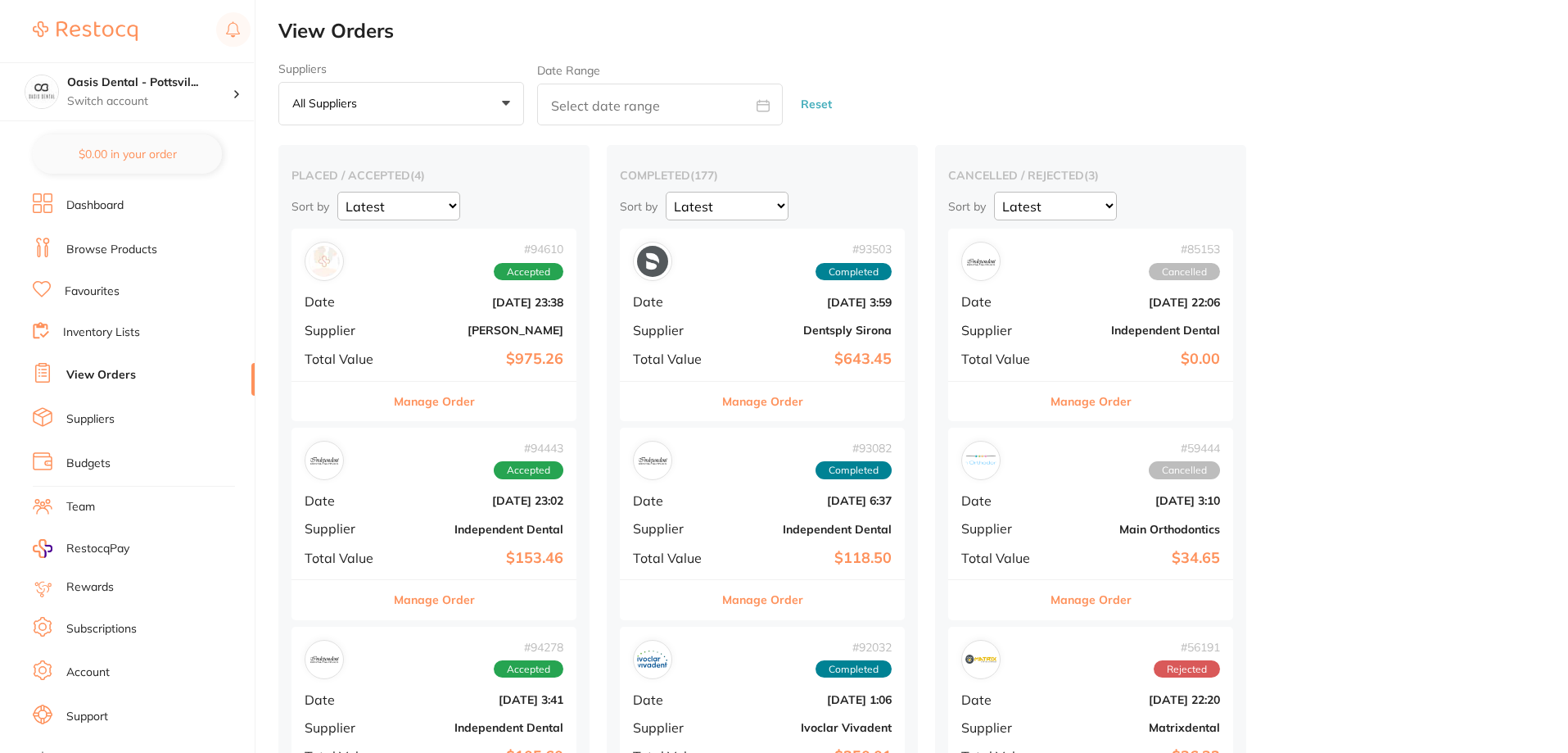
checkbox input "false"
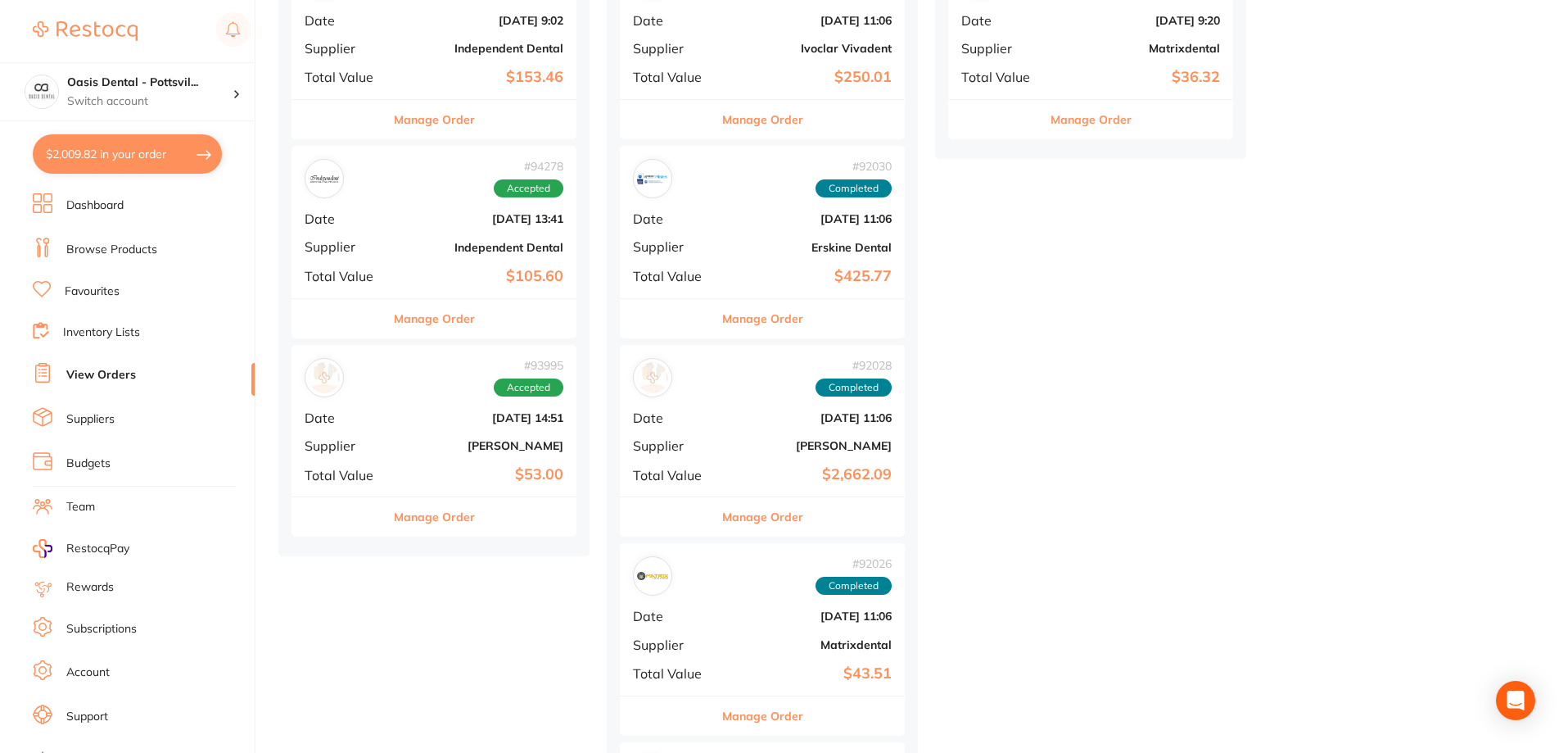
scroll to position [737, 0]
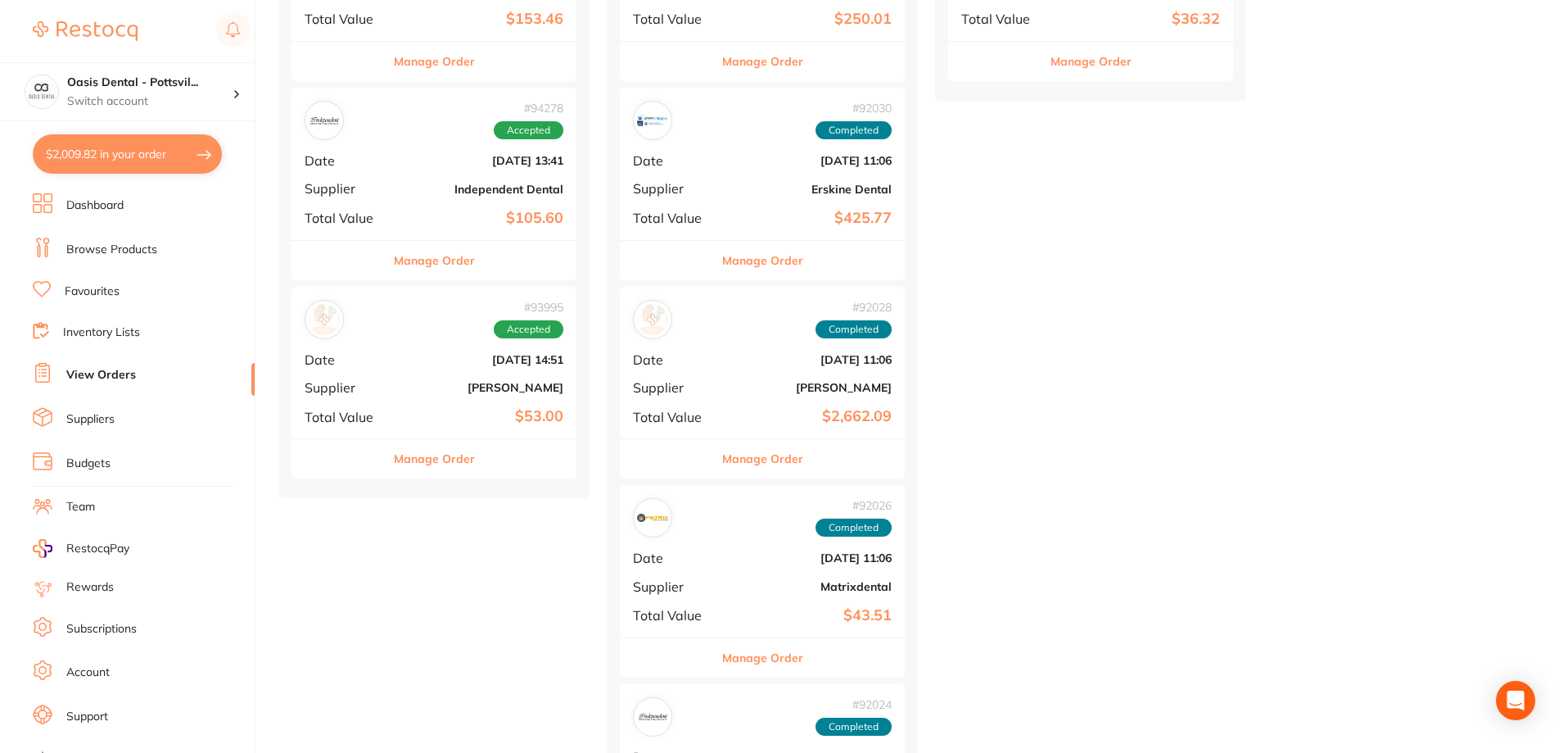
click at [729, 345] on div "# 92028 Completed Date [DATE] 11:06 Supplier [PERSON_NAME] Total Value $2,662.09" at bounding box center [762, 362] width 285 height 152
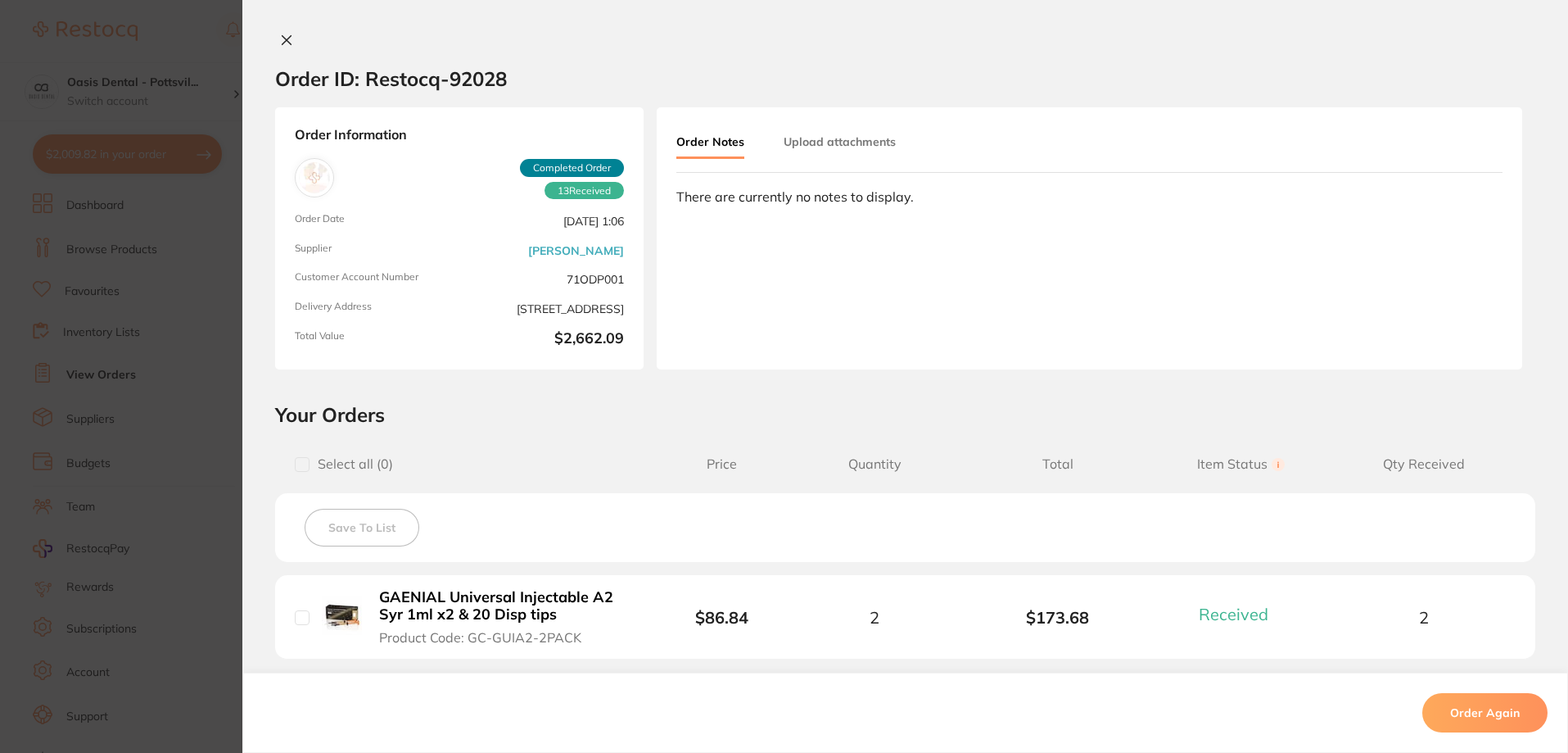
click at [283, 39] on icon at bounding box center [287, 40] width 9 height 9
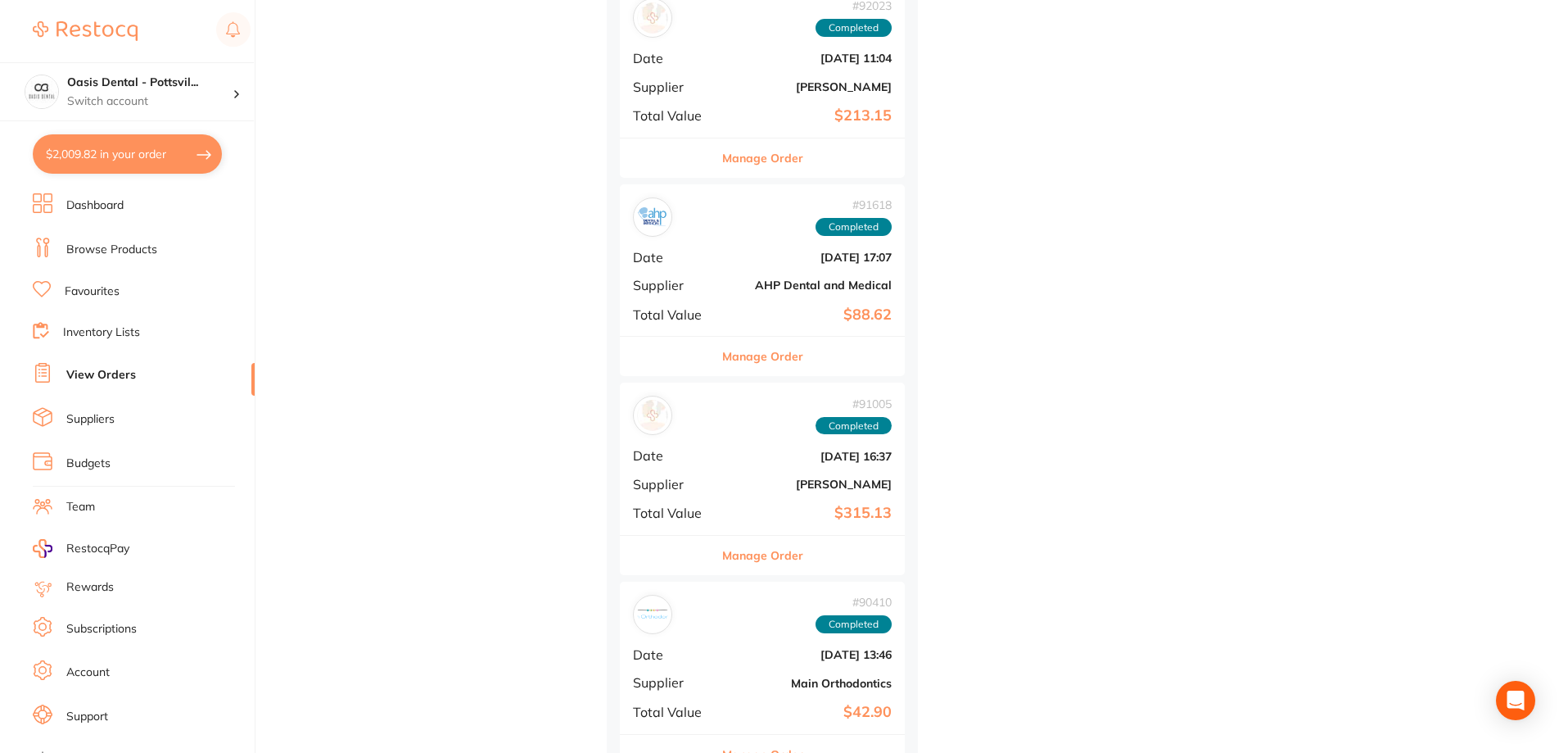
scroll to position [1639, 0]
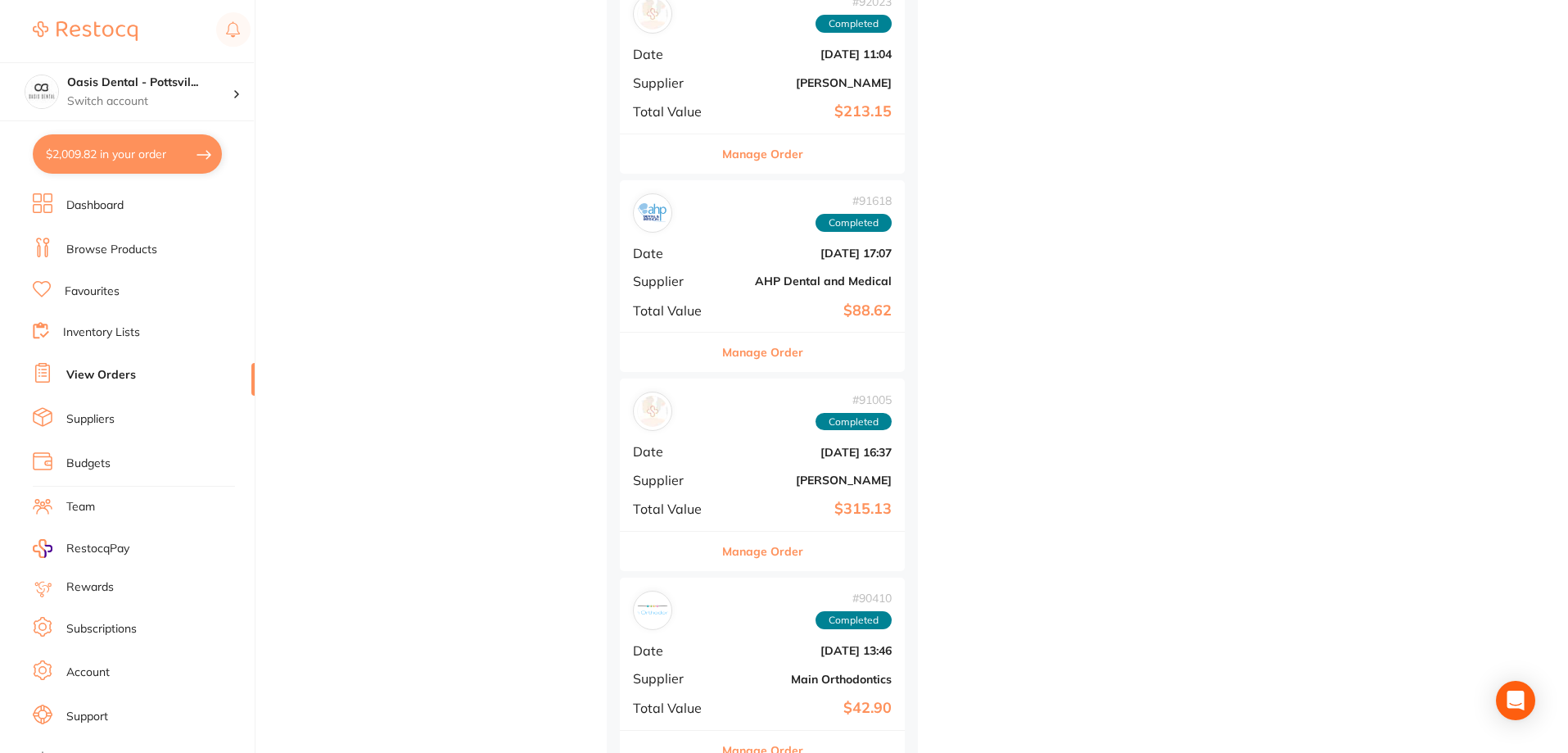
click at [770, 461] on div "# 91005 Completed Date [DATE] 16:37 Supplier [PERSON_NAME] Total Value $315.13" at bounding box center [762, 454] width 285 height 152
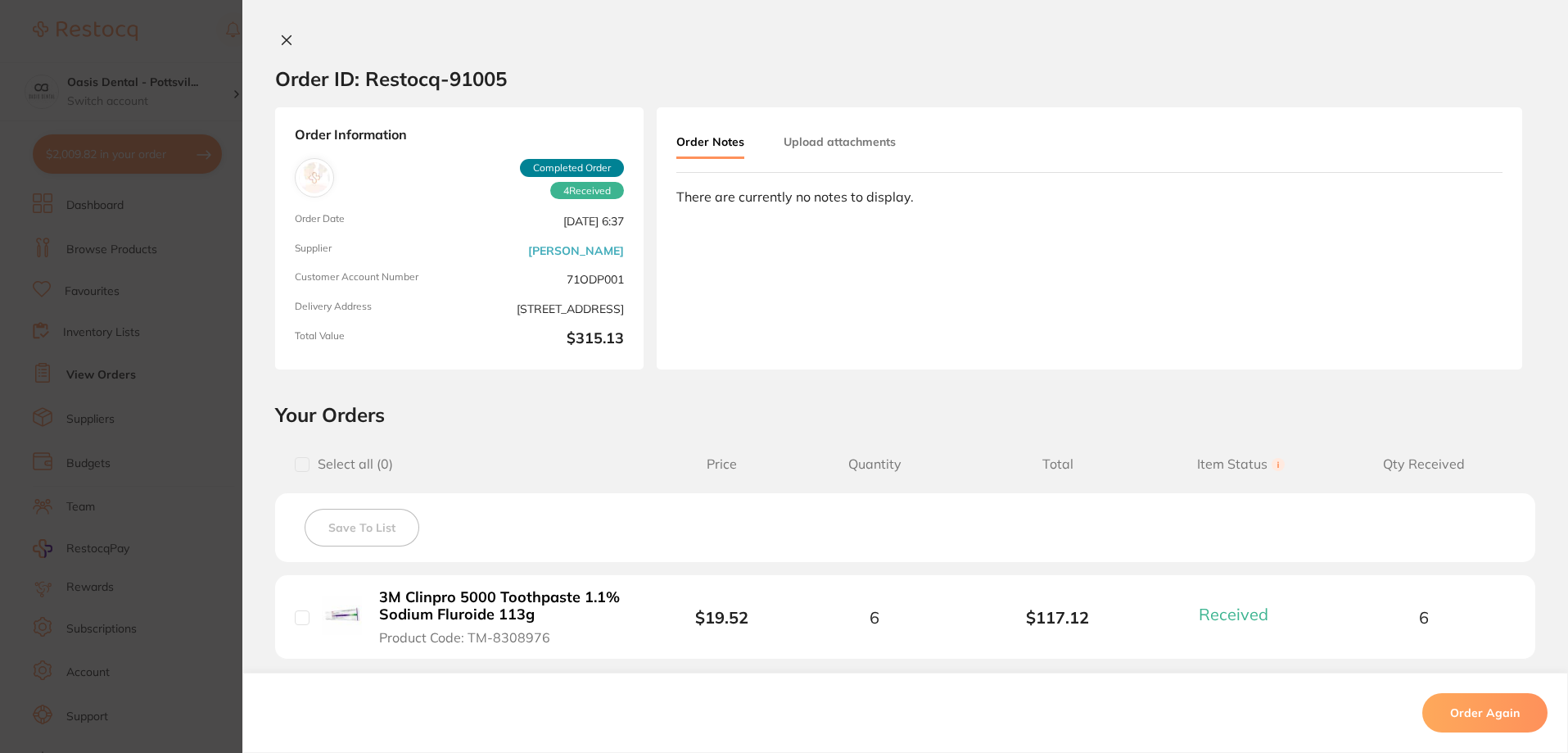
click at [284, 36] on icon at bounding box center [286, 40] width 13 height 13
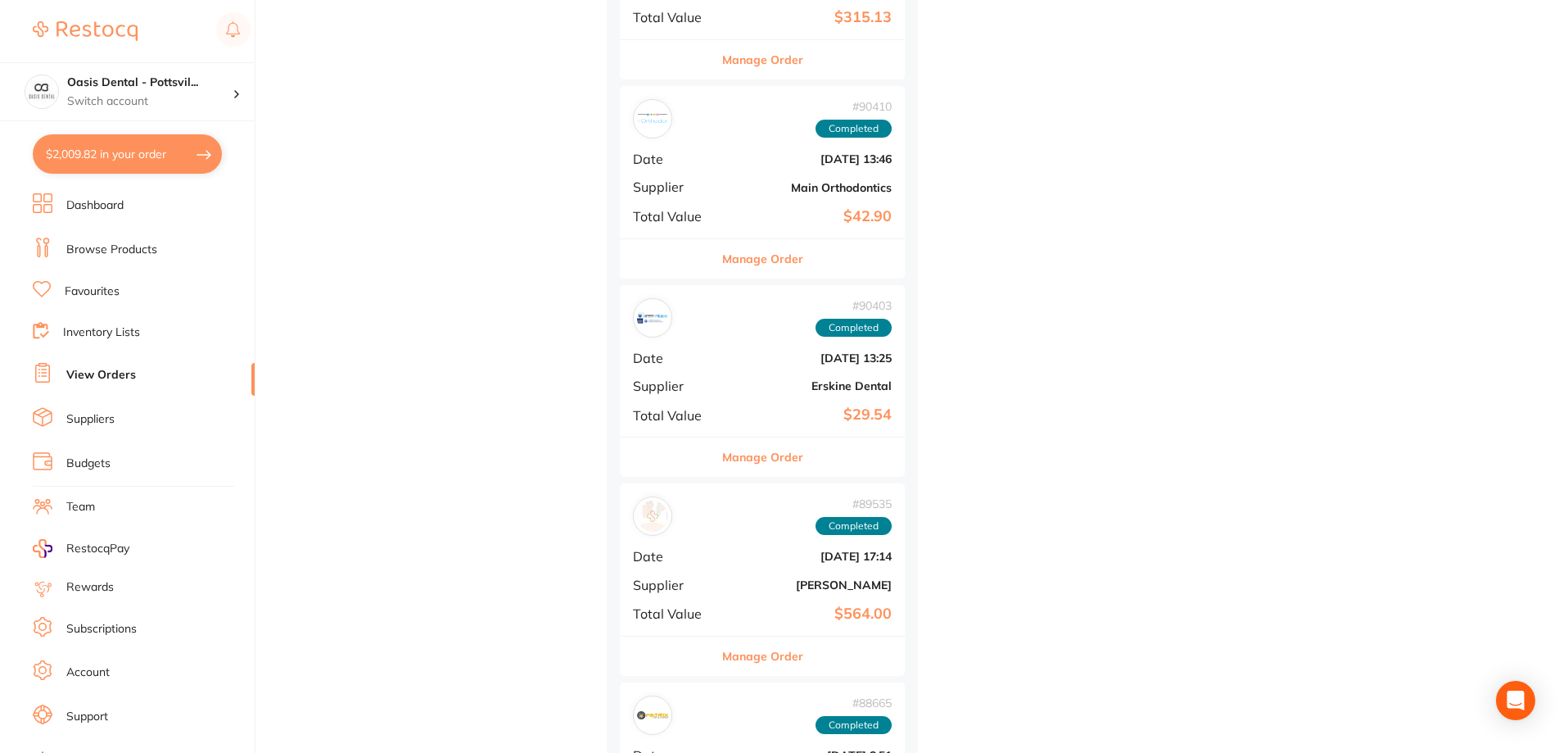
scroll to position [2212, 0]
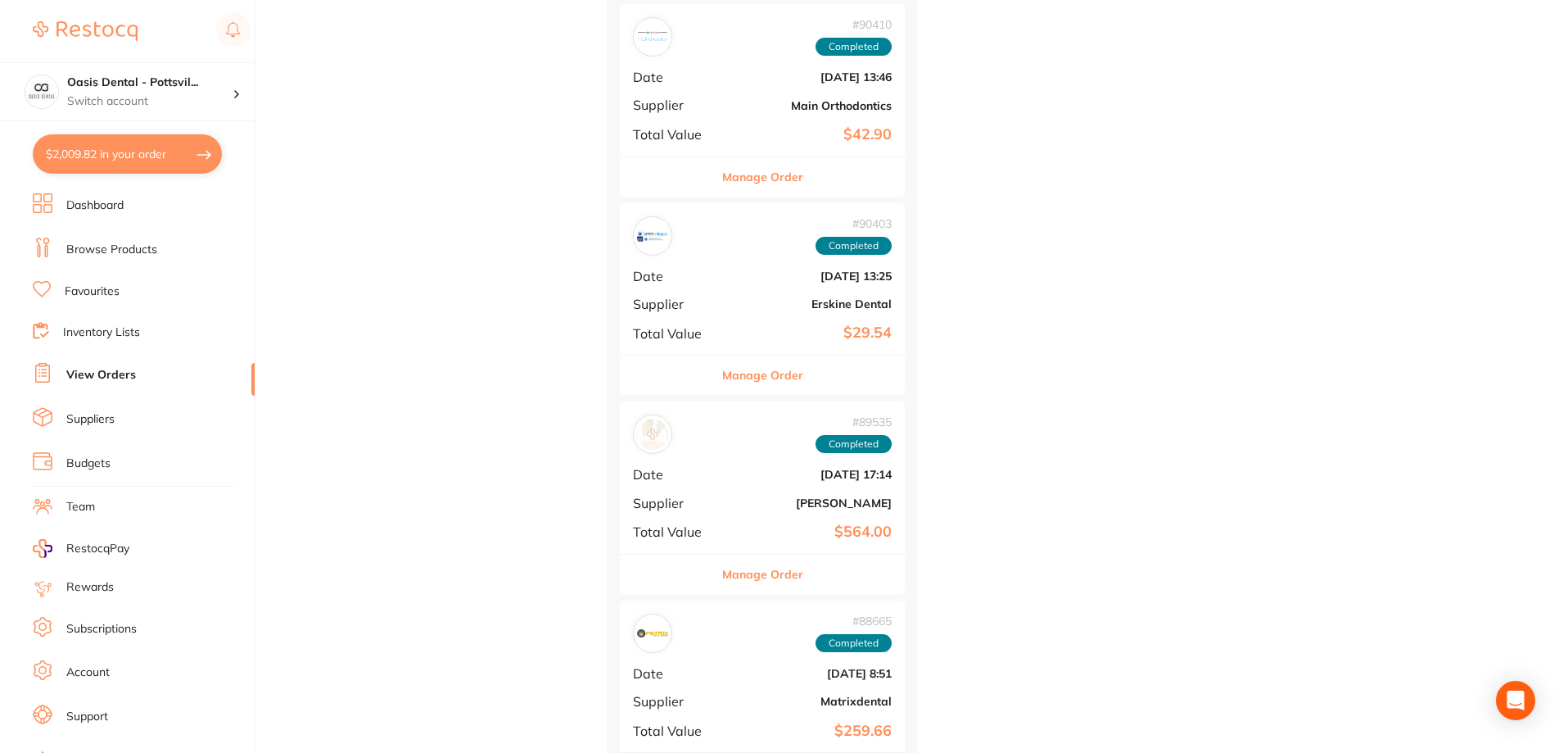
click at [759, 453] on div "# 89535 Completed" at bounding box center [762, 435] width 259 height 40
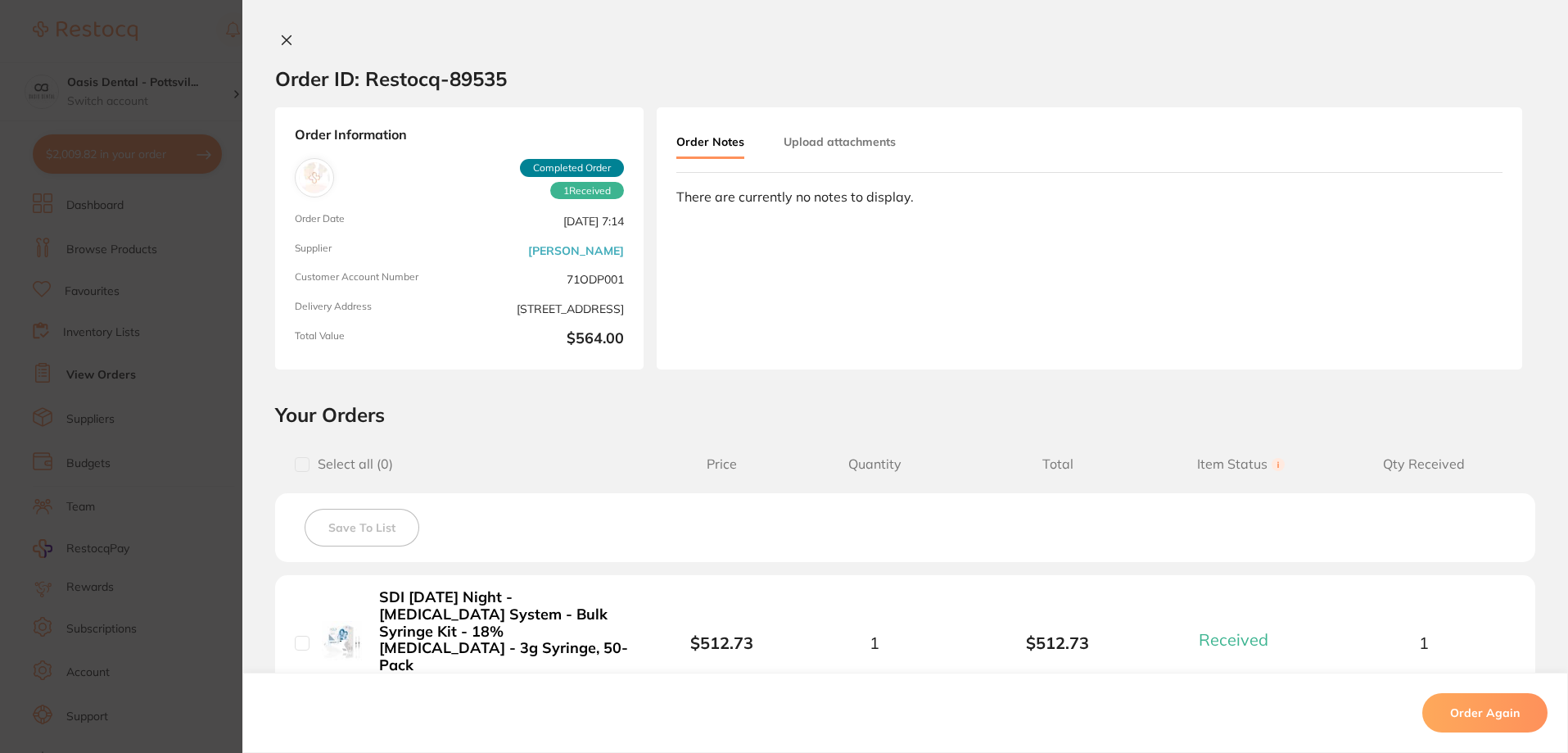
scroll to position [1884, 0]
click at [284, 38] on icon at bounding box center [286, 40] width 13 height 13
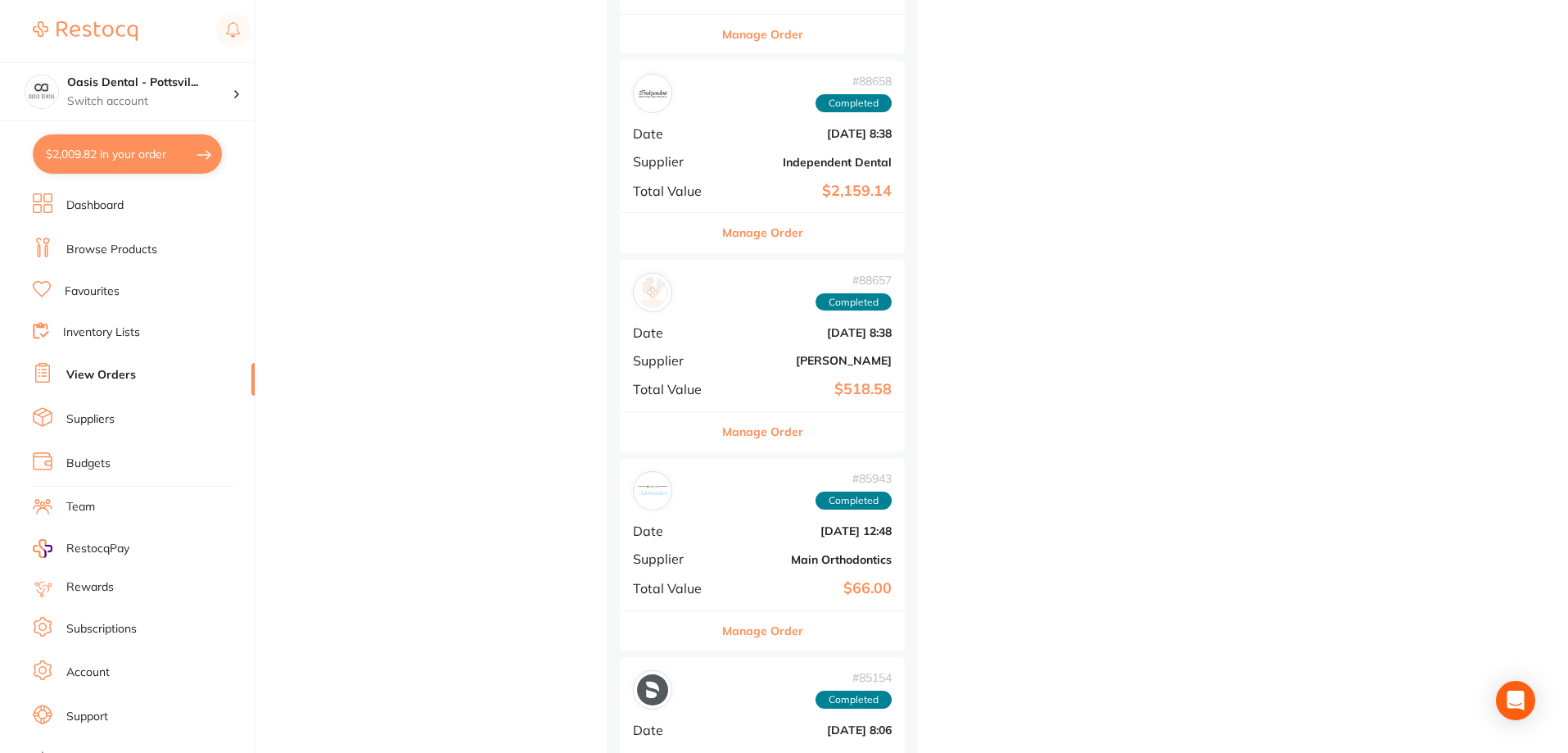
scroll to position [3523, 0]
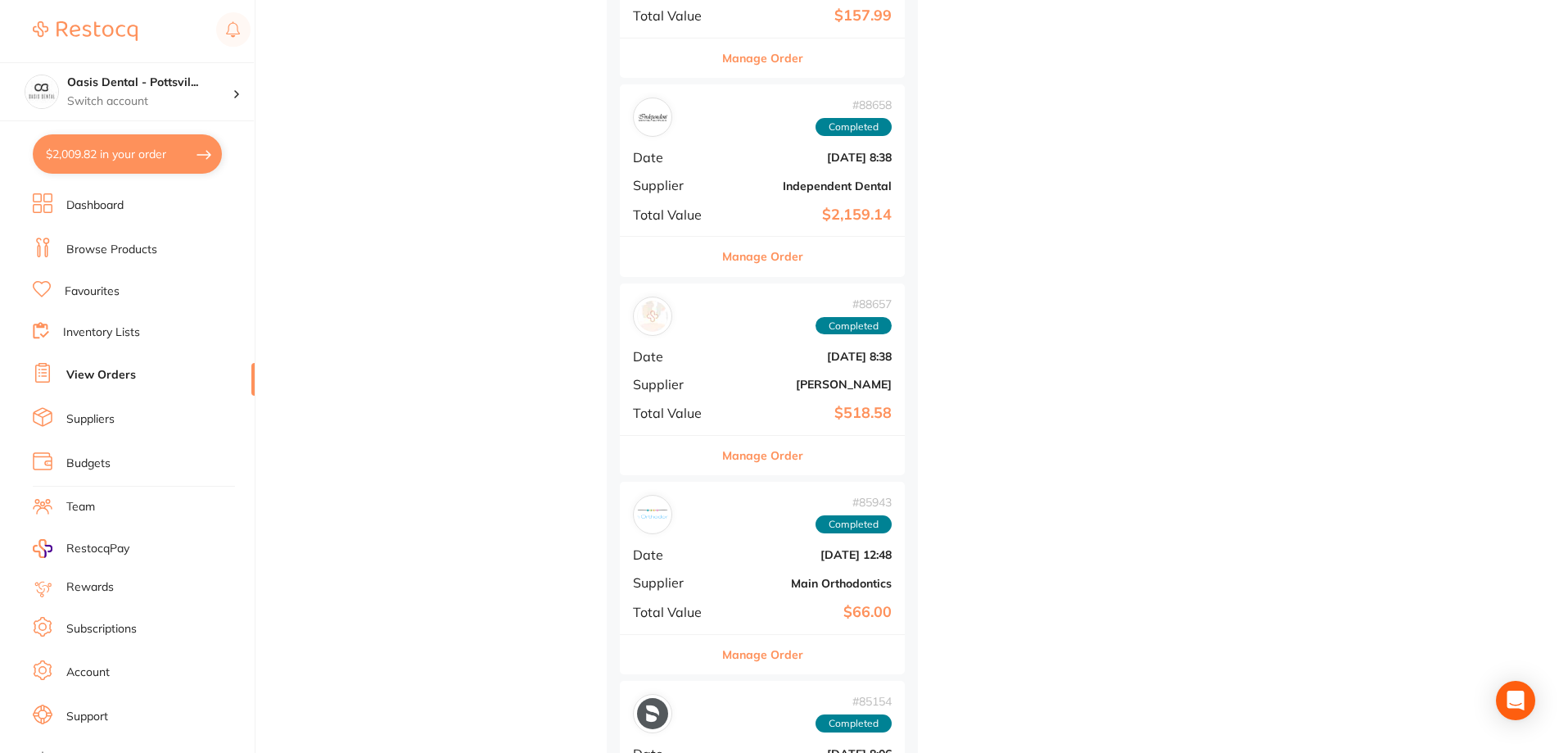
click at [741, 537] on div "# 85943 Completed Date [DATE] 12:48 Supplier Main Orthodontics Total Value $66.…" at bounding box center [762, 558] width 285 height 152
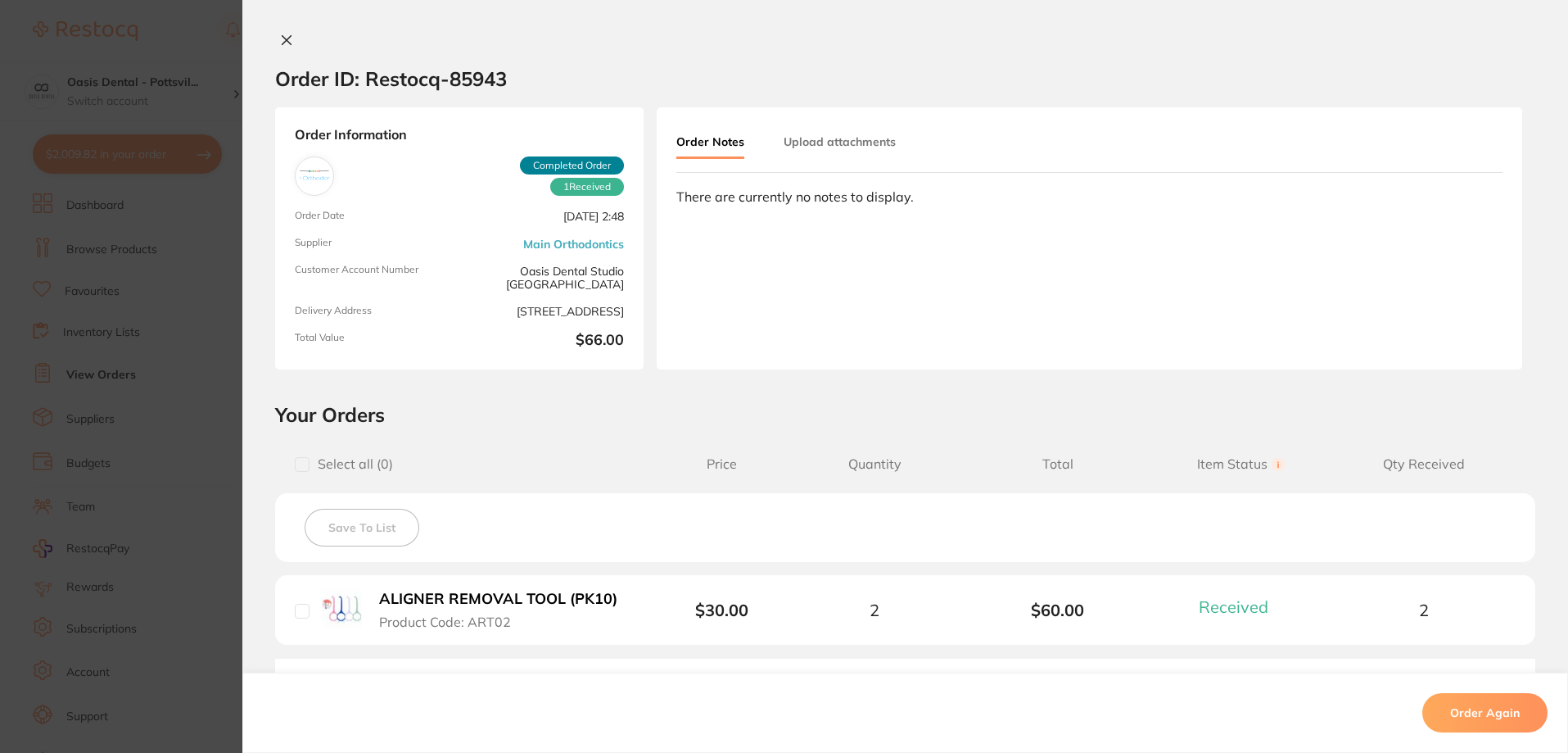
click at [283, 41] on icon at bounding box center [287, 40] width 9 height 9
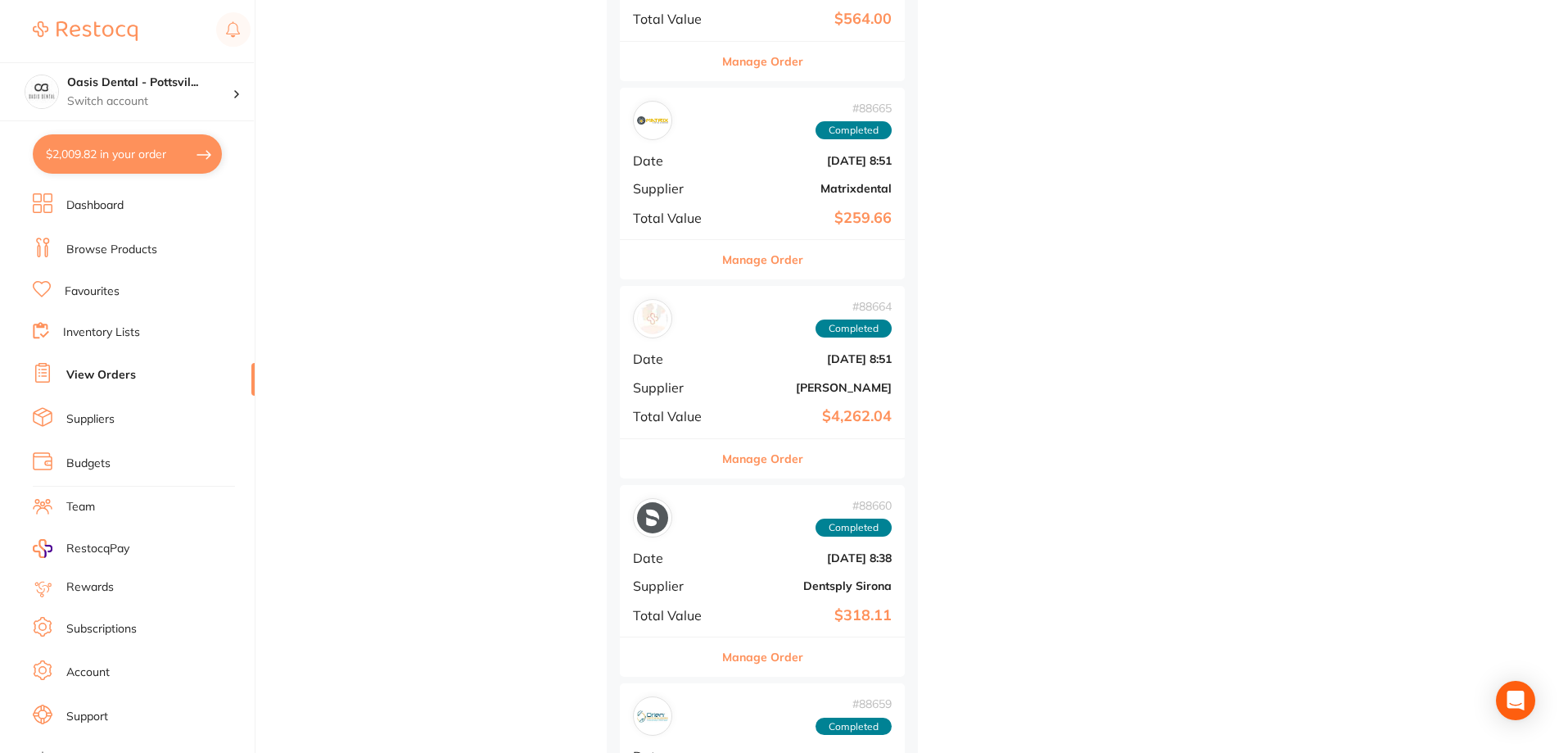
scroll to position [2703, 0]
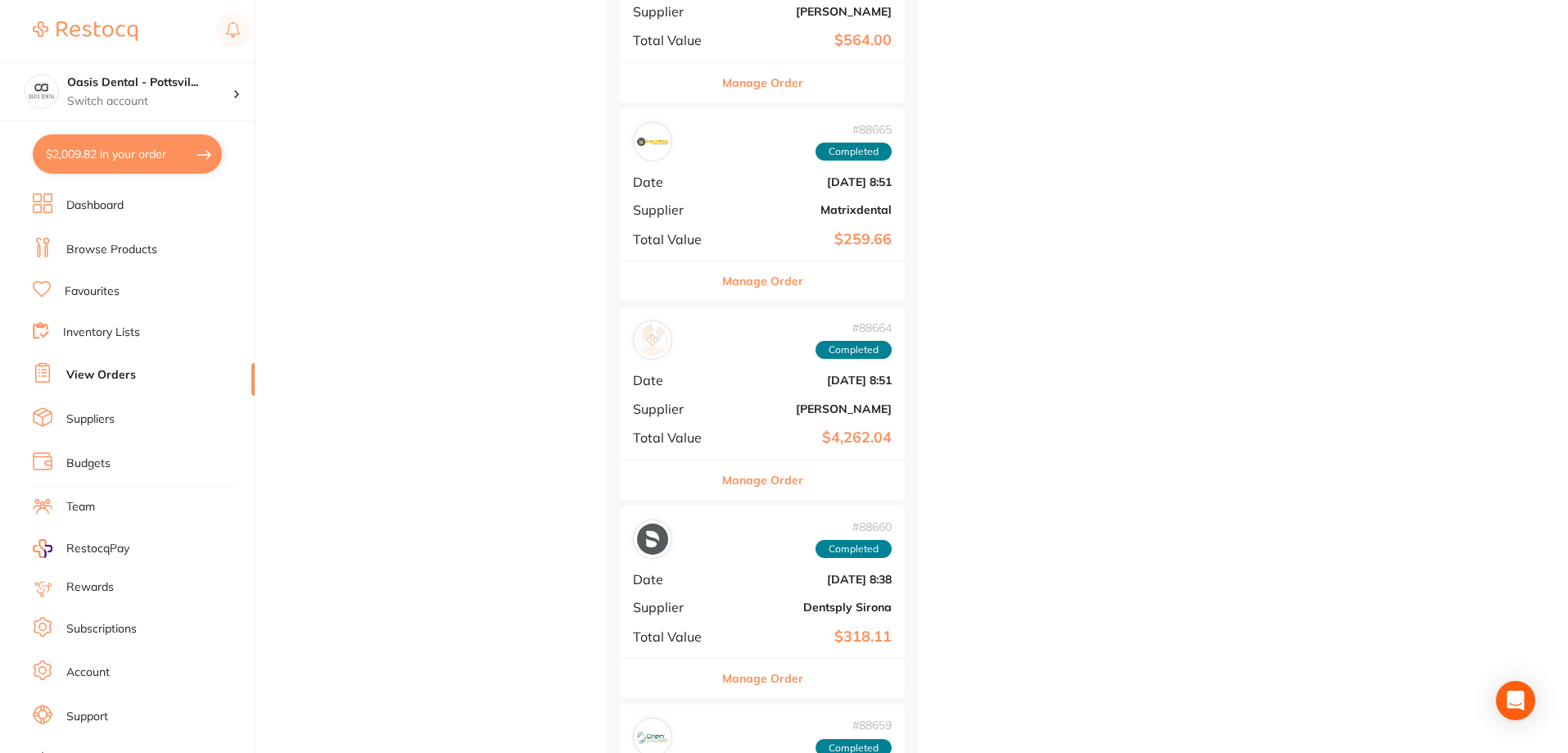
click at [721, 354] on div "# 88664 Completed" at bounding box center [762, 340] width 259 height 40
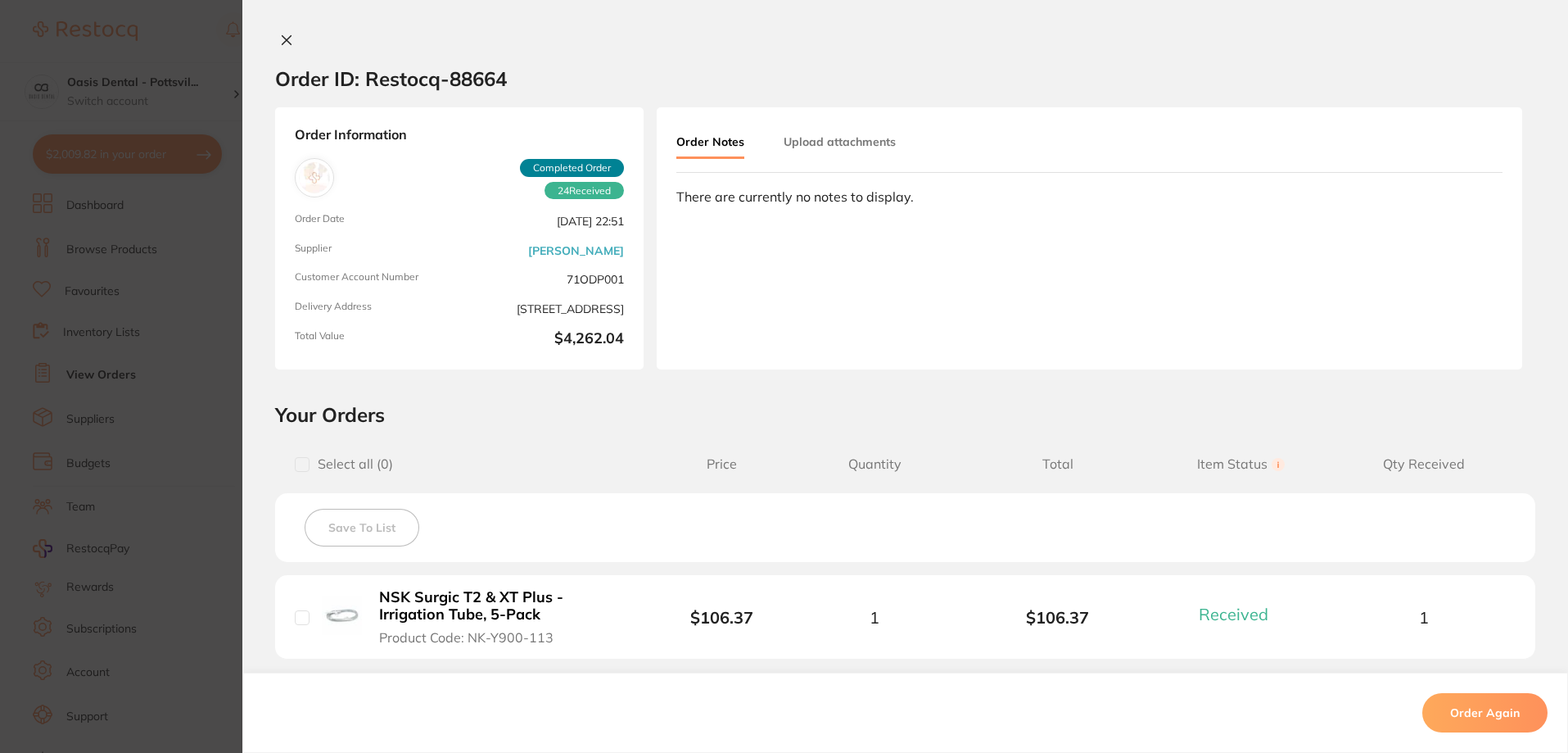
click at [287, 36] on icon at bounding box center [287, 40] width 9 height 9
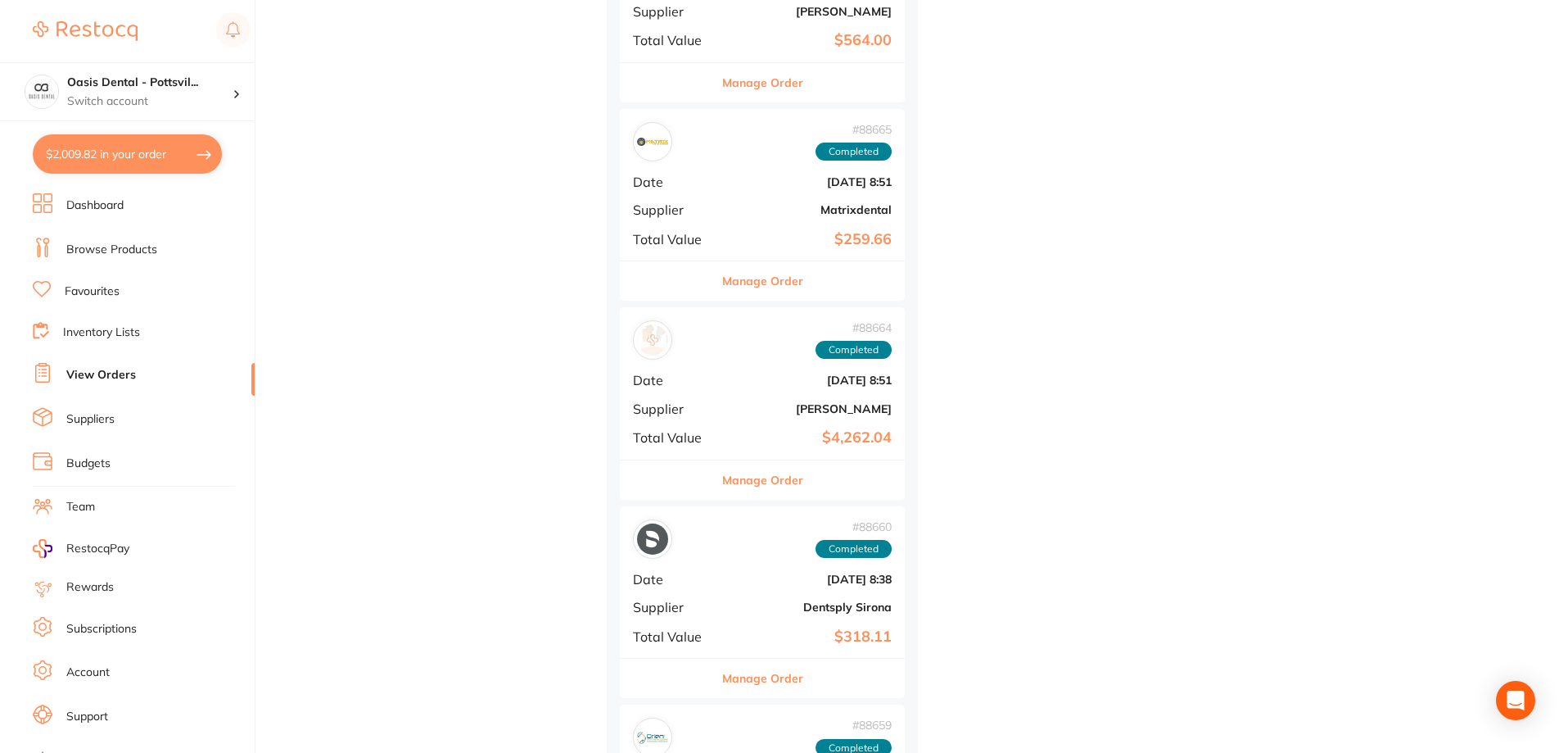
click at [89, 290] on link "Favourites" at bounding box center [91, 292] width 55 height 17
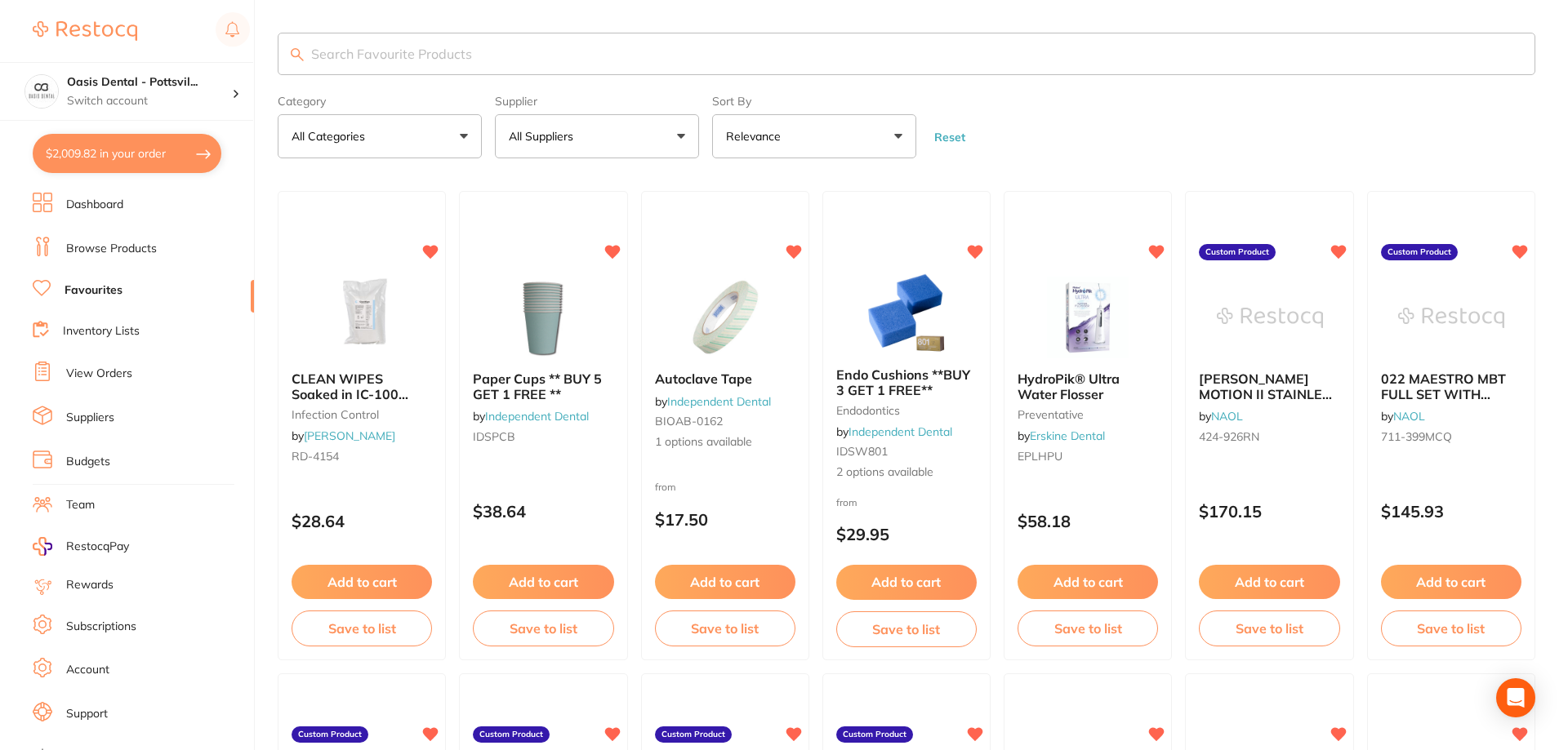
click at [384, 60] on input "search" at bounding box center [907, 53] width 1258 height 42
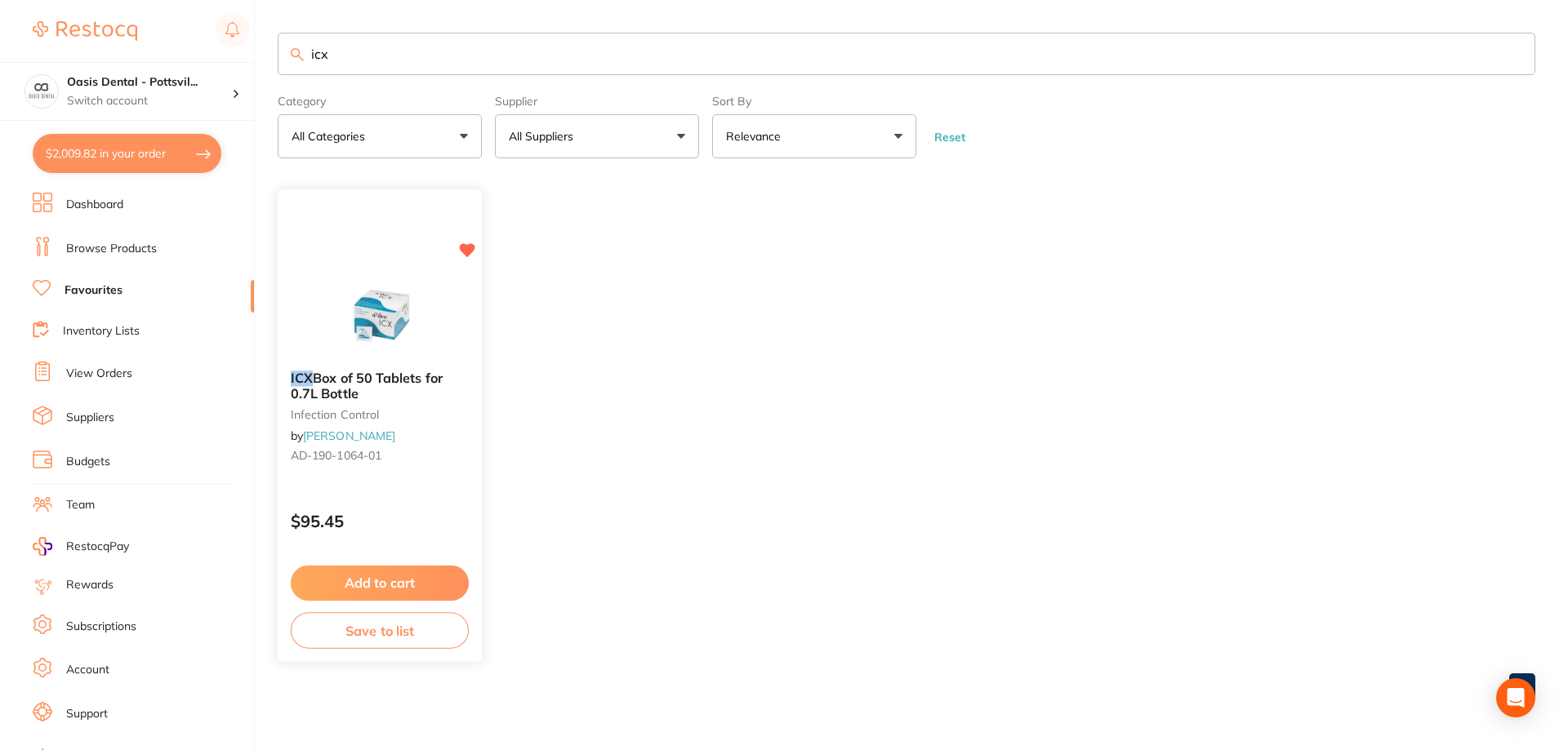
type input "icx"
click at [434, 414] on small "infection control" at bounding box center [380, 414] width 178 height 13
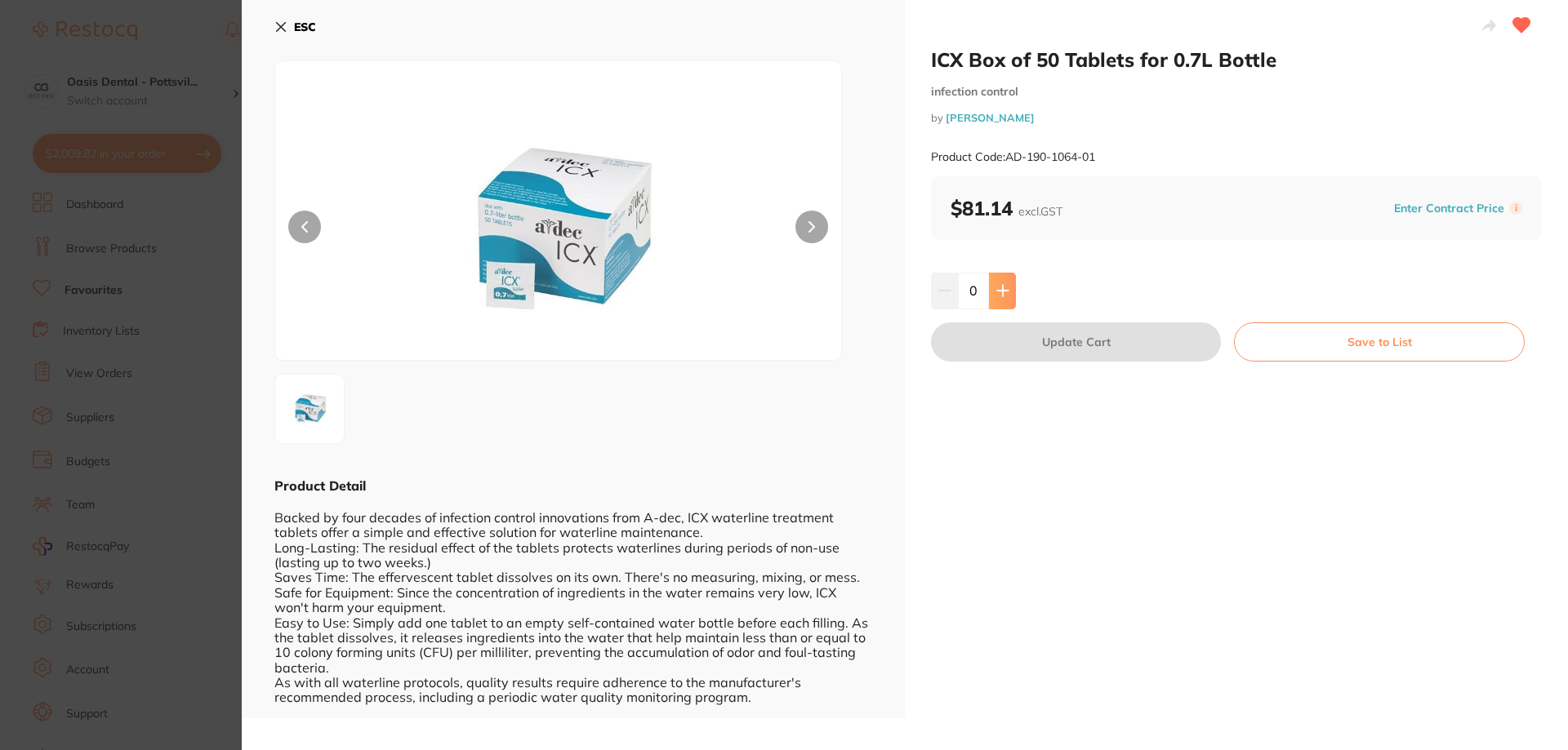
click at [1000, 291] on icon at bounding box center [1002, 291] width 11 height 11
type input "2"
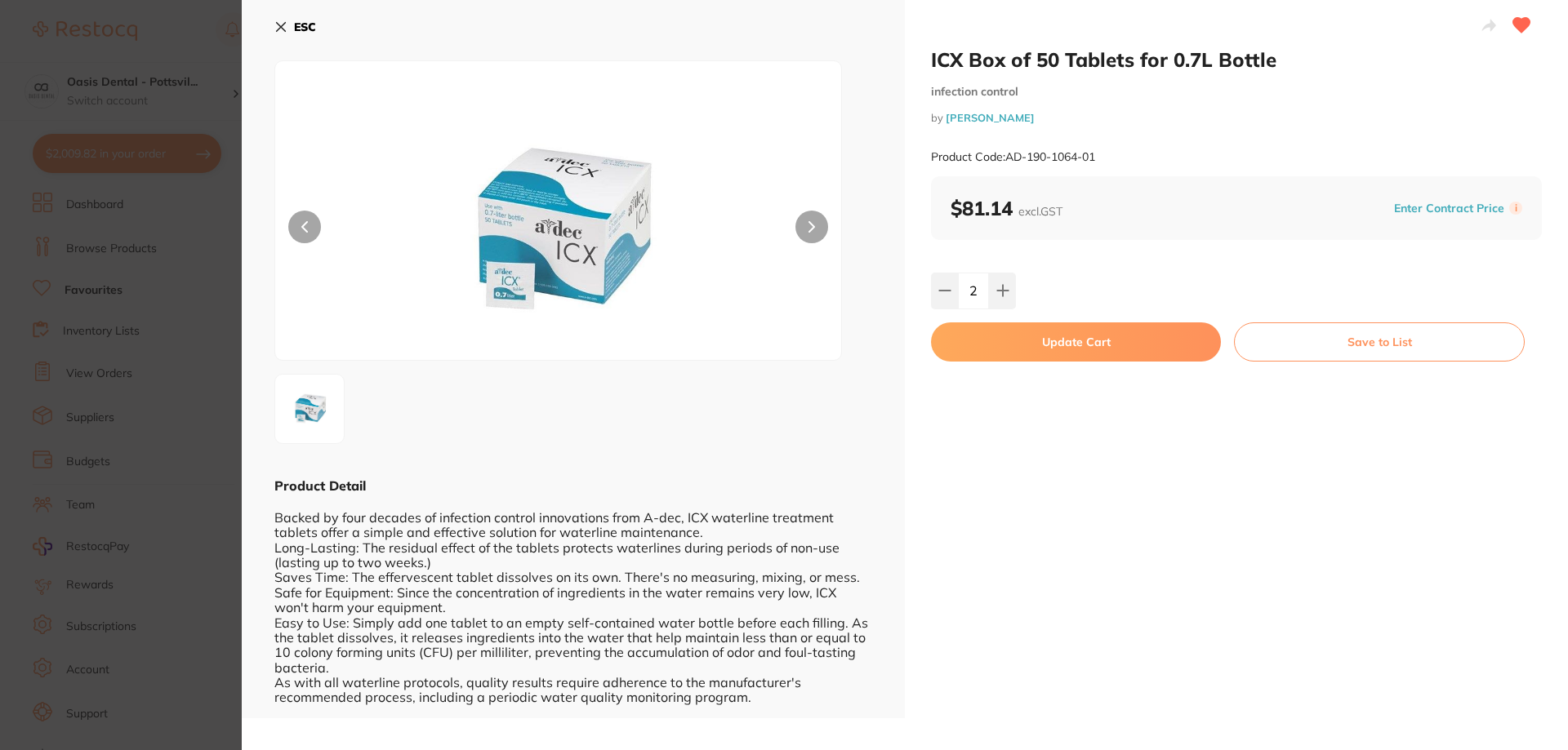
click at [1089, 347] on button "Update Cart" at bounding box center [1075, 342] width 290 height 40
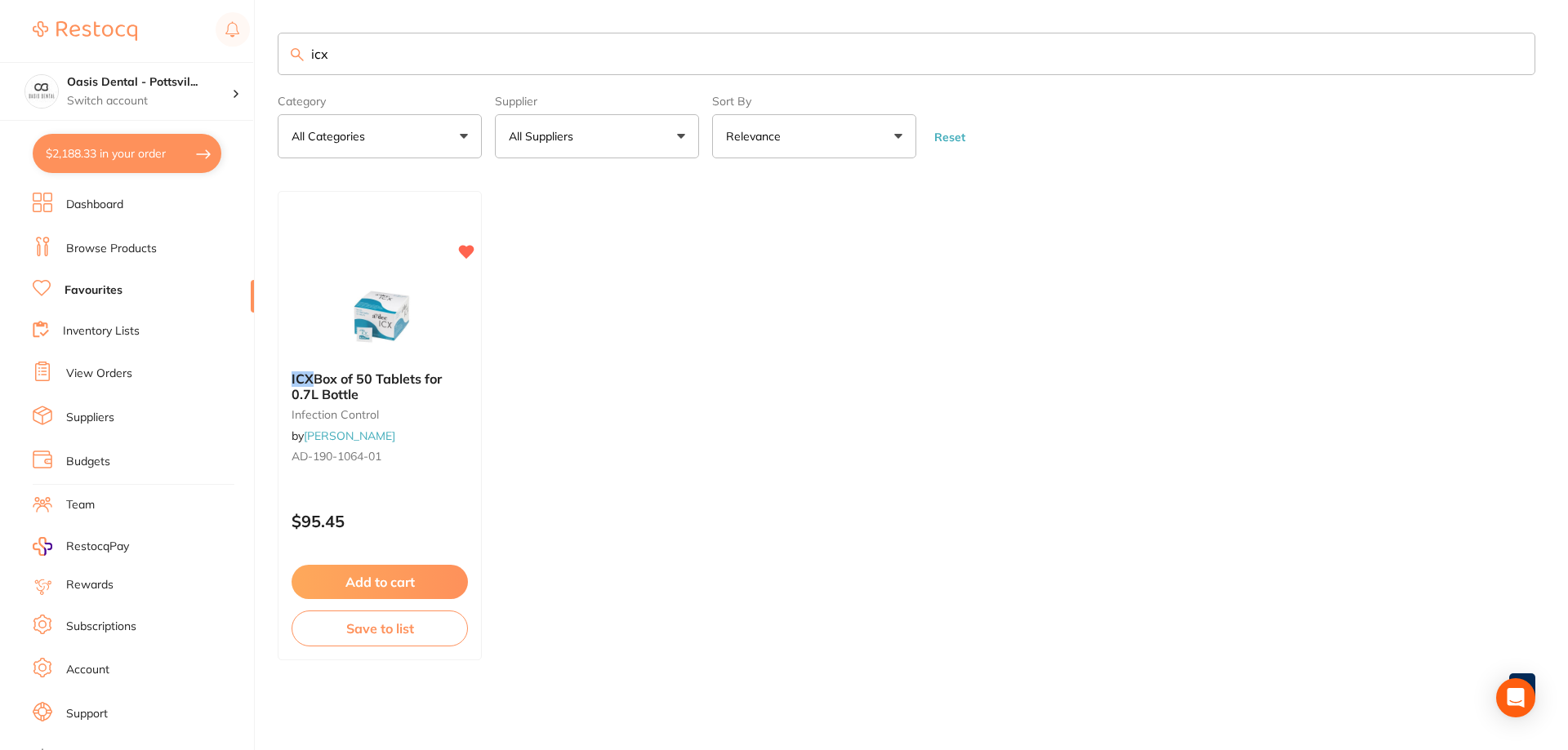
click at [111, 373] on link "View Orders" at bounding box center [99, 374] width 66 height 17
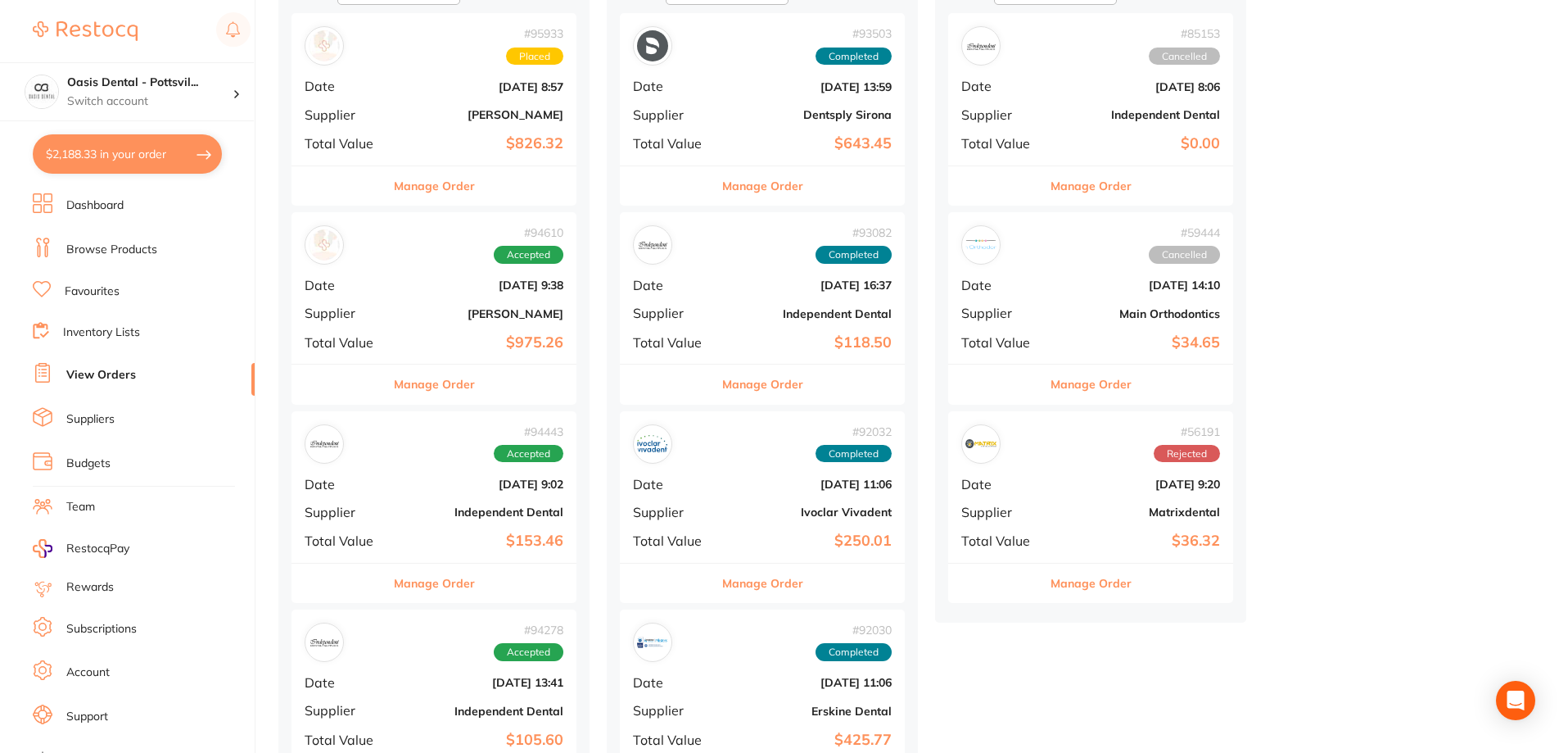
scroll to position [327, 0]
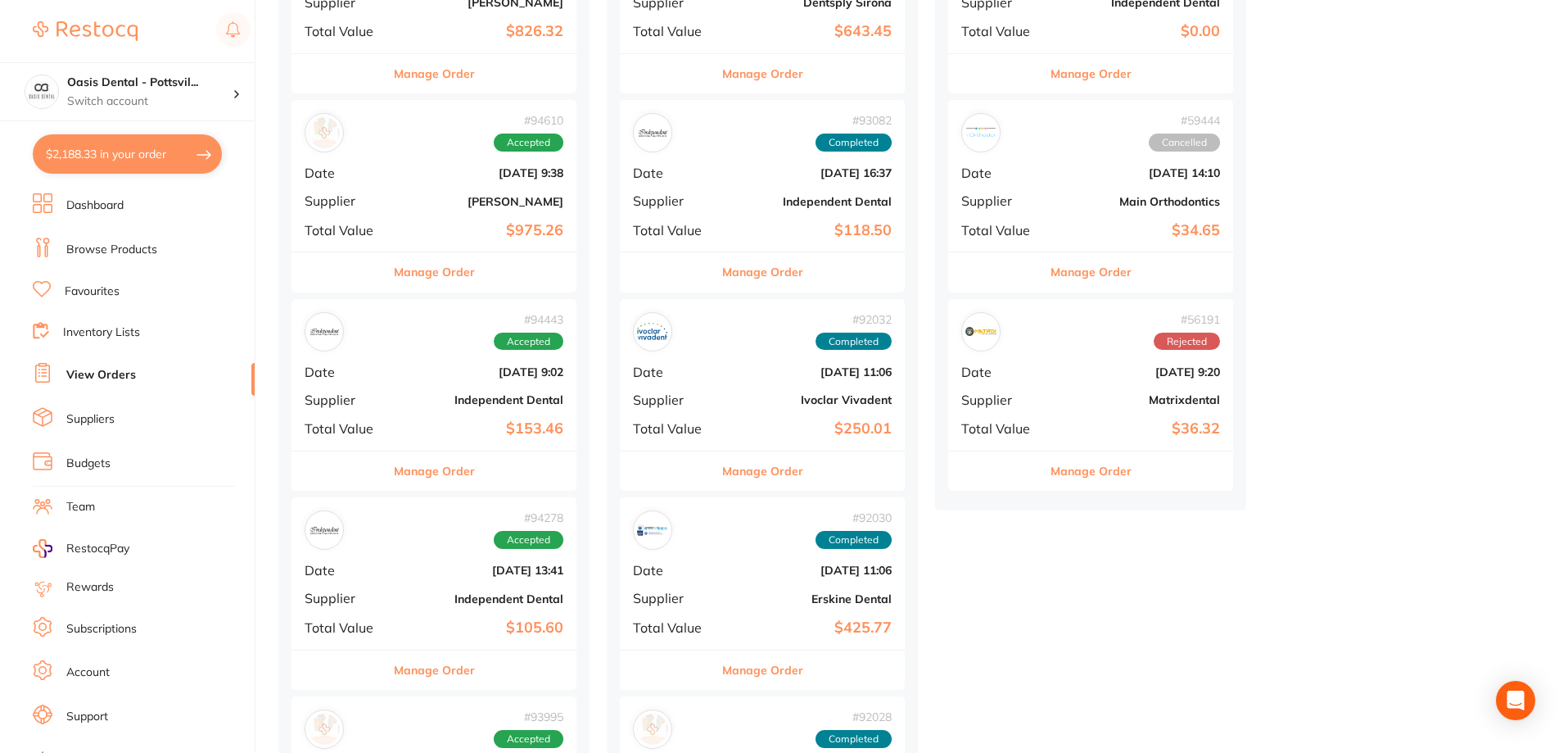
click at [438, 391] on div "# 94443 Accepted Date Sept 24 2025, 9:02 Supplier Independent Dental Total Valu…" at bounding box center [433, 374] width 285 height 152
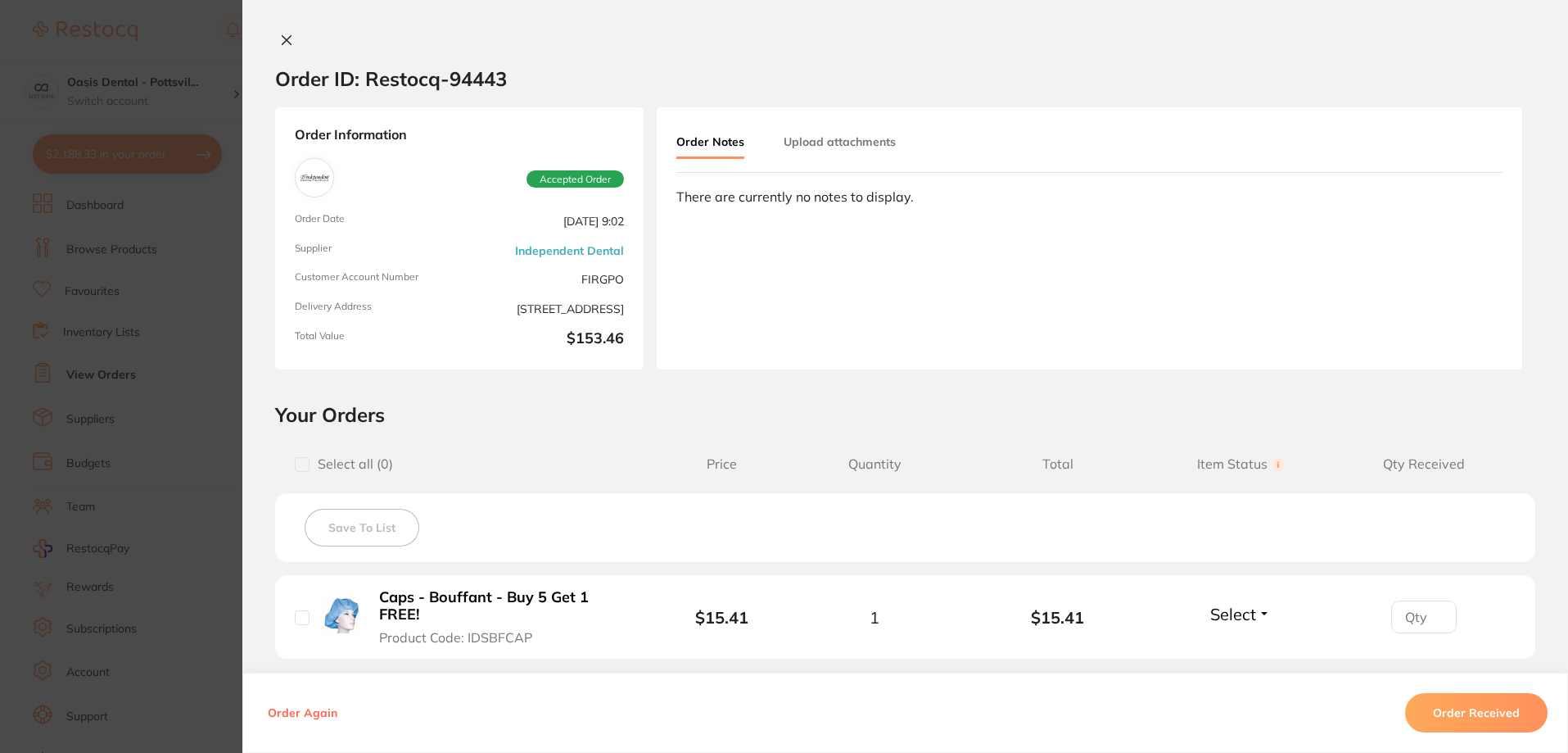
click at [280, 40] on icon at bounding box center [286, 40] width 13 height 13
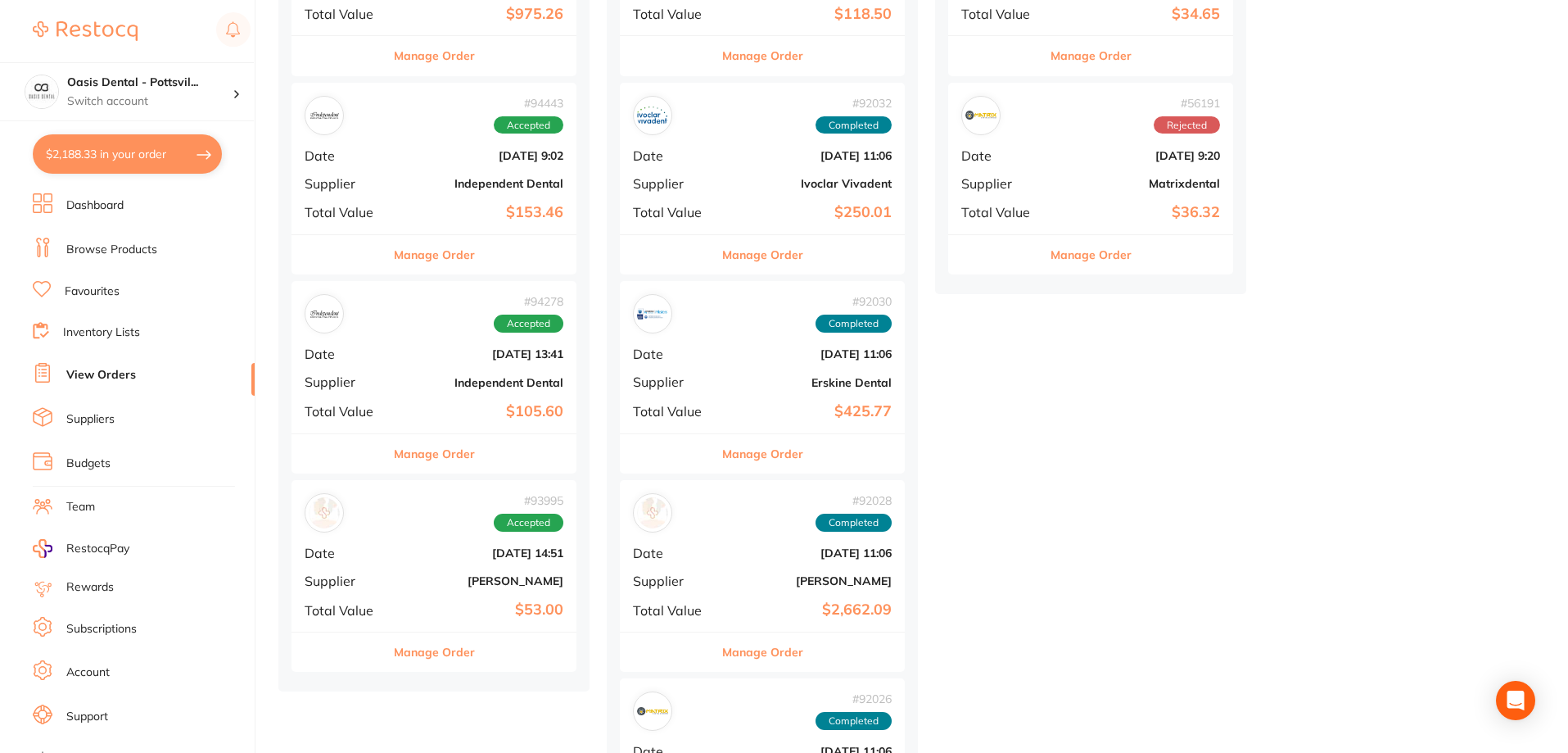
scroll to position [573, 0]
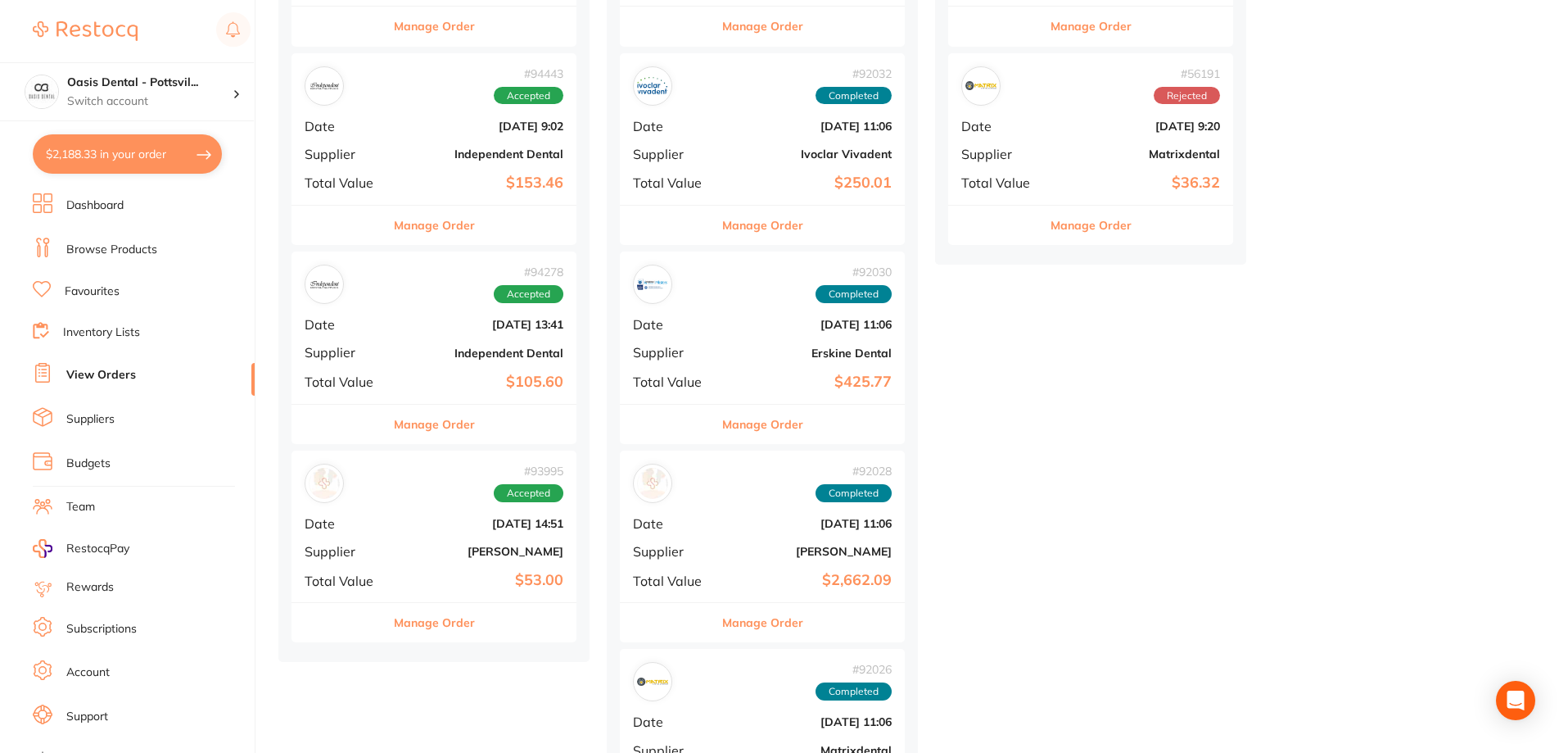
click at [421, 340] on div "# 94278 Accepted Date Sept 22 2025, 13:41 Supplier Independent Dental Total Val…" at bounding box center [433, 327] width 285 height 152
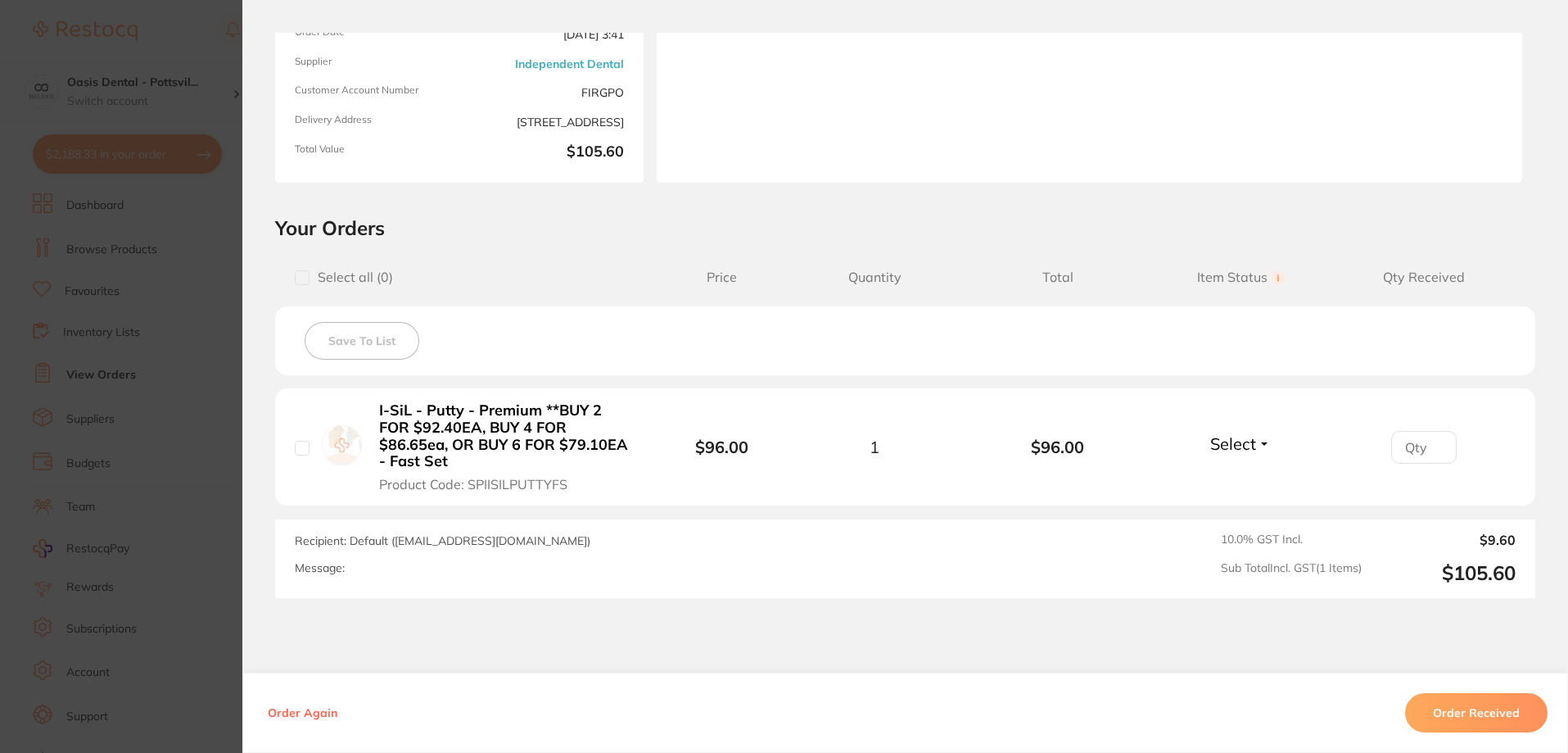
scroll to position [276, 0]
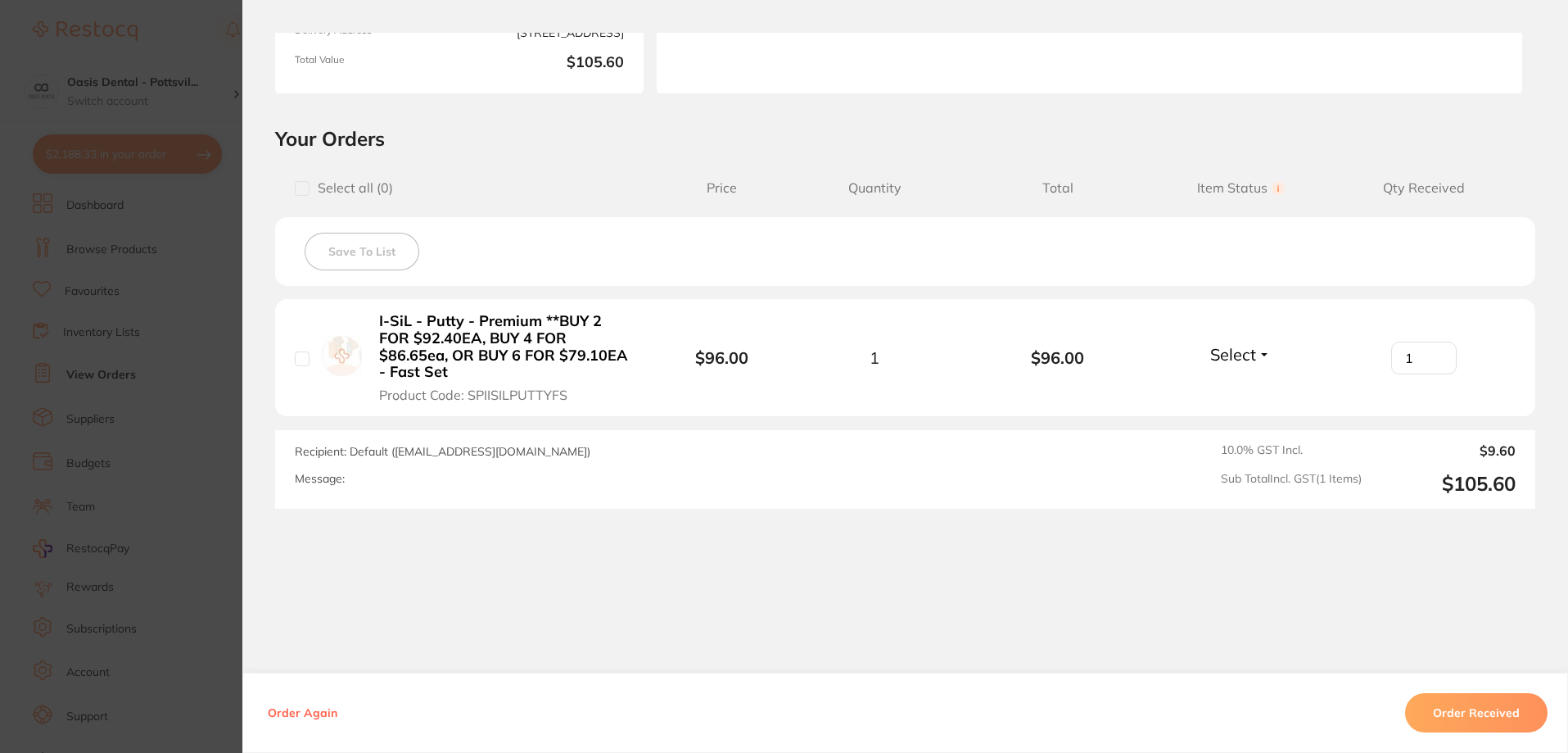
type input "1"
click at [1433, 355] on input "1" at bounding box center [1424, 357] width 65 height 33
click at [1482, 713] on button "Order Received" at bounding box center [1477, 713] width 143 height 40
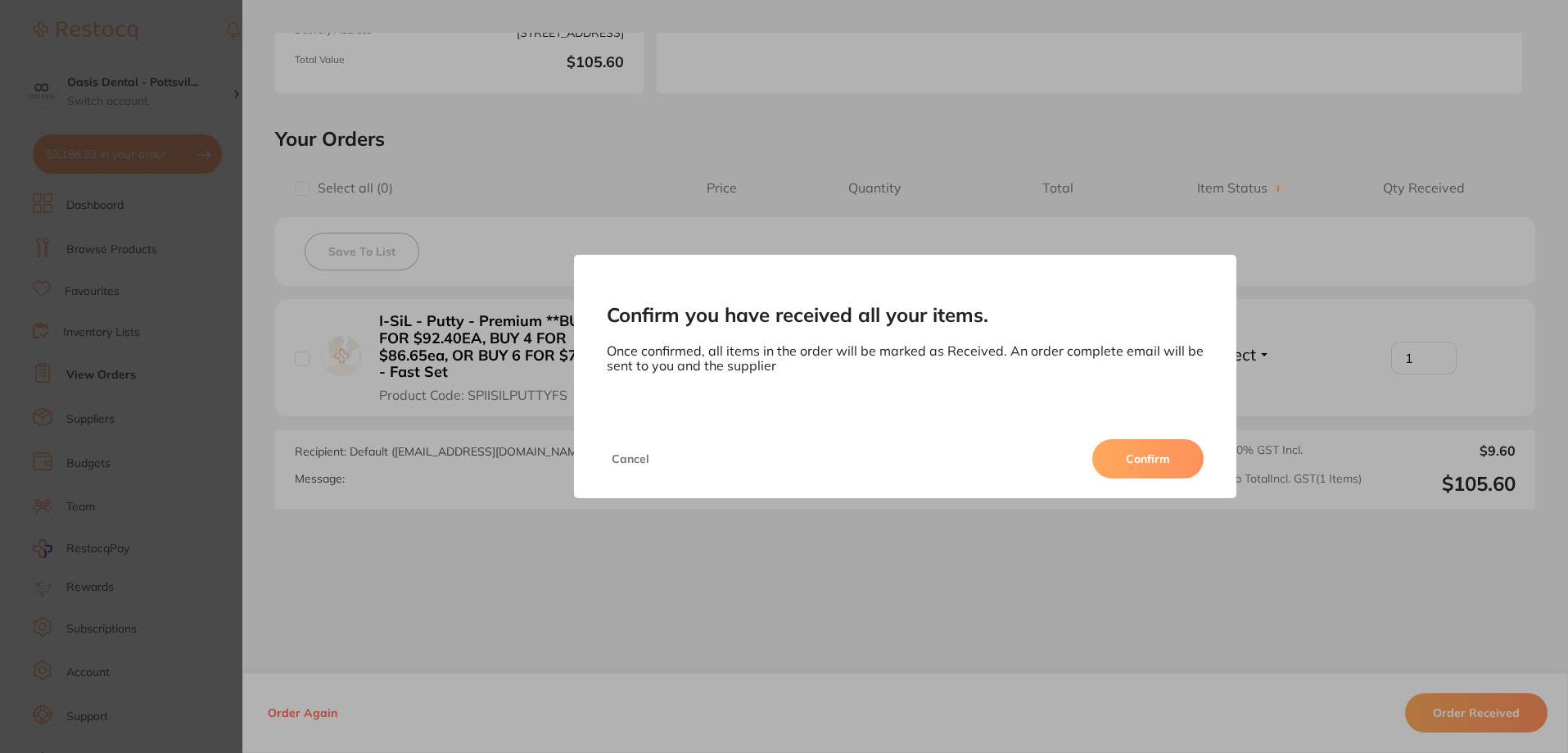
click at [1148, 464] on button "Confirm" at bounding box center [1148, 459] width 111 height 40
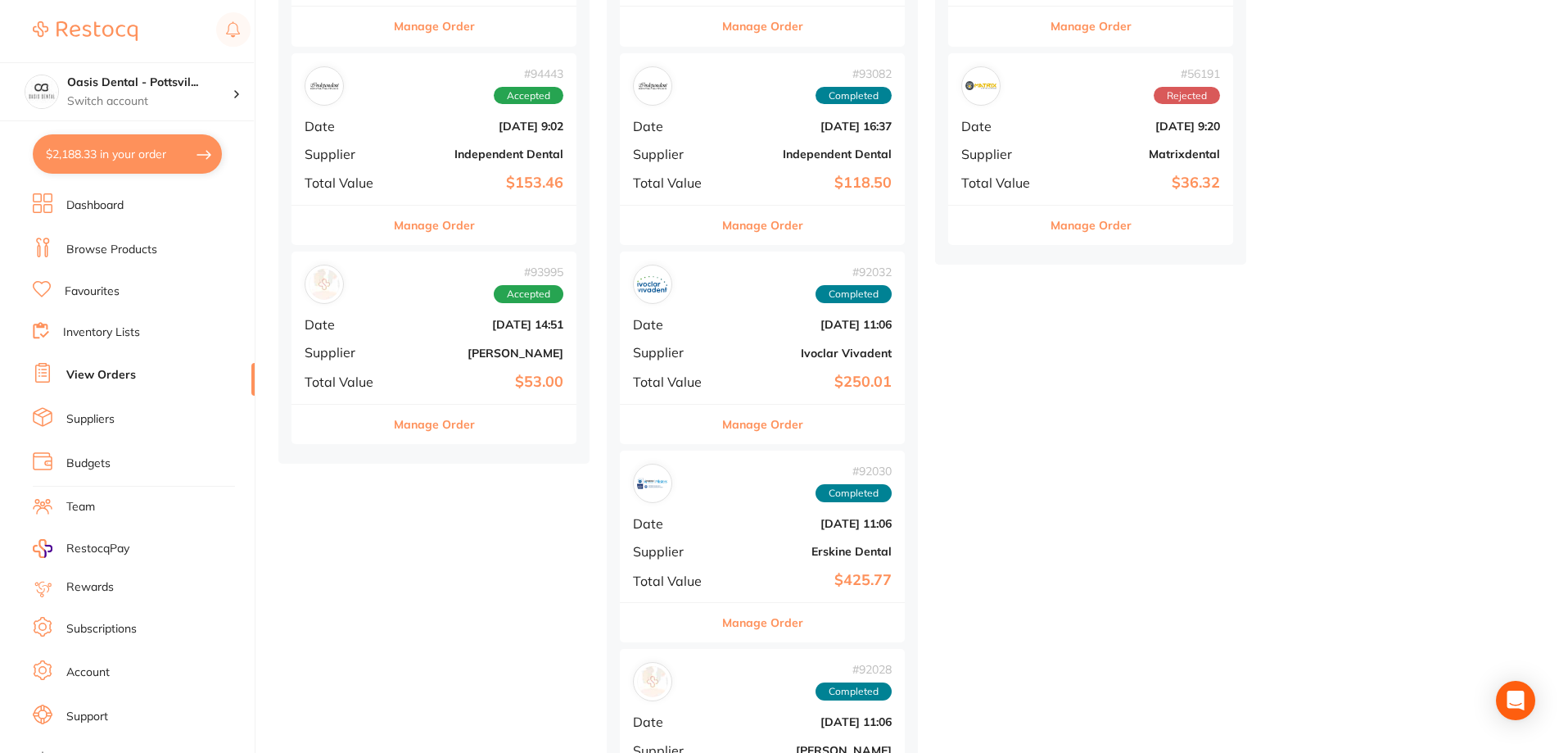
click at [403, 323] on b "[DATE] 14:51" at bounding box center [481, 323] width 164 height 13
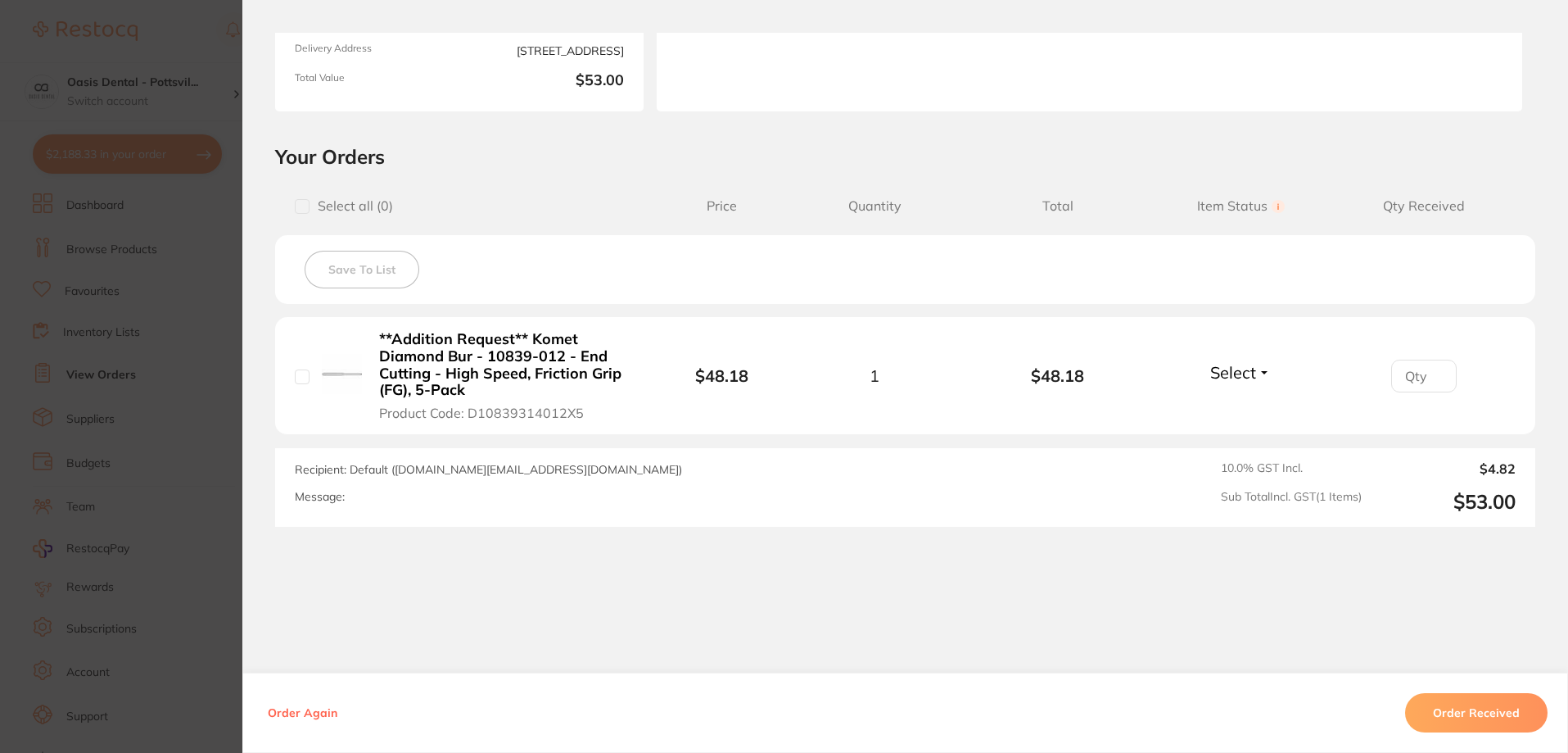
scroll to position [276, 0]
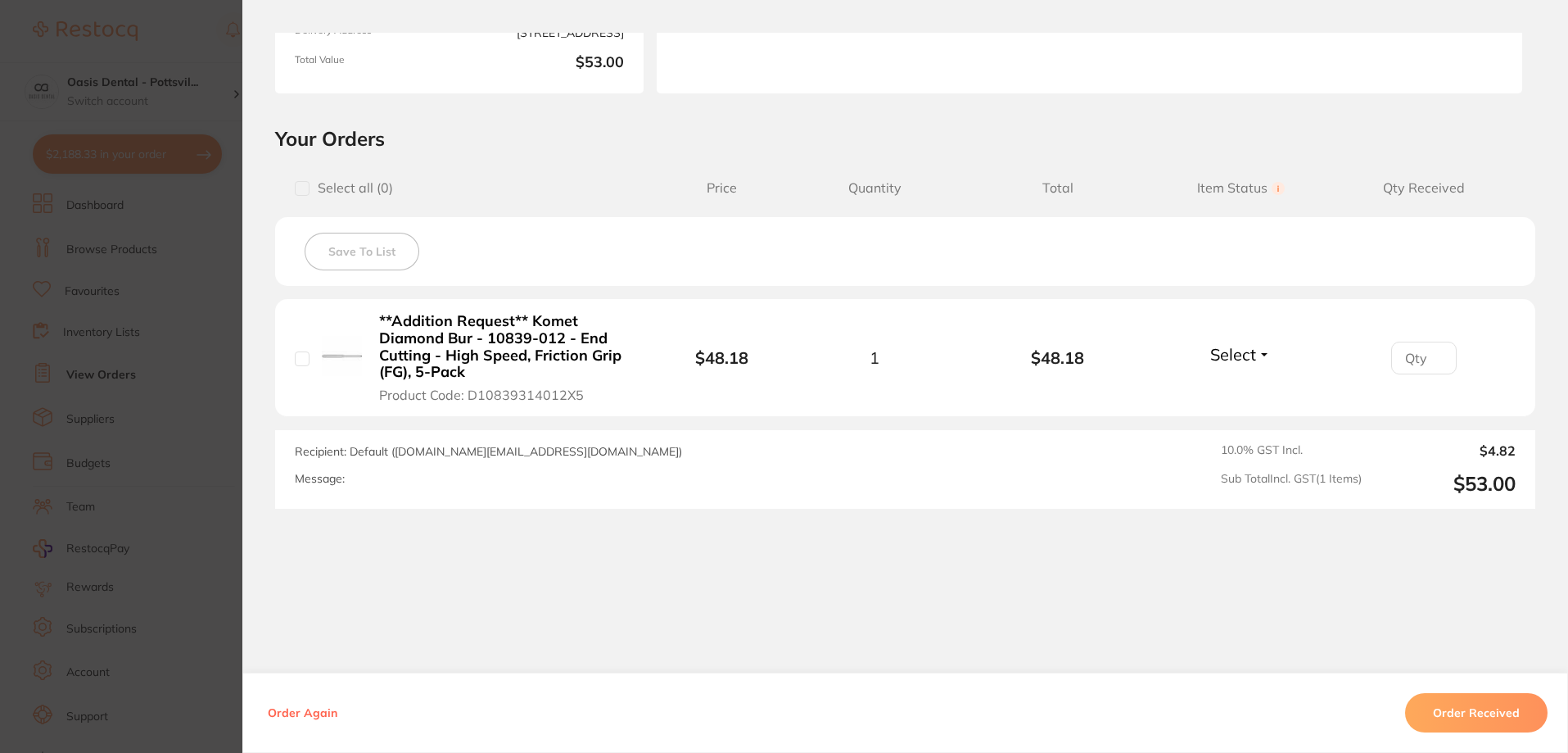
click at [1422, 354] on input "number" at bounding box center [1424, 357] width 65 height 33
type input "1"
click at [1471, 716] on button "Order Received" at bounding box center [1477, 713] width 143 height 40
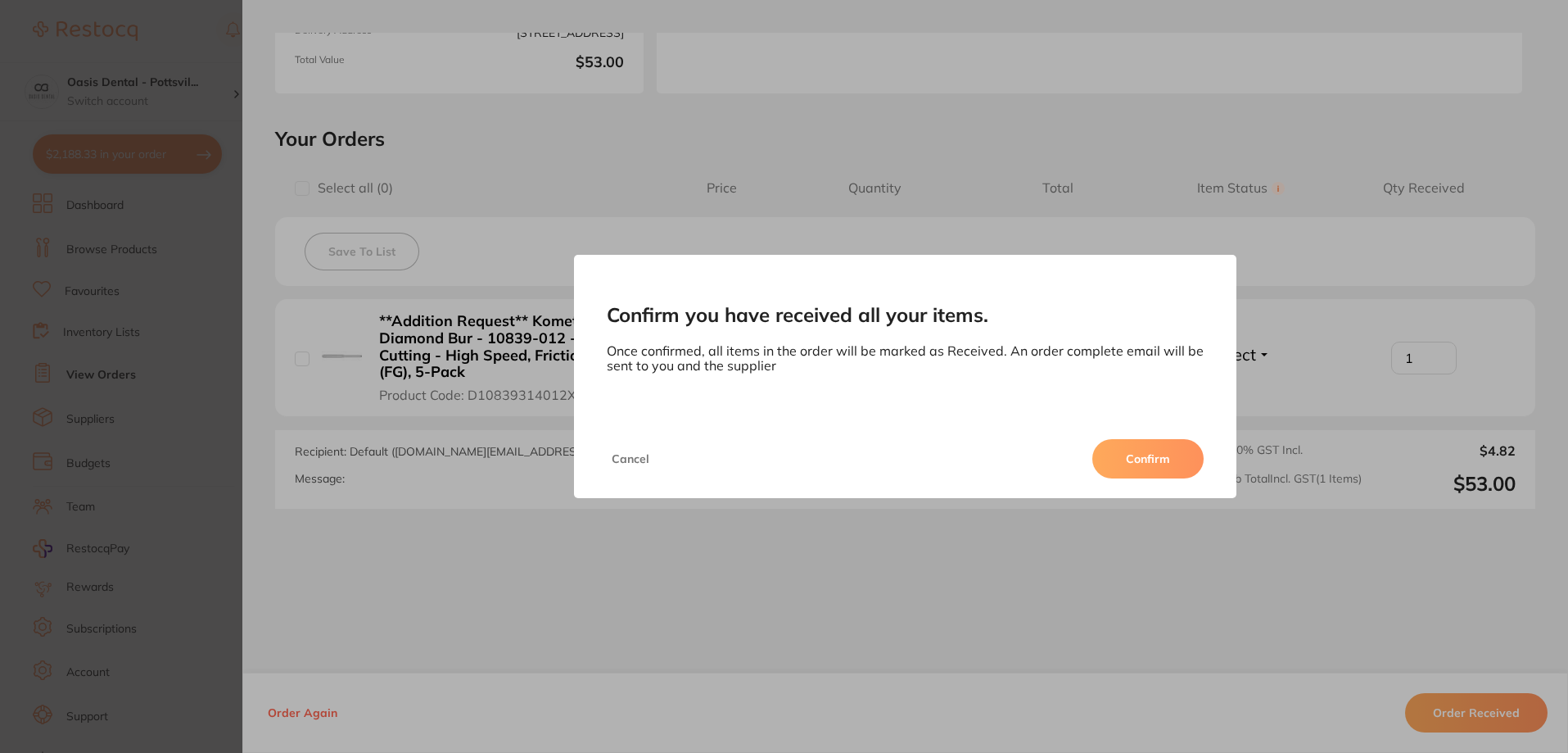
click at [1151, 462] on button "Confirm" at bounding box center [1148, 459] width 111 height 40
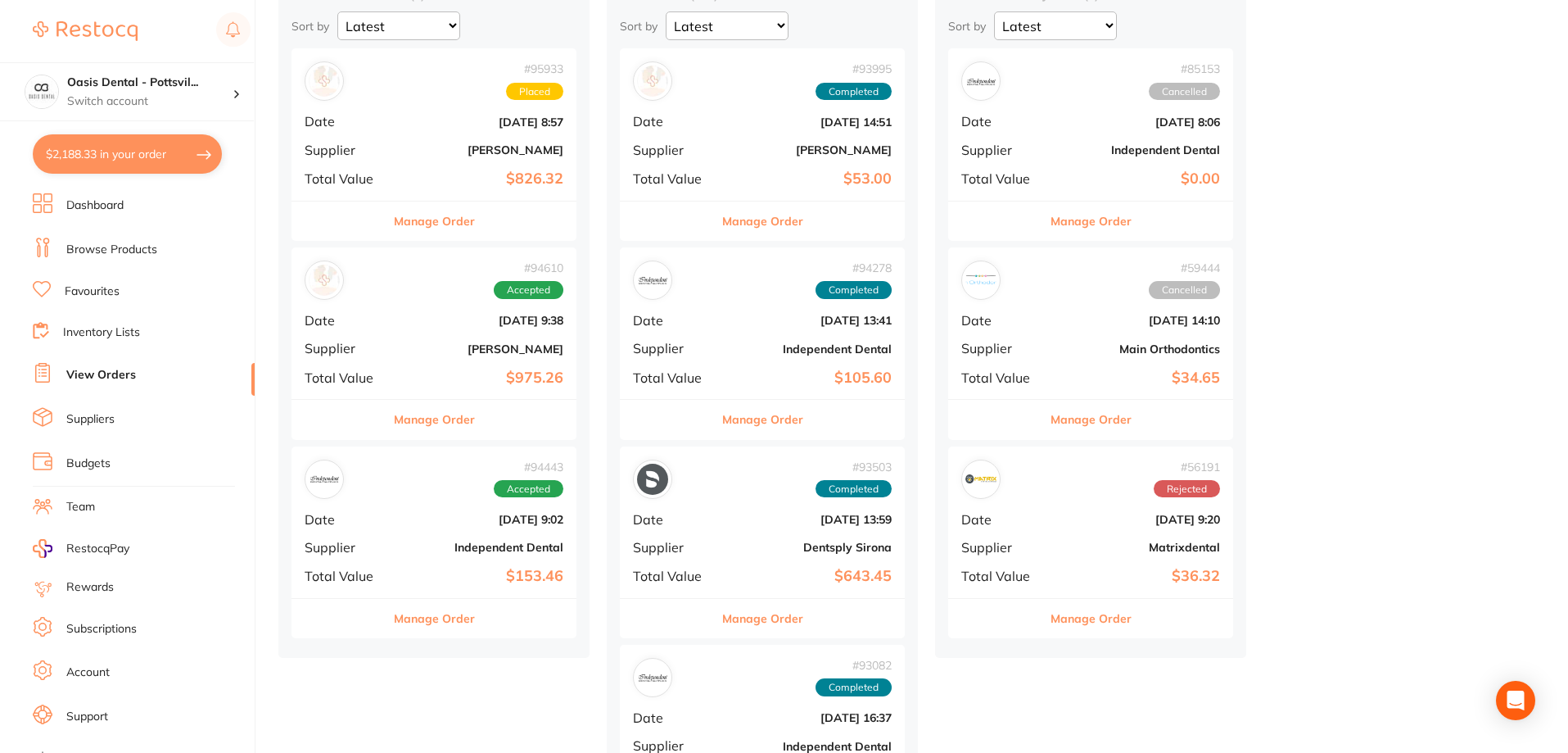
scroll to position [164, 0]
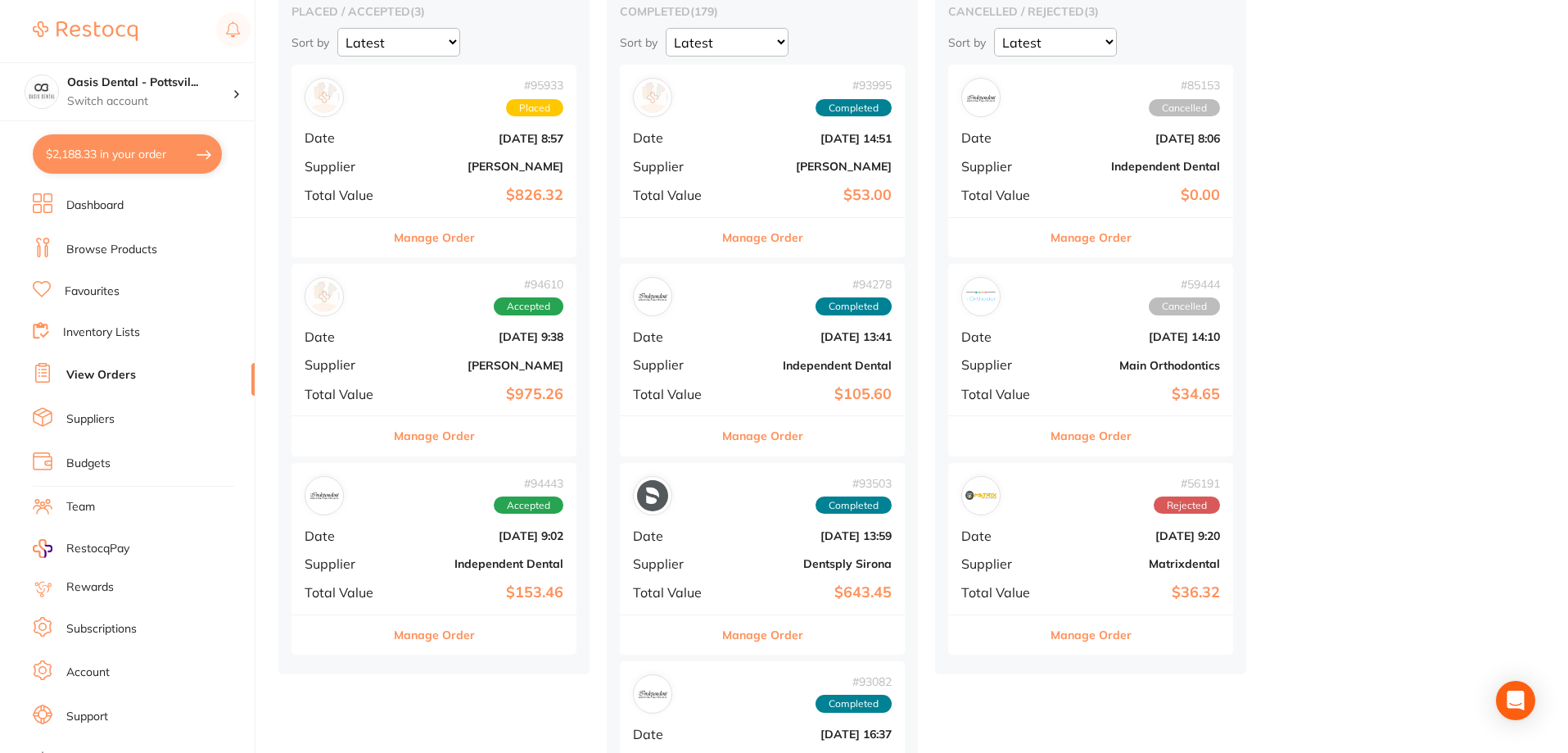
click at [95, 289] on link "Favourites" at bounding box center [91, 292] width 55 height 17
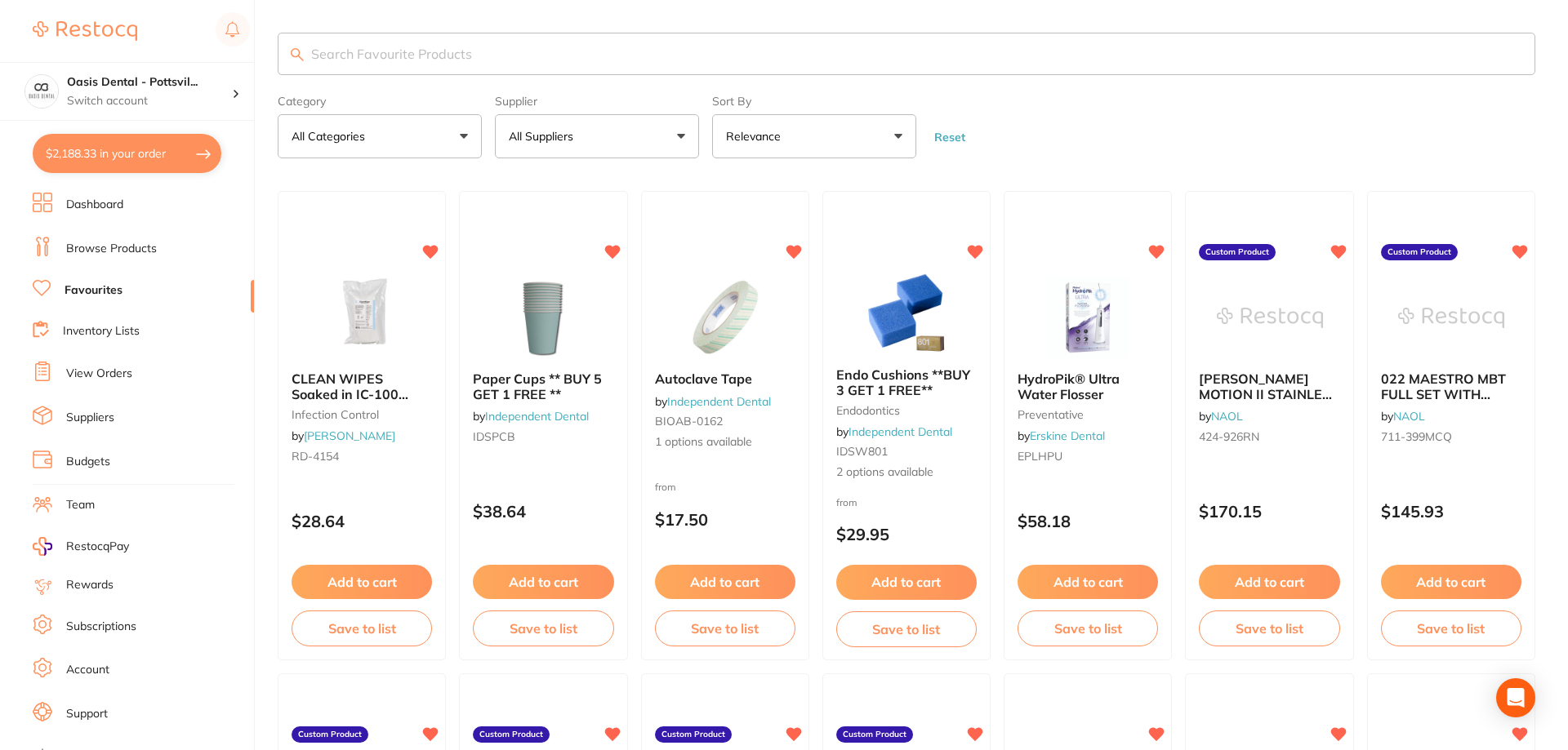
click at [366, 48] on input "search" at bounding box center [907, 53] width 1258 height 42
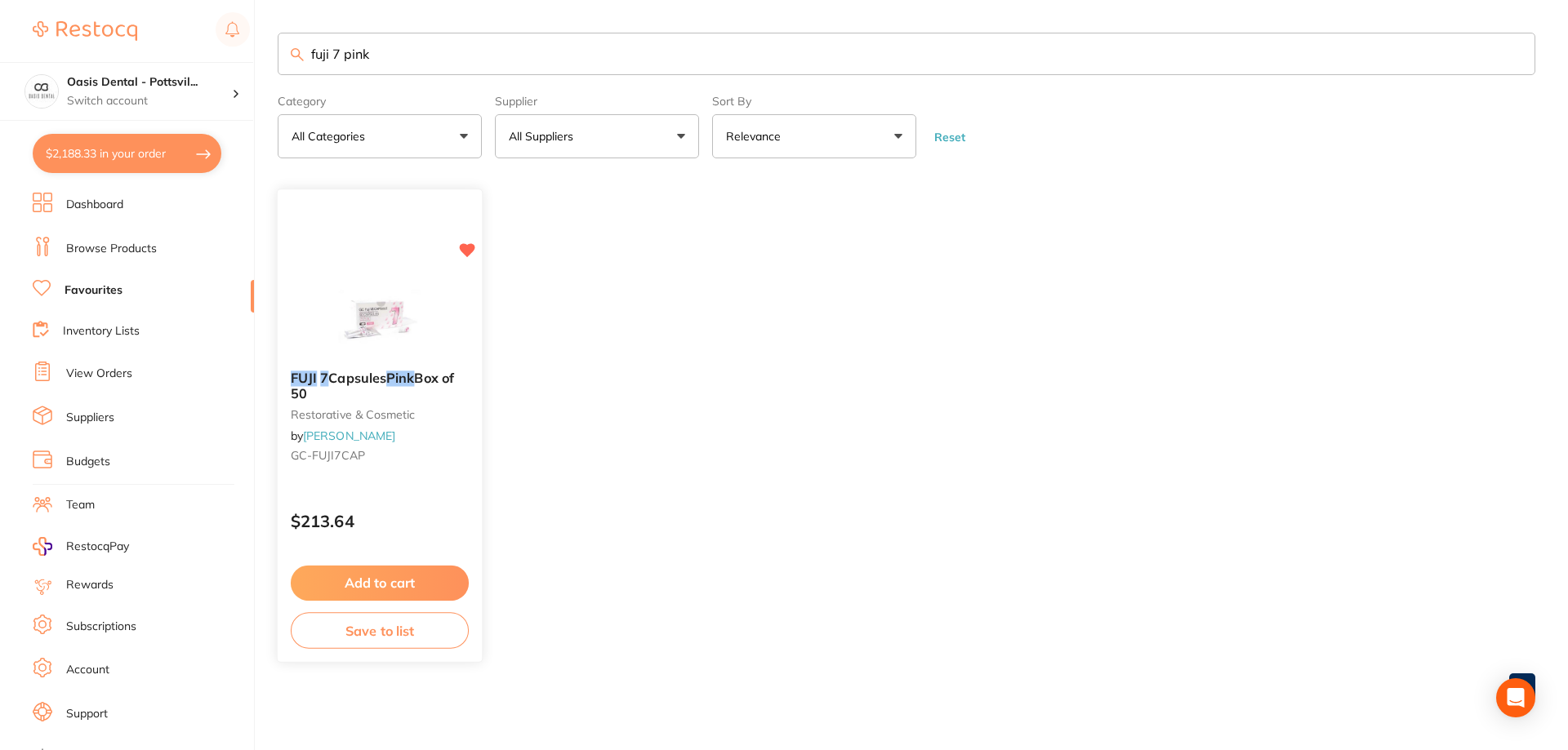
type input "fuji 7 pink"
click at [440, 416] on small "restorative & cosmetic" at bounding box center [380, 414] width 178 height 13
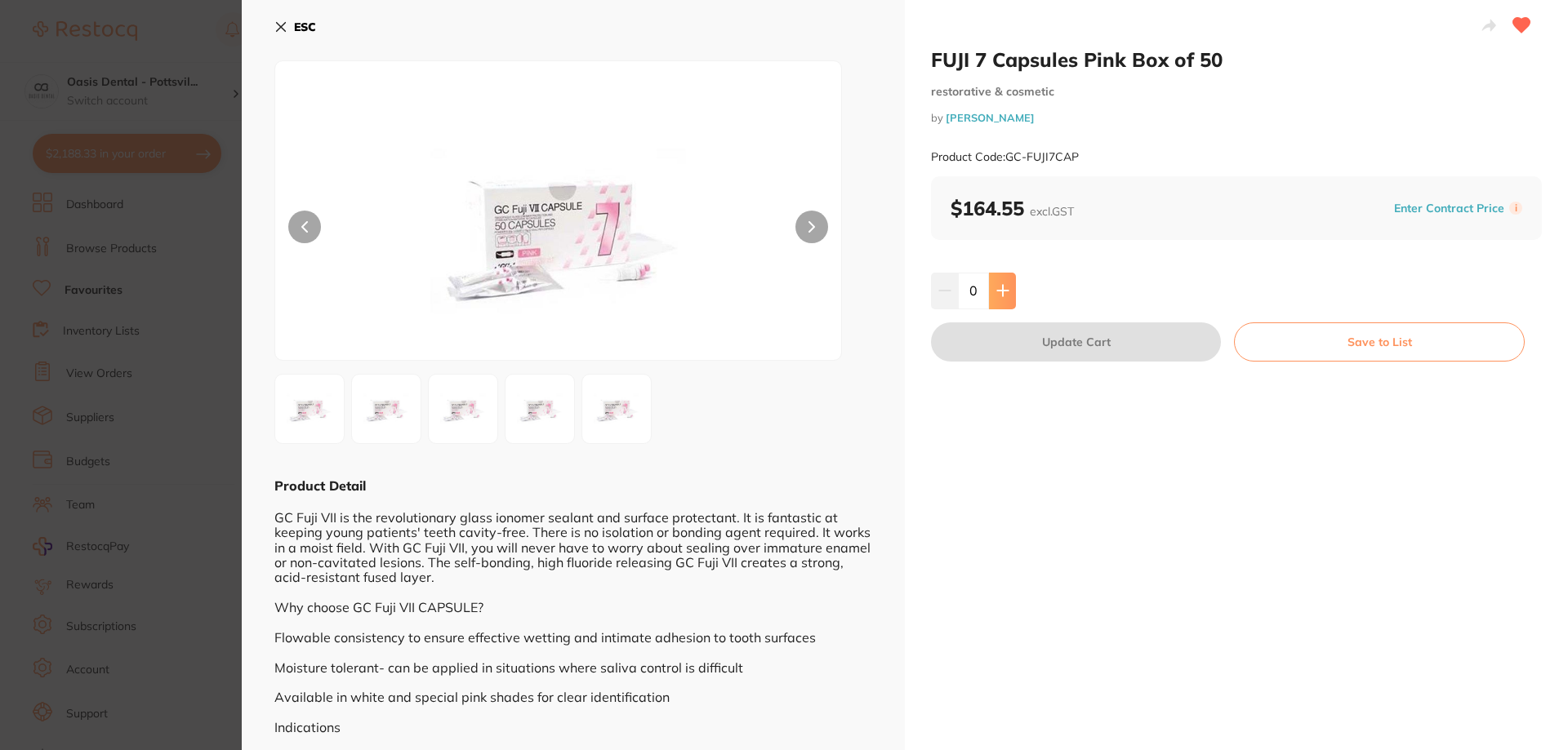
click at [1005, 290] on icon at bounding box center [1002, 290] width 13 height 13
type input "1"
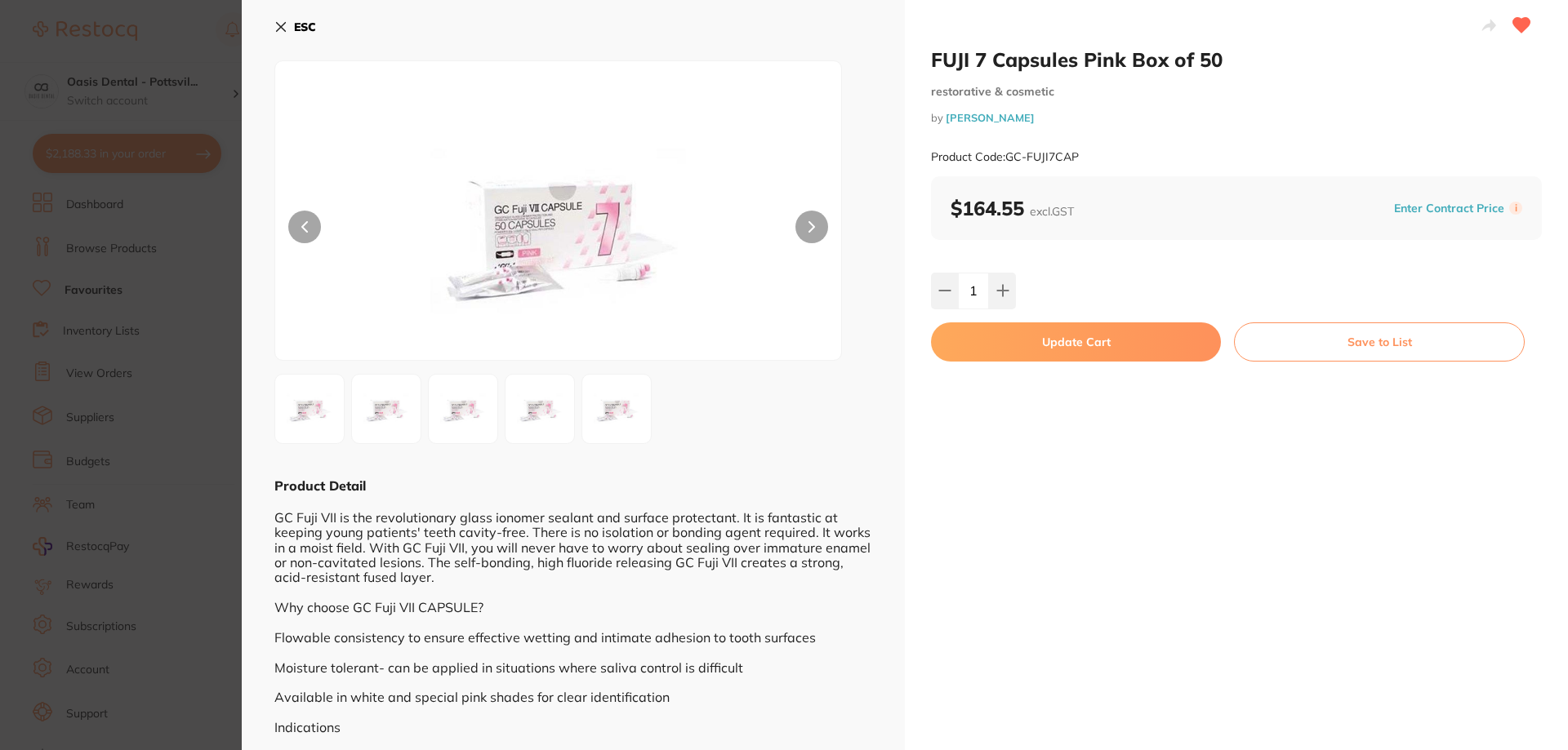
click at [1060, 344] on button "Update Cart" at bounding box center [1075, 342] width 290 height 40
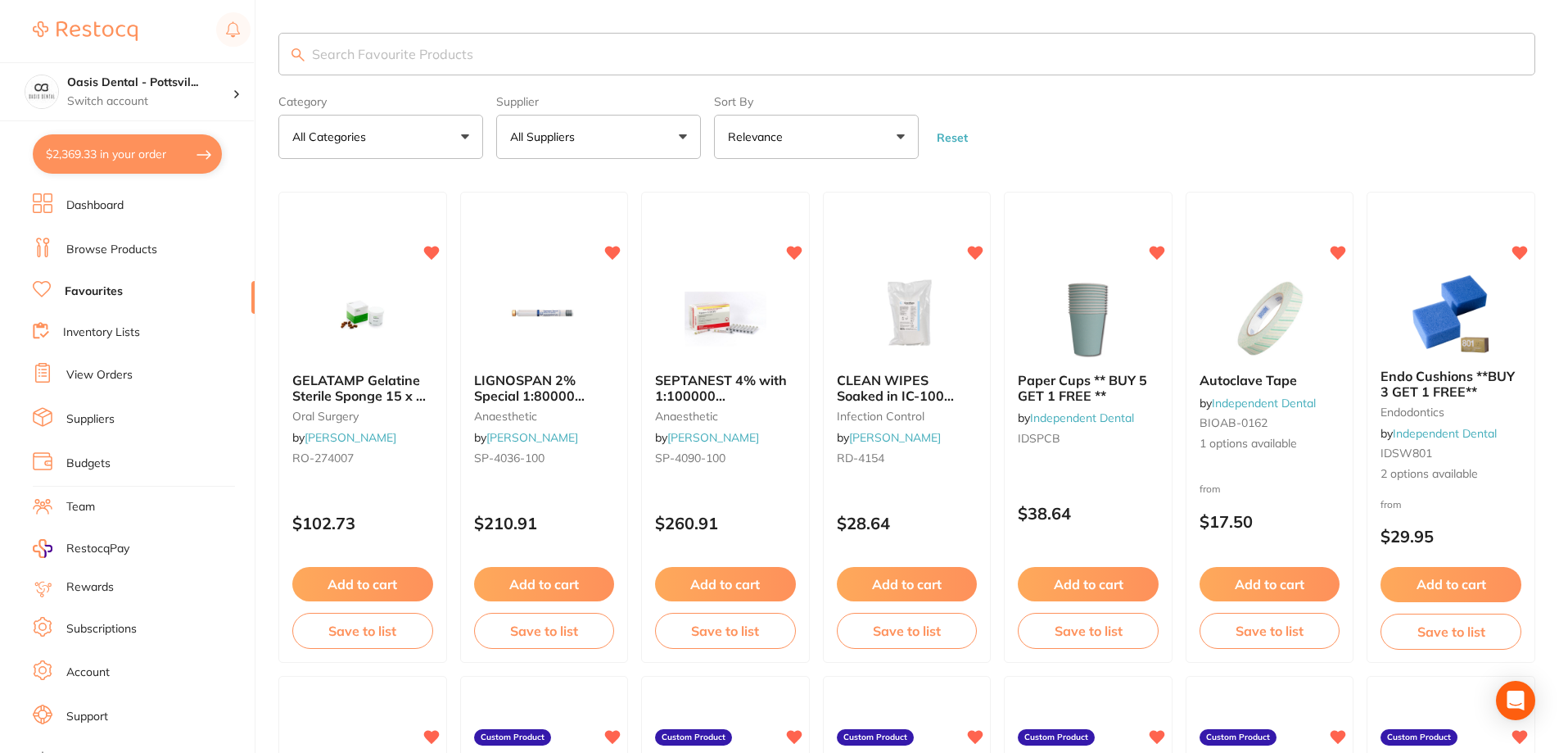
click at [111, 374] on link "View Orders" at bounding box center [99, 375] width 66 height 17
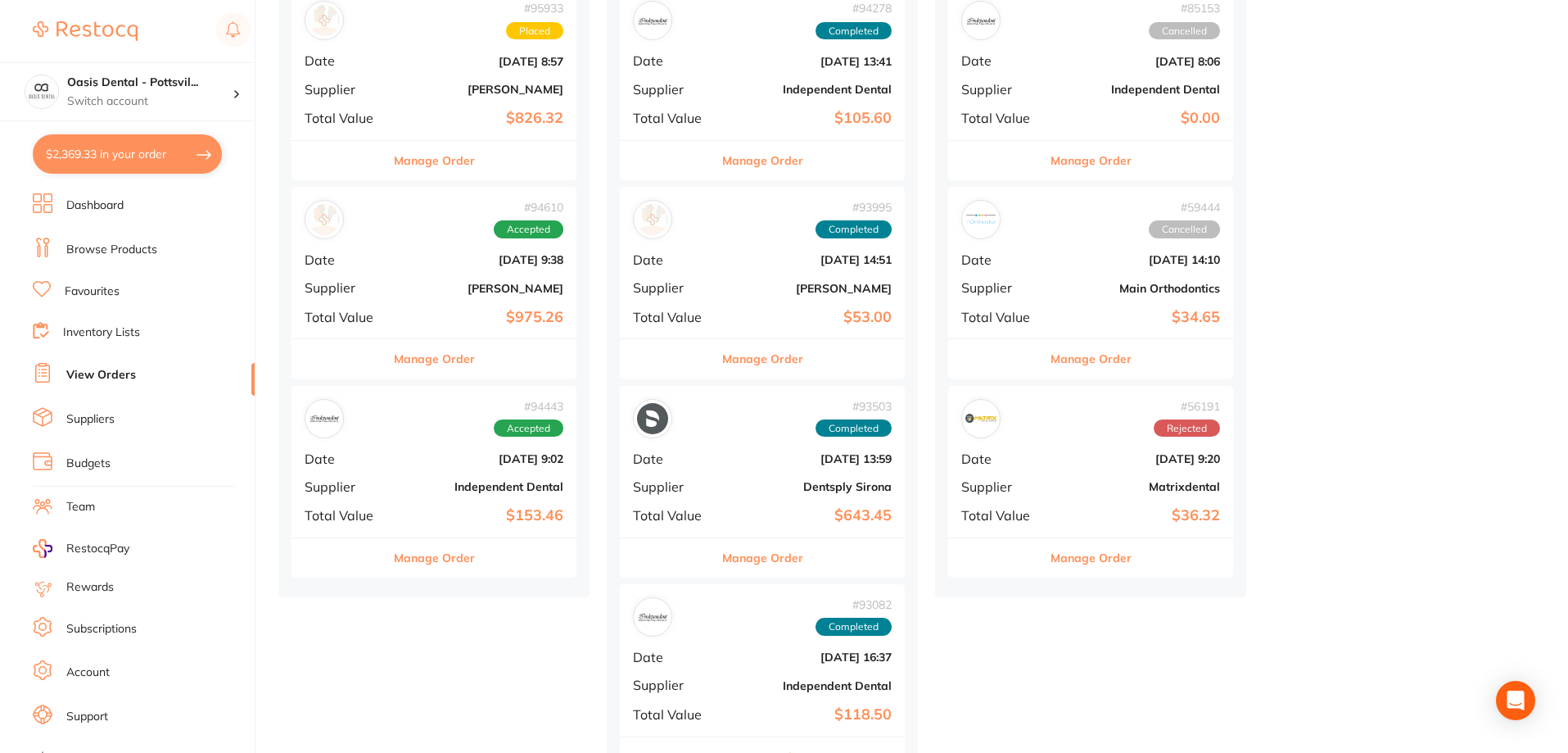
scroll to position [246, 0]
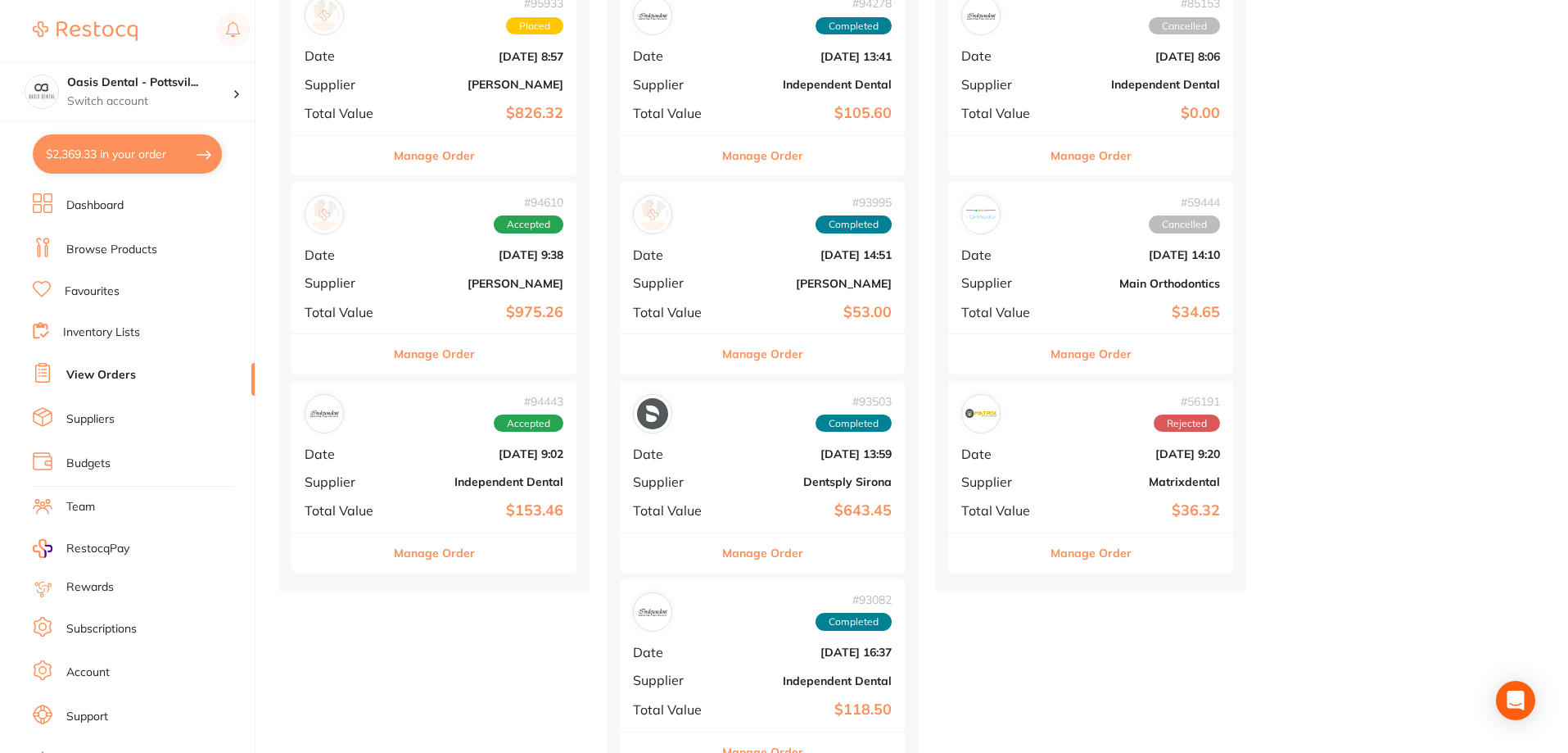
click at [407, 253] on b "[DATE] 9:38" at bounding box center [481, 254] width 164 height 13
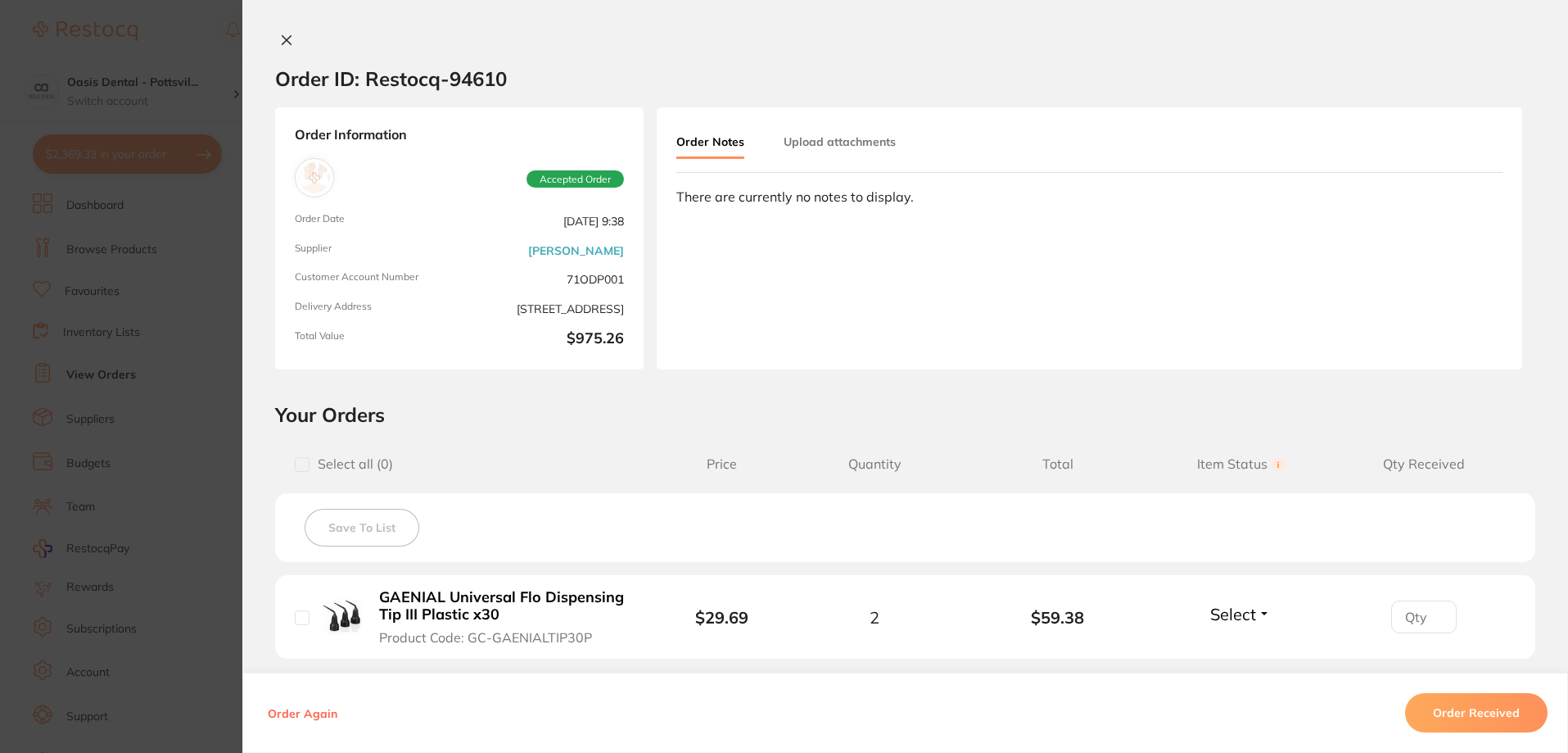
click at [285, 45] on icon at bounding box center [286, 40] width 13 height 13
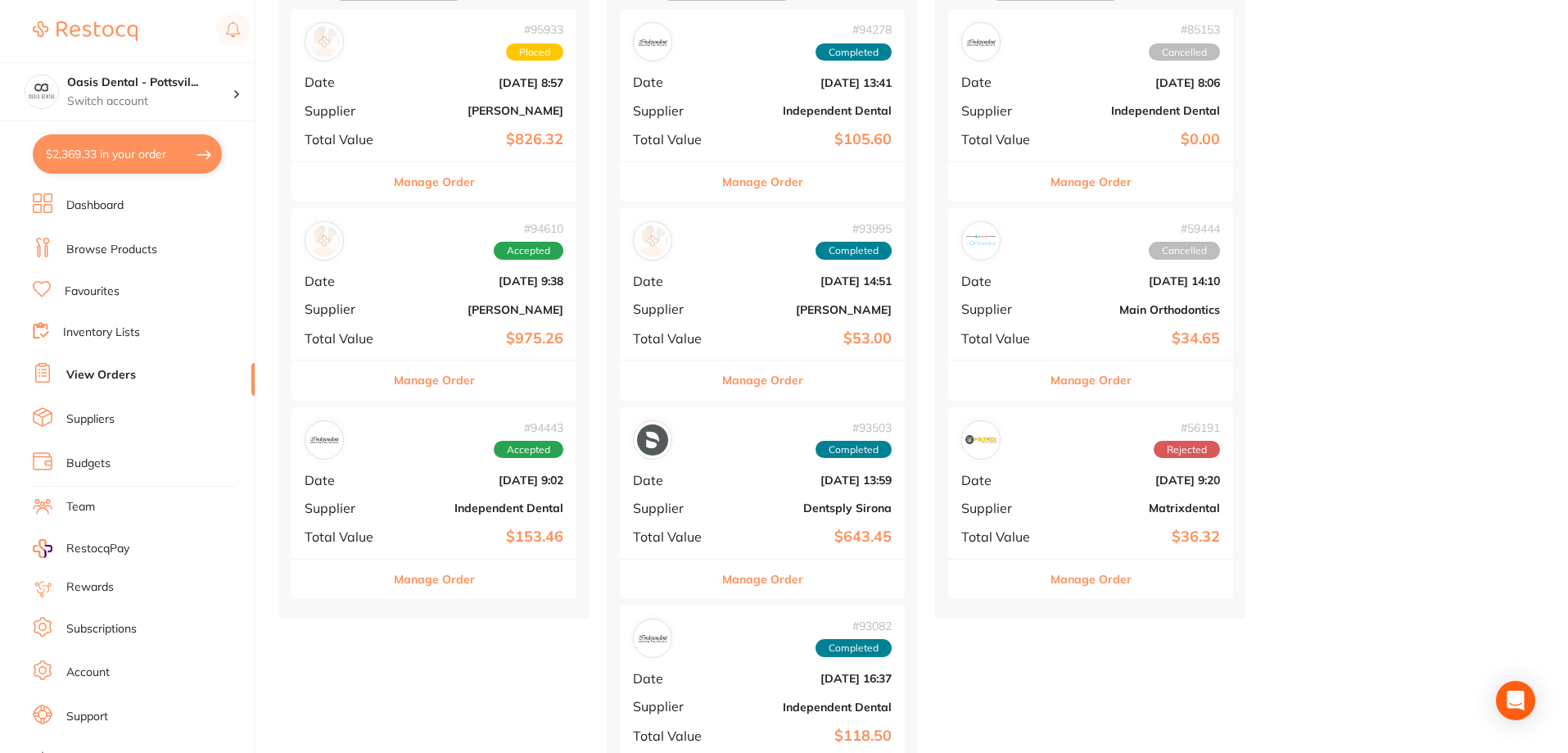
scroll to position [410, 0]
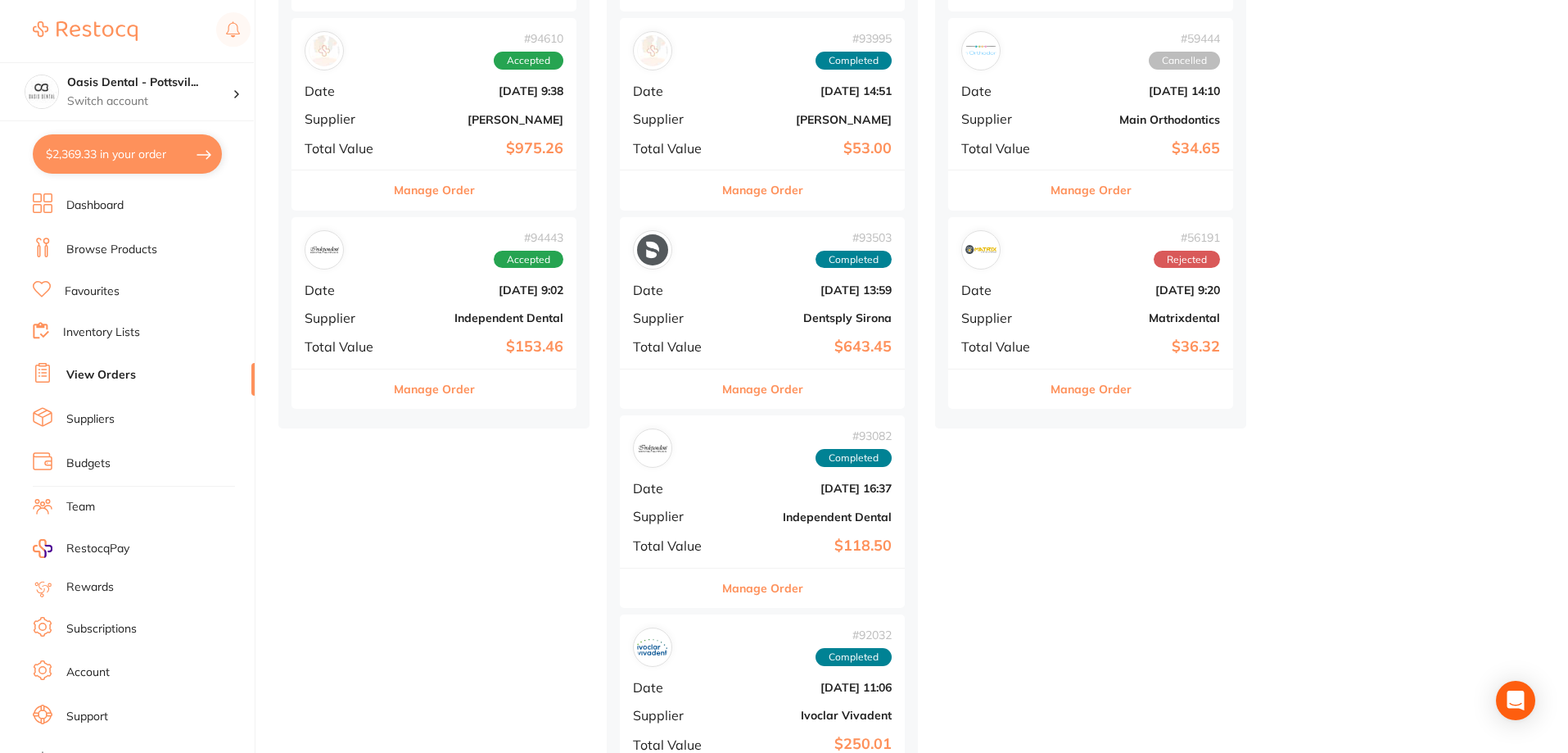
click at [387, 291] on div "# 94443 Accepted Date Sept 24 2025, 9:02 Supplier Independent Dental Total Valu…" at bounding box center [433, 293] width 285 height 152
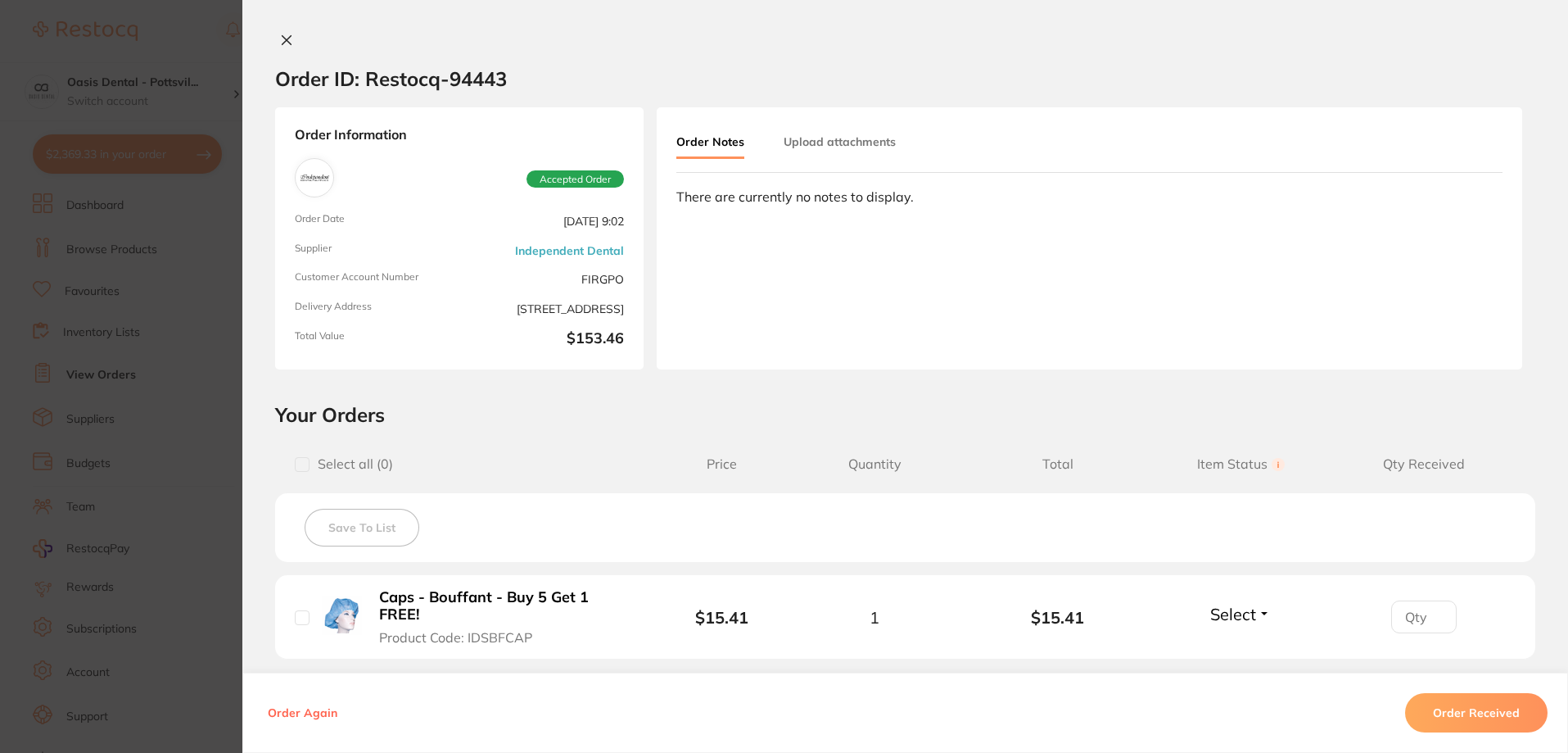
click at [283, 42] on icon at bounding box center [287, 40] width 9 height 9
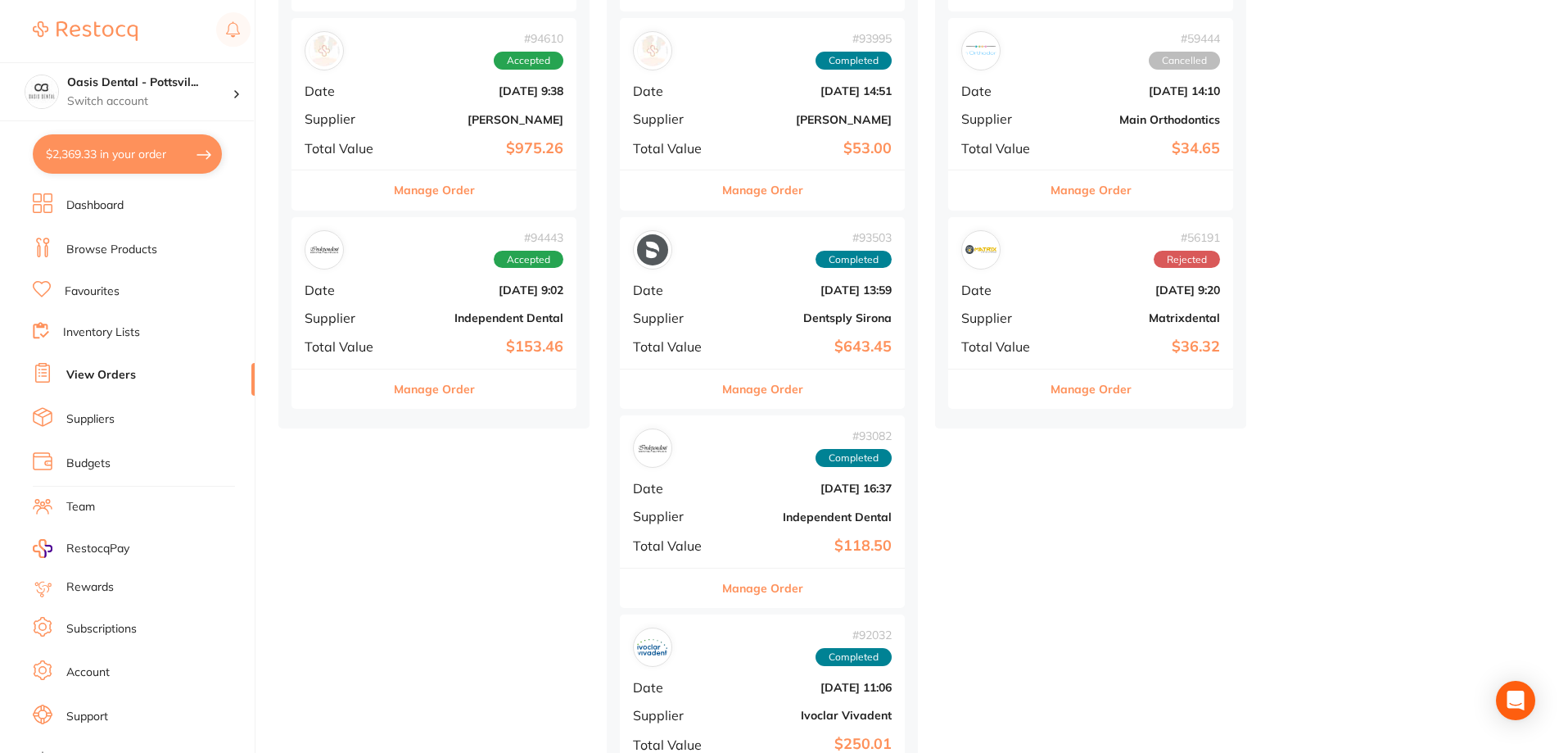
click at [412, 94] on b "[DATE] 9:38" at bounding box center [481, 90] width 164 height 13
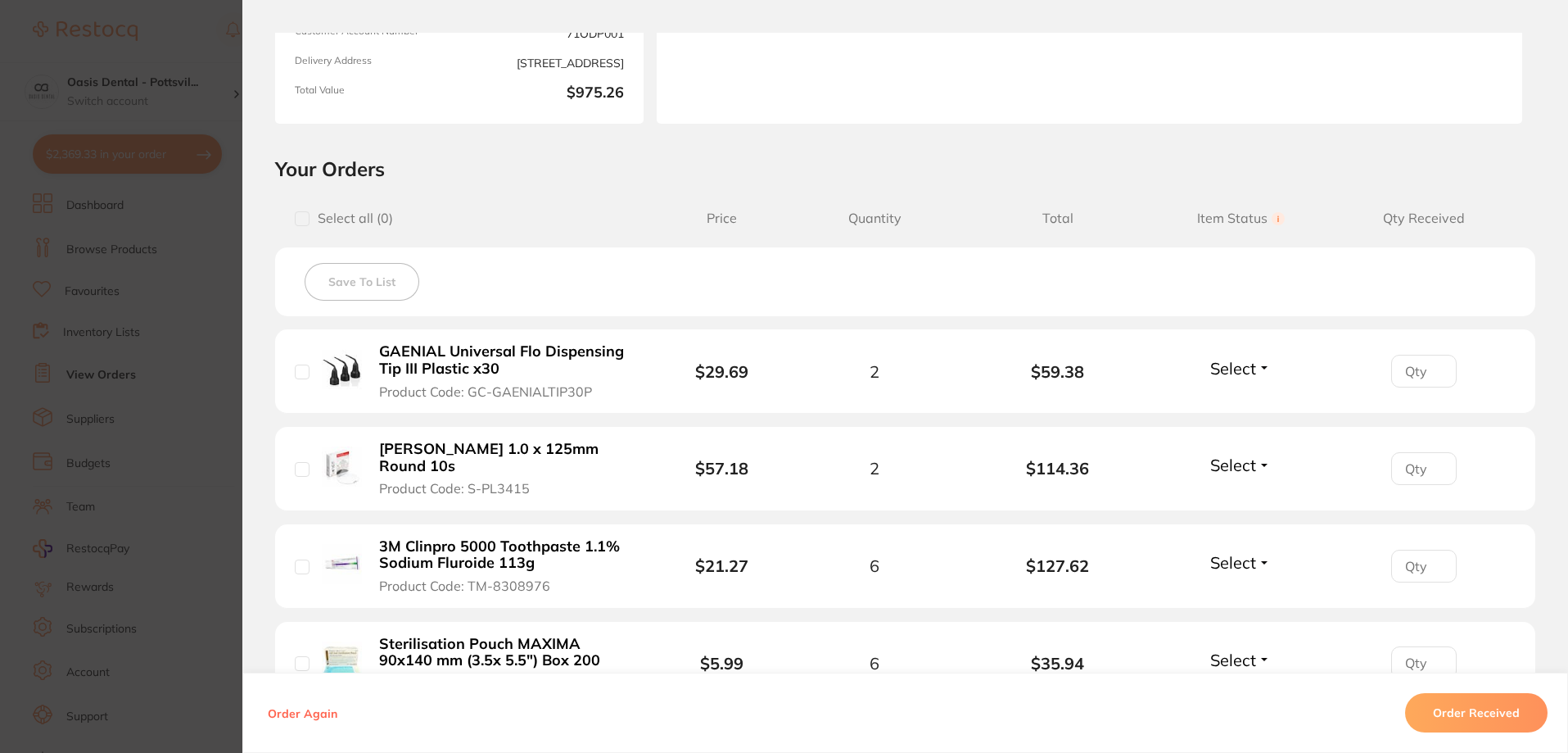
scroll to position [410, 0]
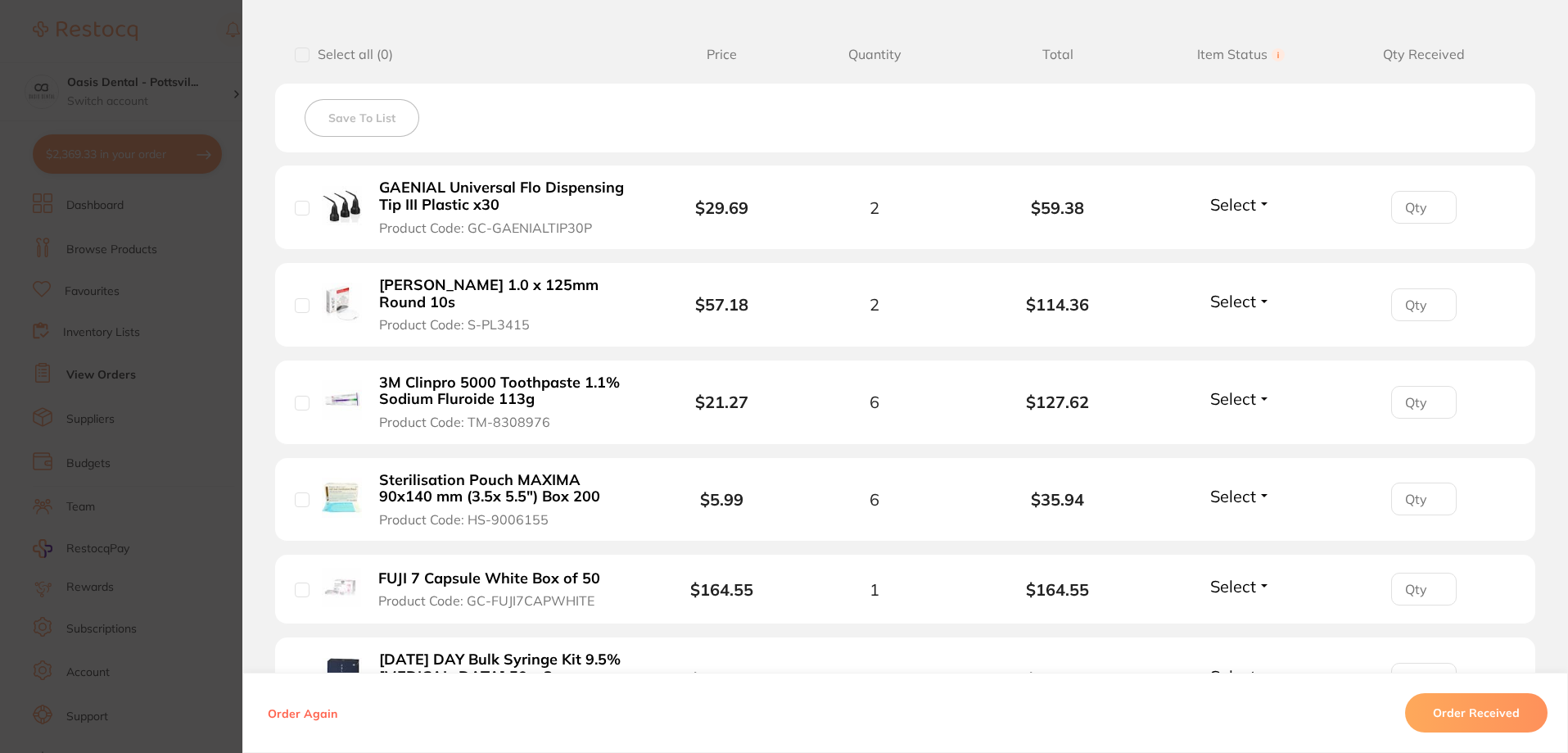
click at [1410, 205] on input "number" at bounding box center [1424, 206] width 65 height 33
type input "2"
click at [1255, 204] on button "Select" at bounding box center [1241, 204] width 70 height 21
click at [1241, 236] on span "Received" at bounding box center [1242, 239] width 42 height 12
click at [1412, 306] on input "number" at bounding box center [1424, 305] width 65 height 33
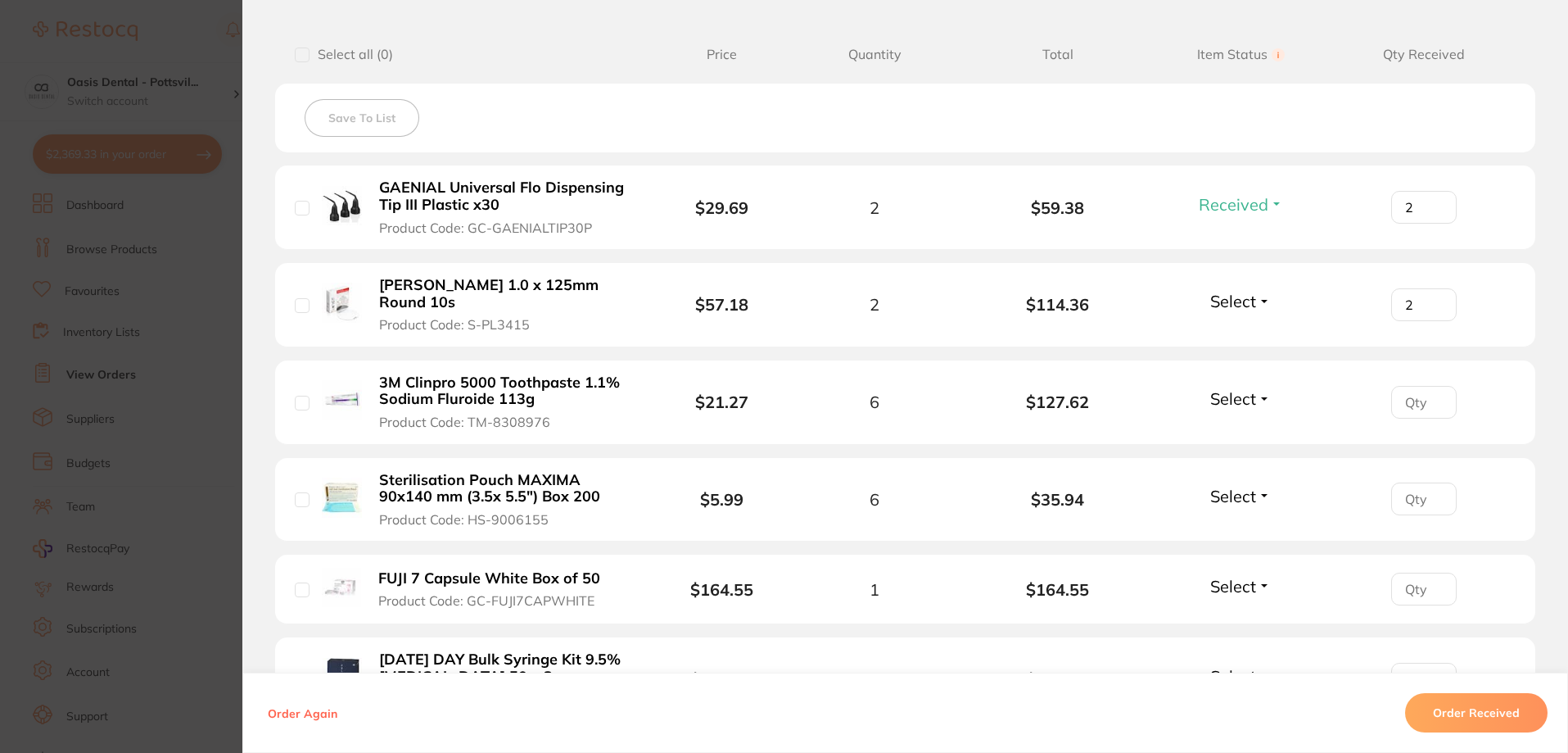
type input "2"
click at [1267, 305] on button "Select" at bounding box center [1241, 301] width 70 height 21
click at [1248, 332] on span "Received" at bounding box center [1242, 336] width 42 height 12
click at [1404, 498] on input "number" at bounding box center [1424, 498] width 65 height 33
type input "6"
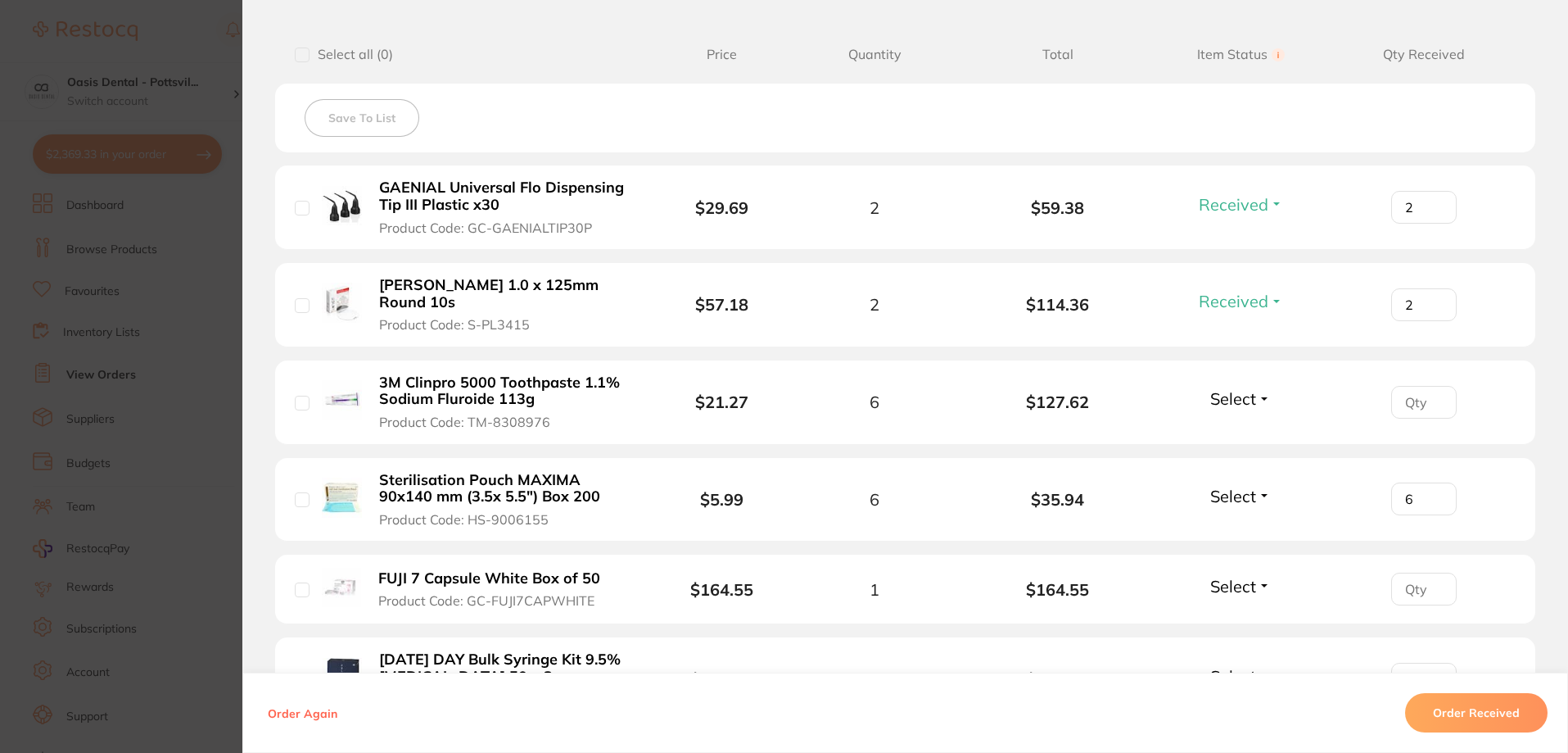
click at [1238, 496] on span "Select" at bounding box center [1234, 496] width 46 height 21
click at [1246, 531] on span "Received" at bounding box center [1242, 531] width 42 height 12
click at [1405, 590] on input "number" at bounding box center [1424, 588] width 65 height 33
type input "1"
click at [1224, 591] on span "Select" at bounding box center [1234, 586] width 46 height 21
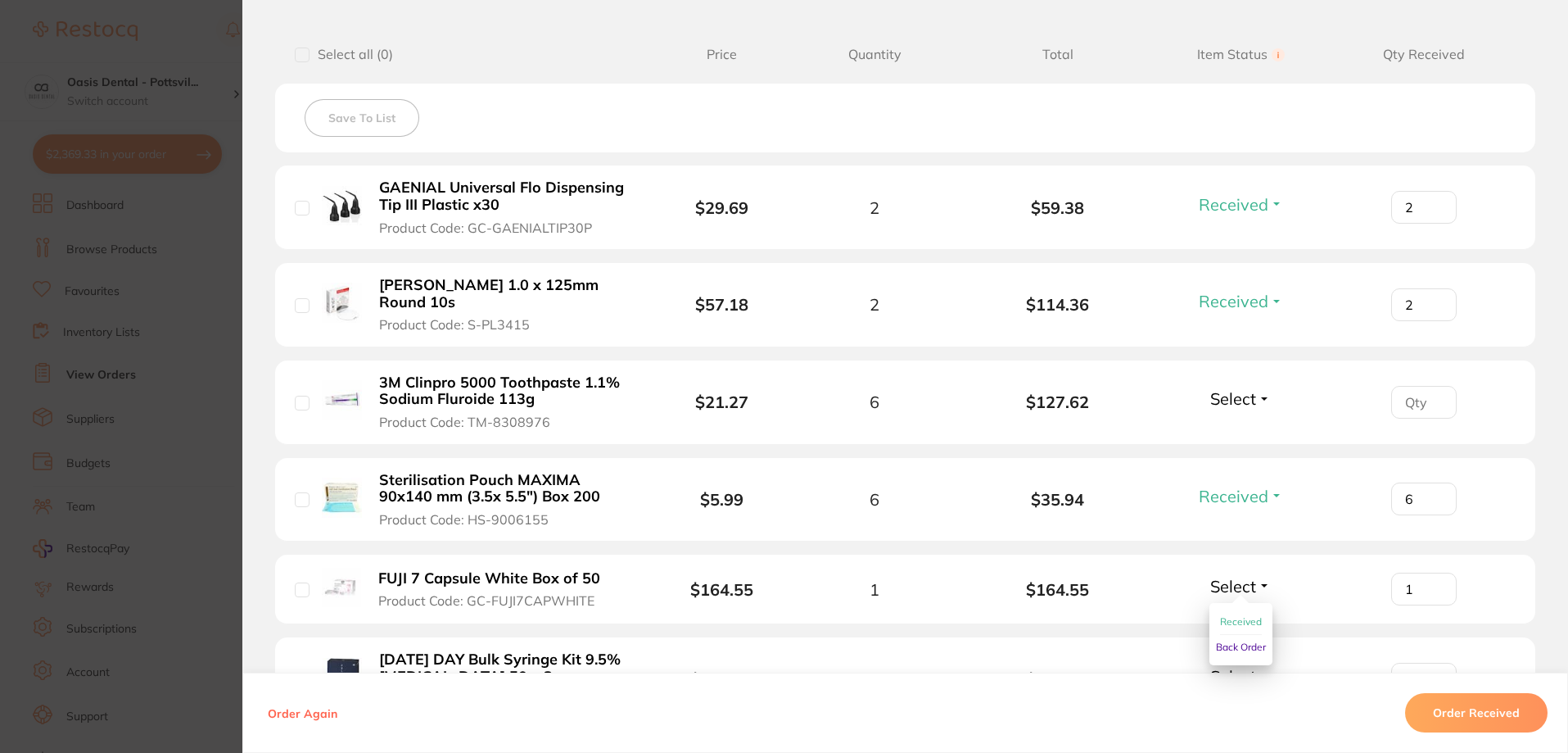
click at [1238, 621] on span "Received" at bounding box center [1242, 621] width 42 height 12
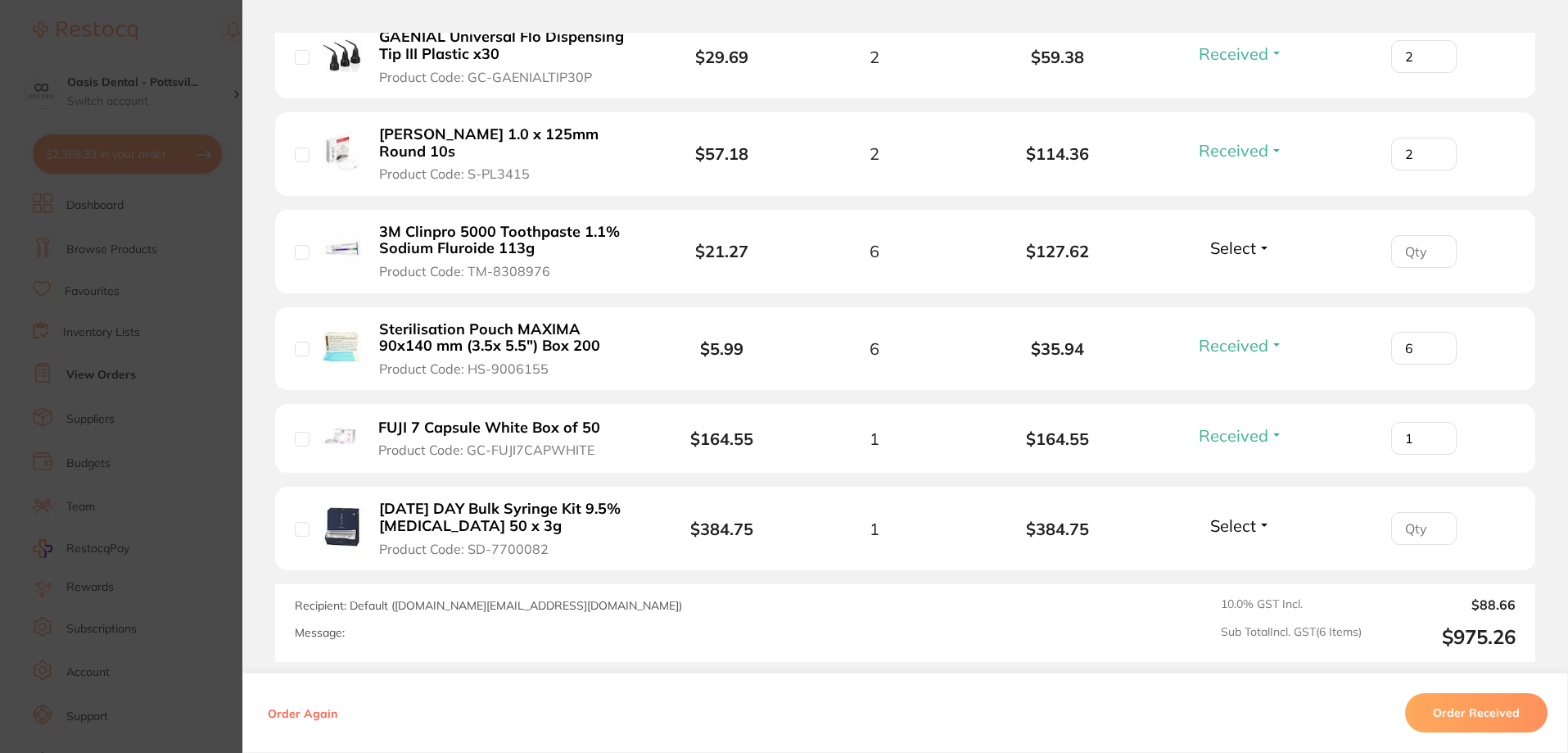
scroll to position [573, 0]
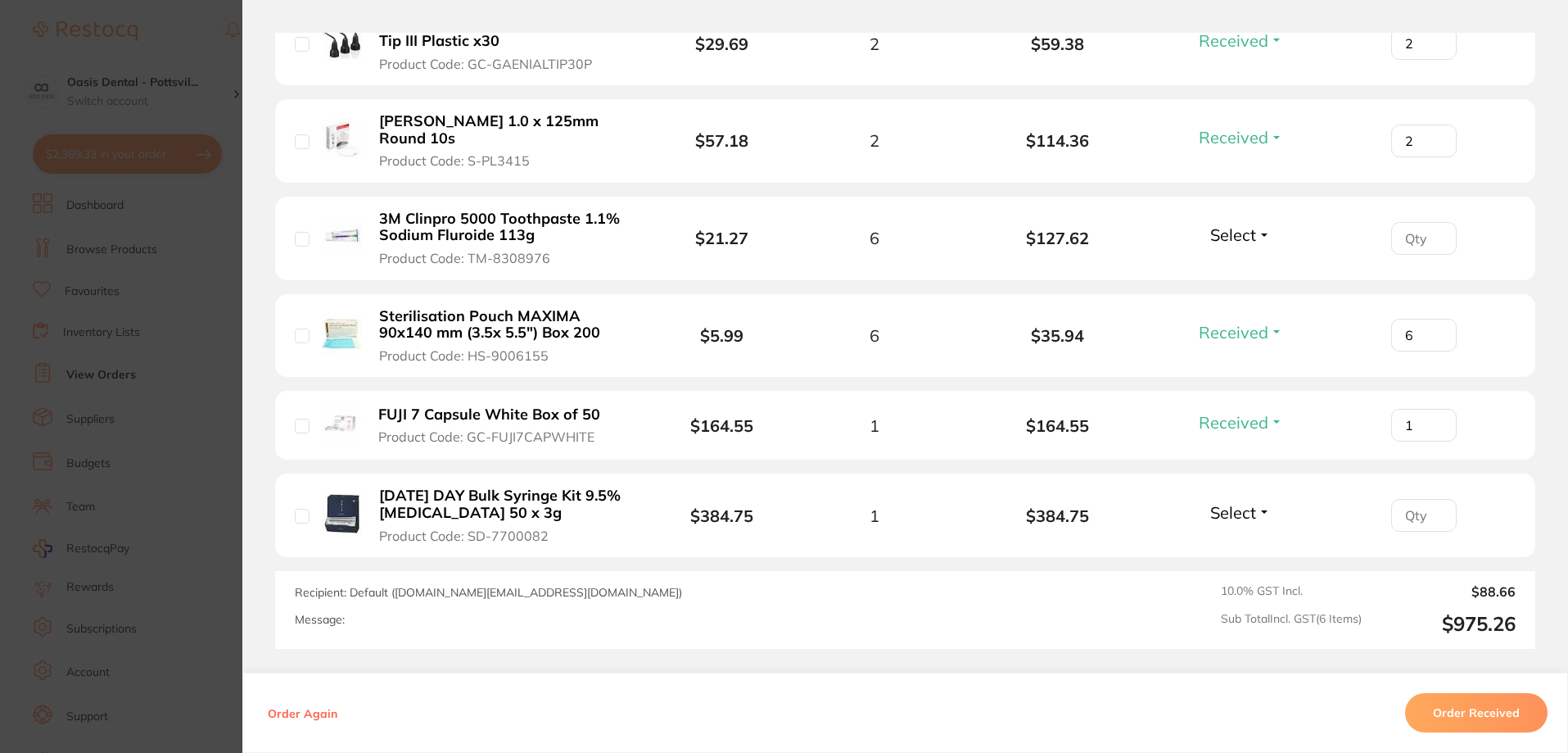
click at [1411, 520] on input "number" at bounding box center [1424, 515] width 65 height 33
type input "1"
click at [1225, 513] on span "Select" at bounding box center [1234, 512] width 46 height 21
click at [1243, 517] on span "Select" at bounding box center [1234, 512] width 46 height 21
click at [1244, 548] on span "Received" at bounding box center [1242, 548] width 42 height 12
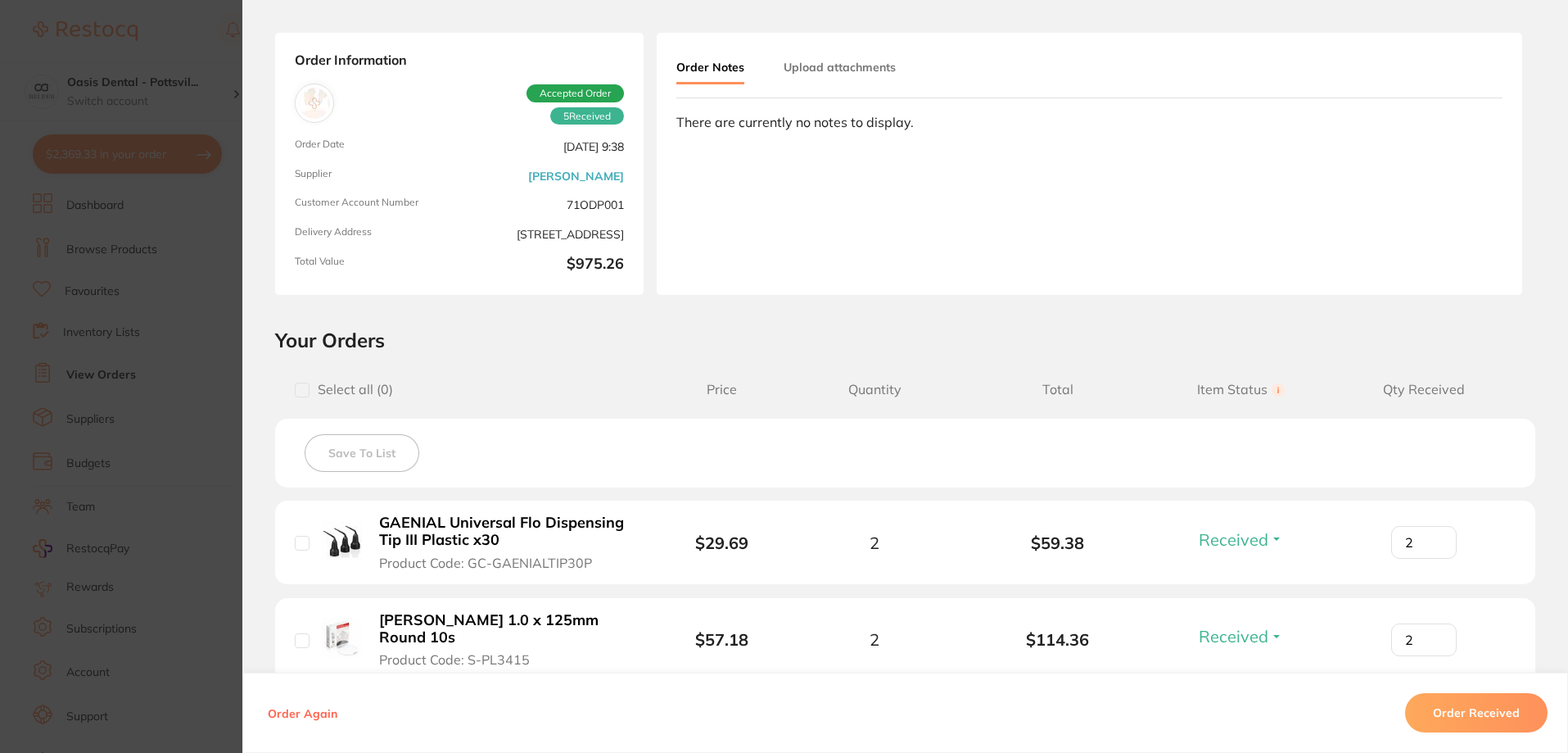
scroll to position [0, 0]
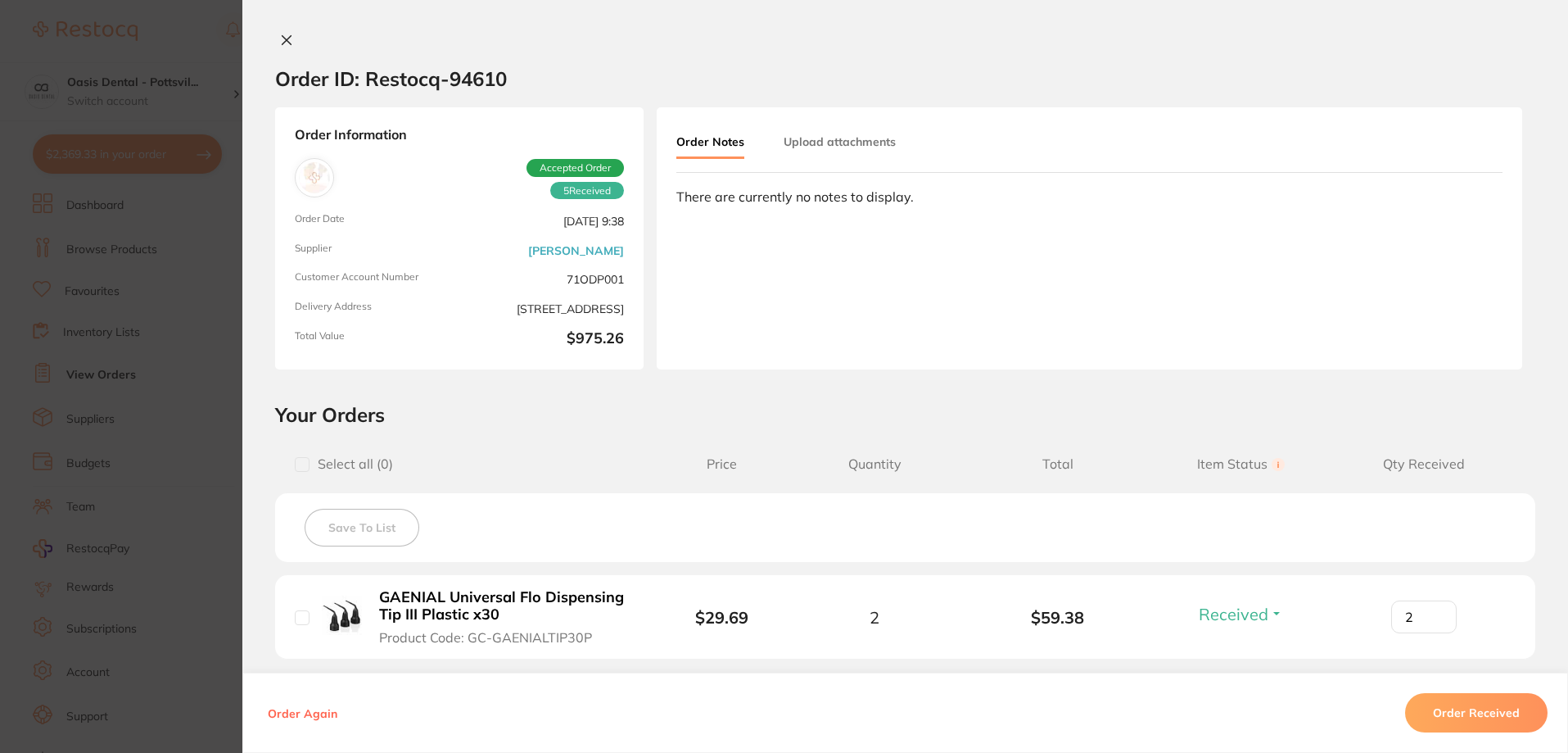
click at [280, 40] on icon at bounding box center [286, 40] width 13 height 13
